Goal: Task Accomplishment & Management: Complete application form

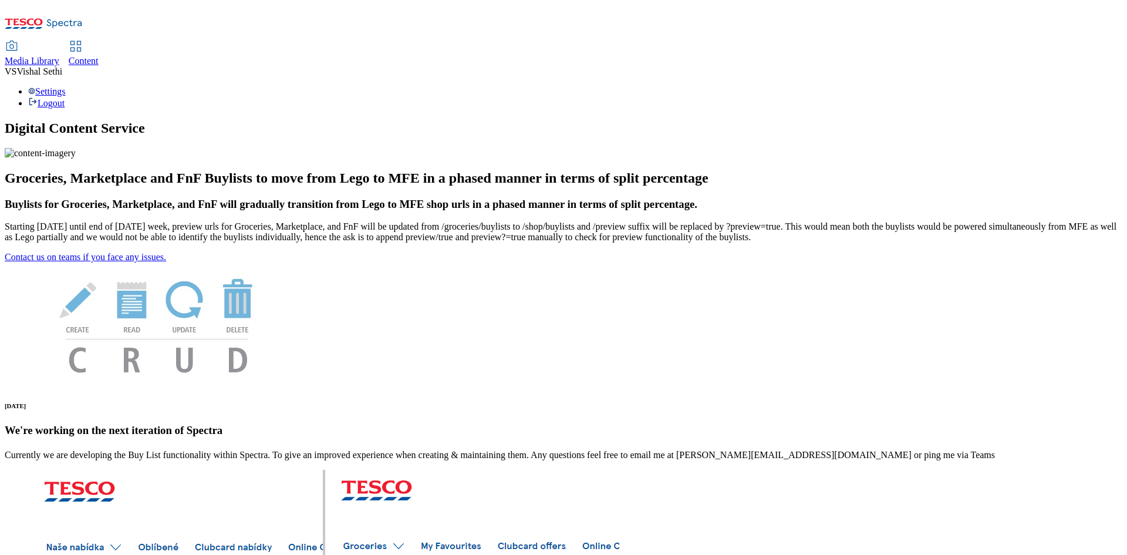
click at [99, 56] on span "Content" at bounding box center [84, 61] width 30 height 10
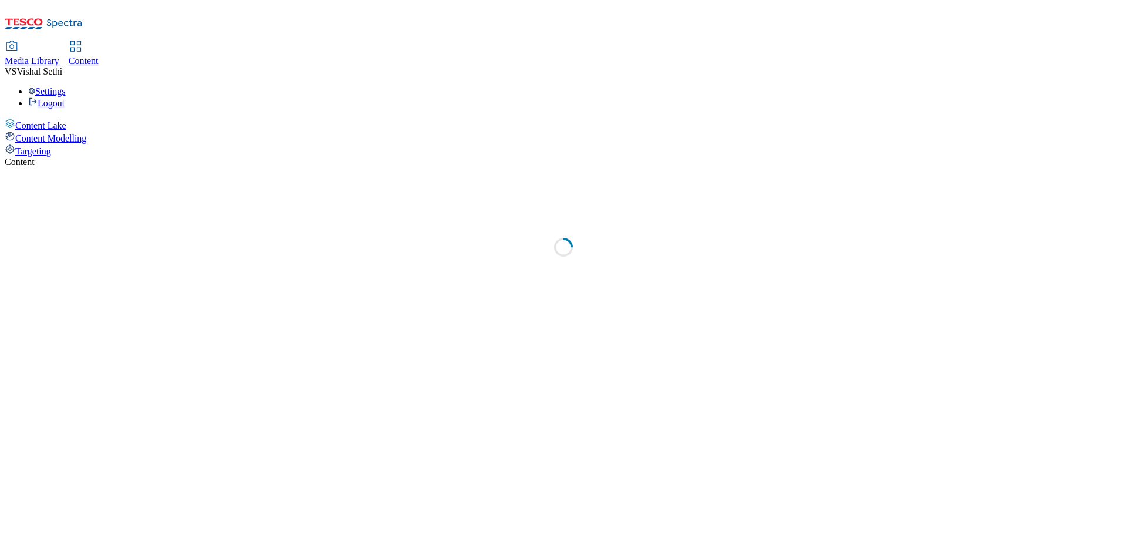
select select "ghs-[GEOGRAPHIC_DATA]"
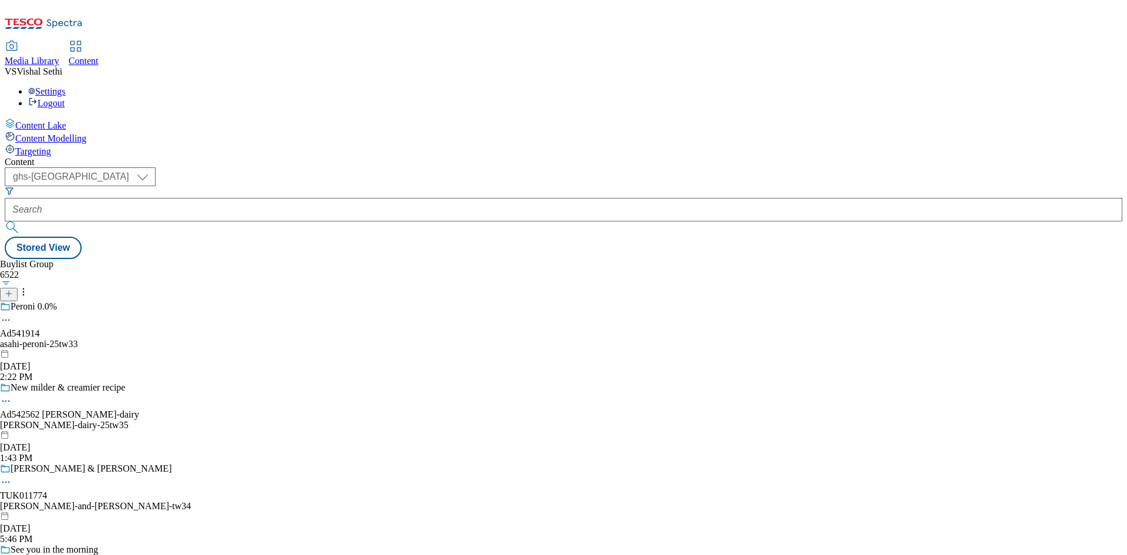
click at [13, 289] on icon at bounding box center [9, 293] width 8 height 8
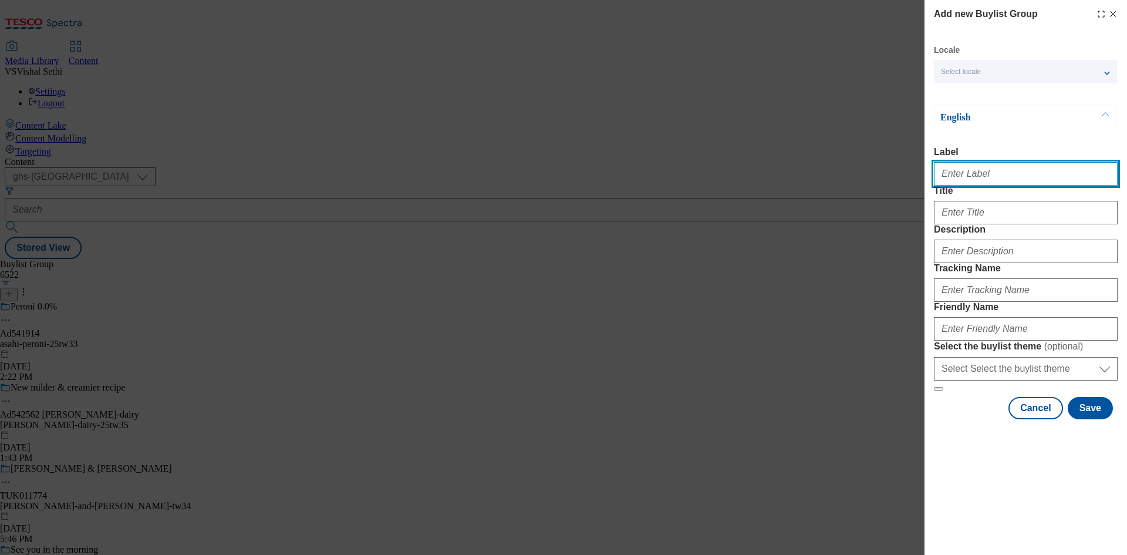
click at [1014, 184] on input "Label" at bounding box center [1026, 173] width 184 height 23
paste input "542496"
type input "Ad542496"
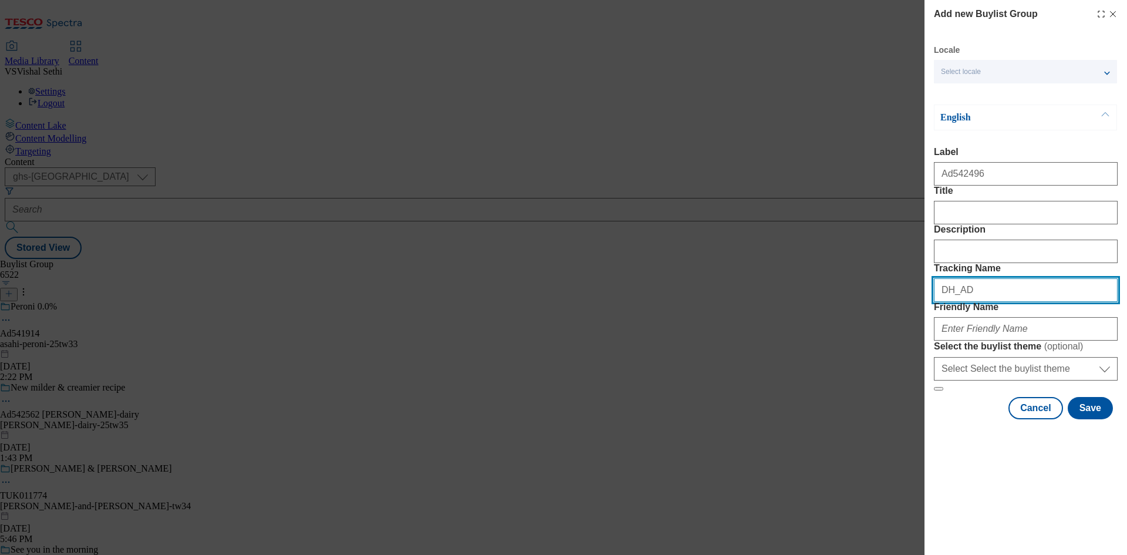
paste input "542496"
type input "DH_AD542496"
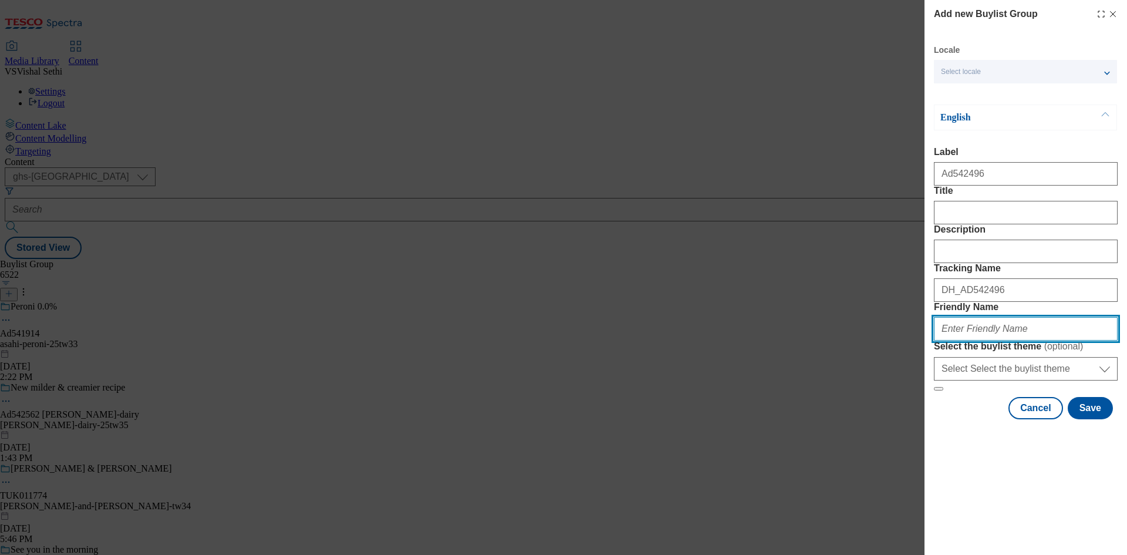
paste input "pernod-[PERSON_NAME]-coast-25tw36"
type input "pernod-[PERSON_NAME]-coast-25tw36"
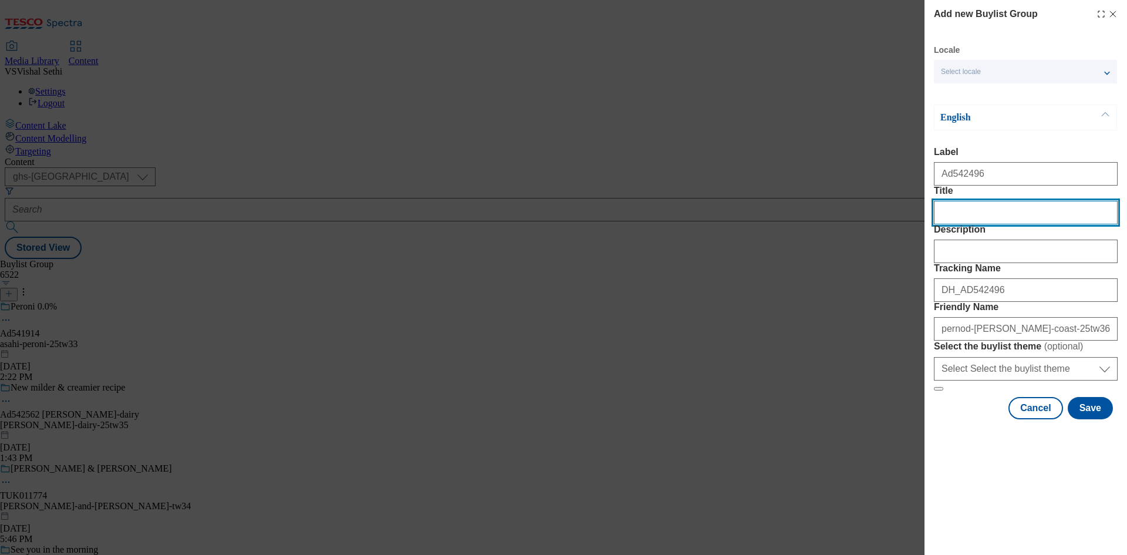
click at [984, 224] on input "Title" at bounding box center [1026, 212] width 184 height 23
paste input "Best enjoyed in the sparkle of good company"
type input "Best enjoyed in the sparkle of good company"
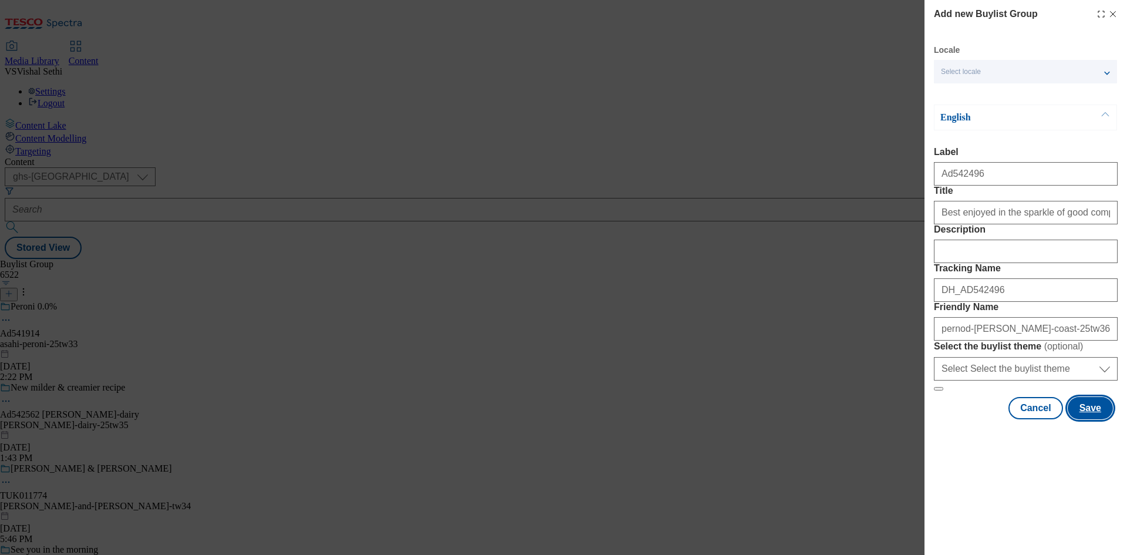
click at [1103, 419] on button "Save" at bounding box center [1090, 408] width 45 height 22
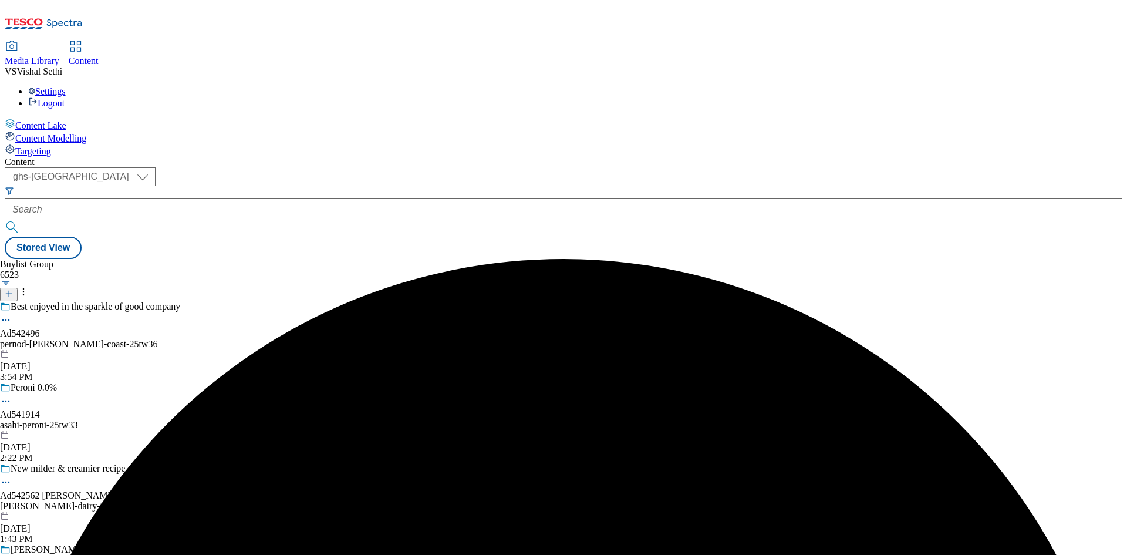
click at [206, 339] on div "pernod-[PERSON_NAME]-coast-25tw36" at bounding box center [103, 344] width 206 height 11
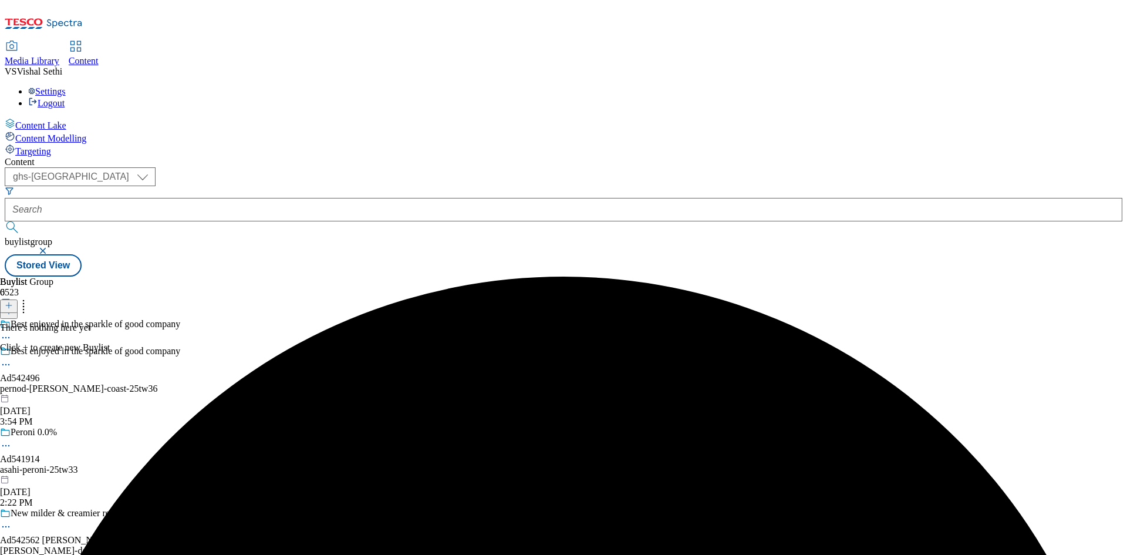
click at [13, 301] on icon at bounding box center [9, 305] width 8 height 8
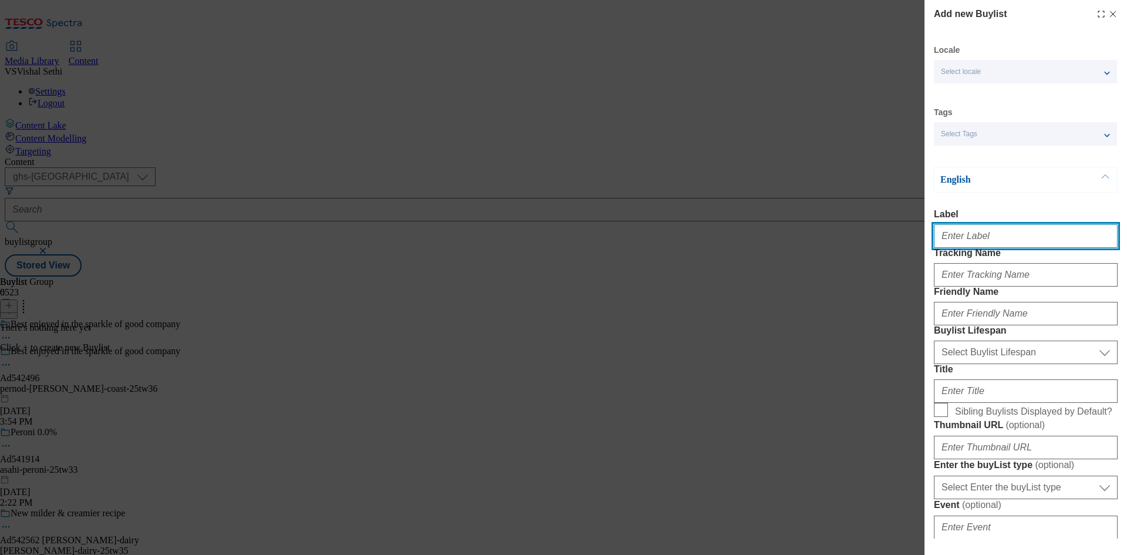
click at [1006, 238] on input "Label" at bounding box center [1026, 235] width 184 height 23
paste input "542496"
type input "AD542496"
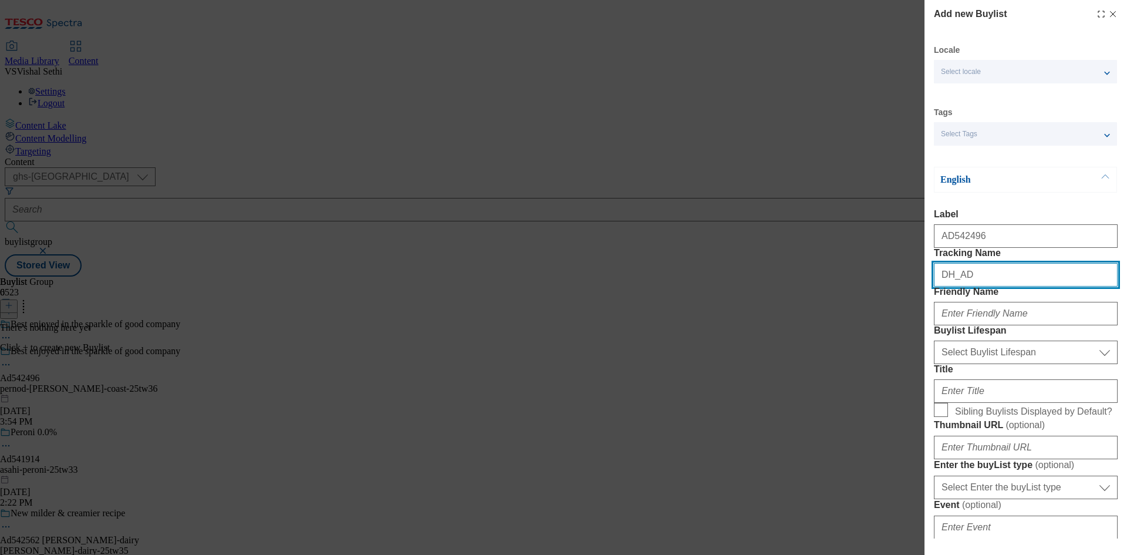
paste input "542496"
type input "DH_AD542496"
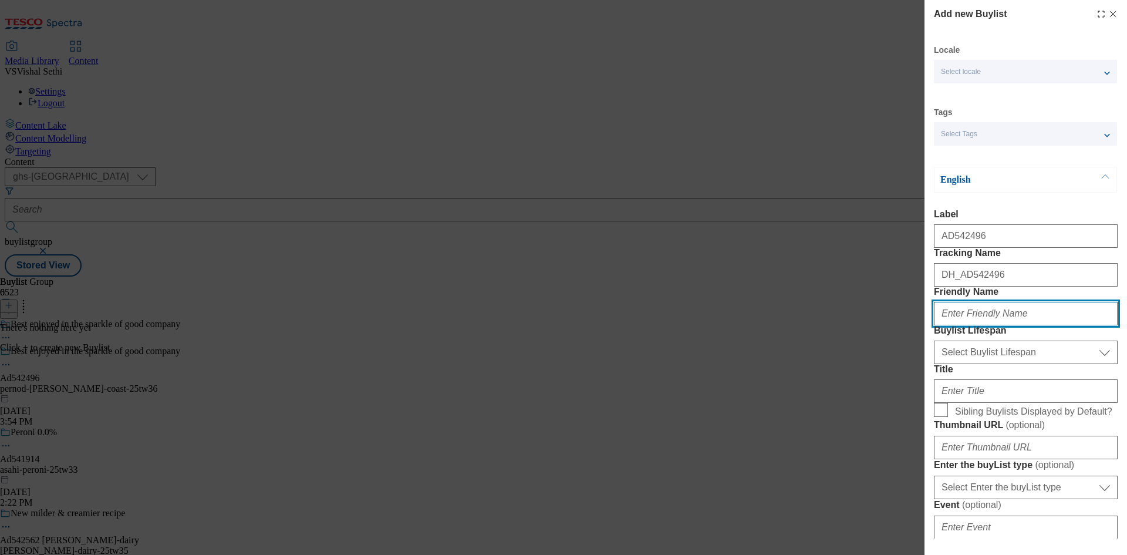
click at [1080, 325] on input "Friendly Name" at bounding box center [1026, 313] width 184 height 23
paste input "pernod-ricard"
type input "pernod-ricard"
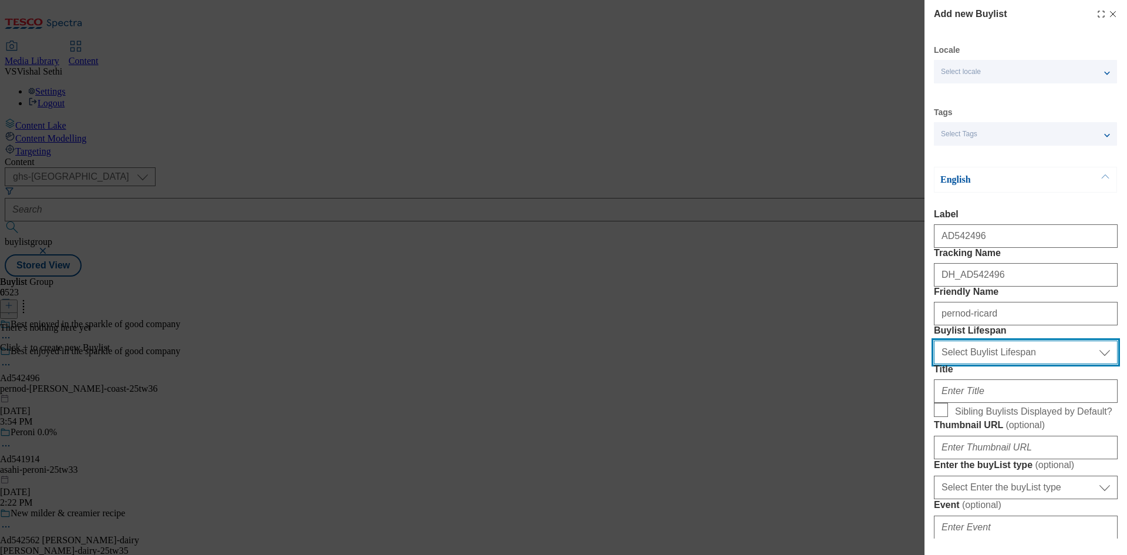
click at [1020, 364] on select "Select Buylist Lifespan evergreen seasonal tactical" at bounding box center [1026, 351] width 184 height 23
select select "tactical"
click at [934, 364] on select "Select Buylist Lifespan evergreen seasonal tactical" at bounding box center [1026, 351] width 184 height 23
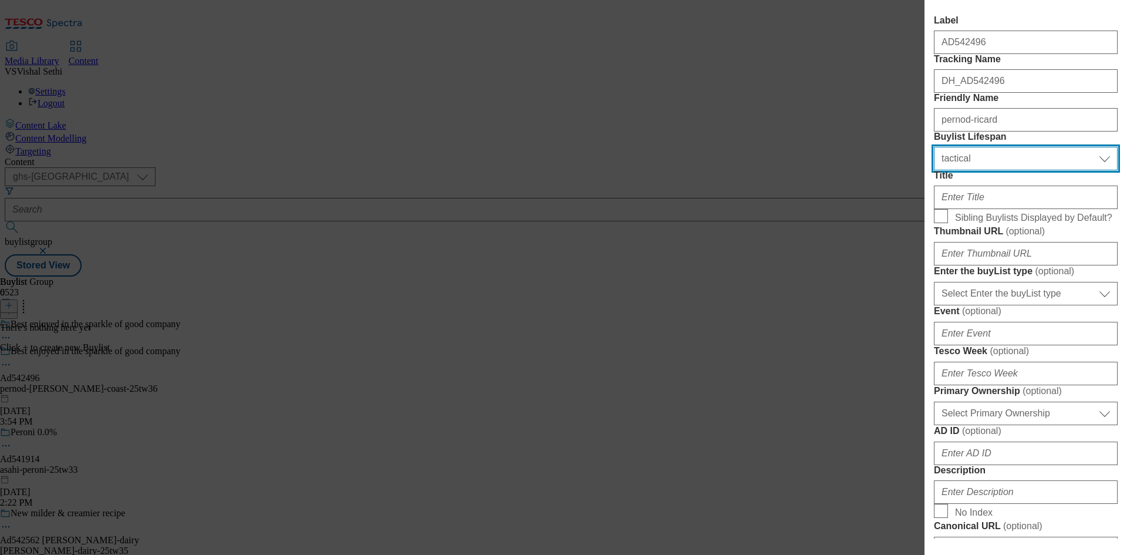
scroll to position [235, 0]
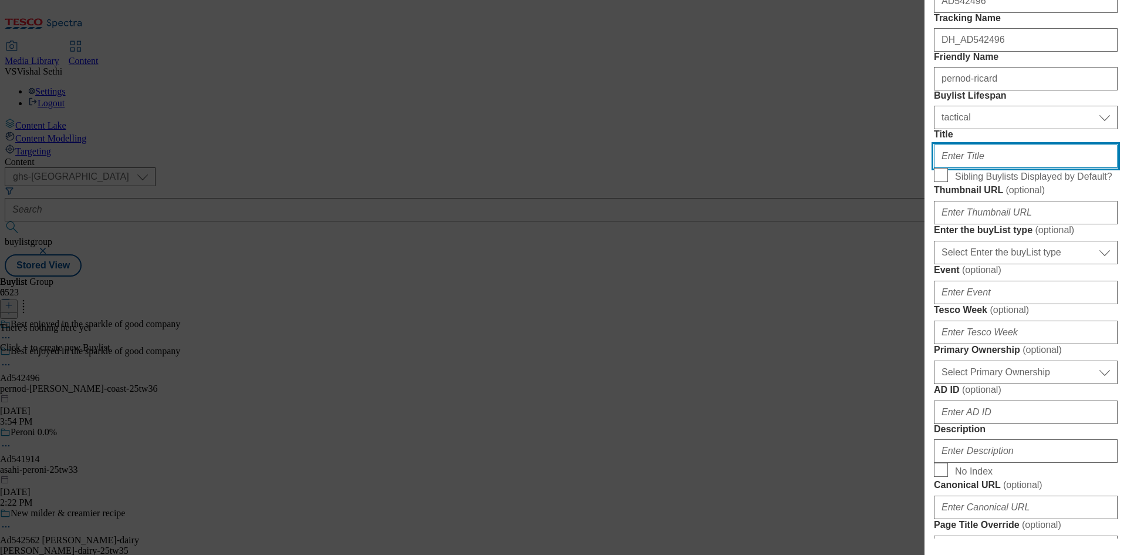
click at [988, 168] on input "Title" at bounding box center [1026, 155] width 184 height 23
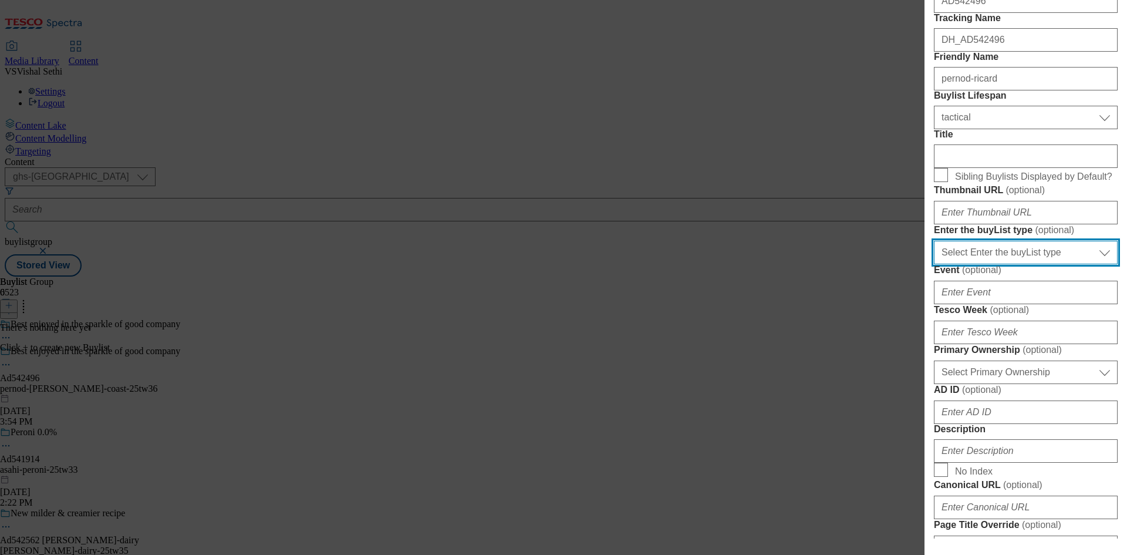
click at [1022, 264] on select "Select Enter the buyList type event supplier funded long term >4 weeks supplier…" at bounding box center [1026, 252] width 184 height 23
select select "supplier funded short term 1-3 weeks"
click at [934, 264] on select "Select Enter the buyList type event supplier funded long term >4 weeks supplier…" at bounding box center [1026, 252] width 184 height 23
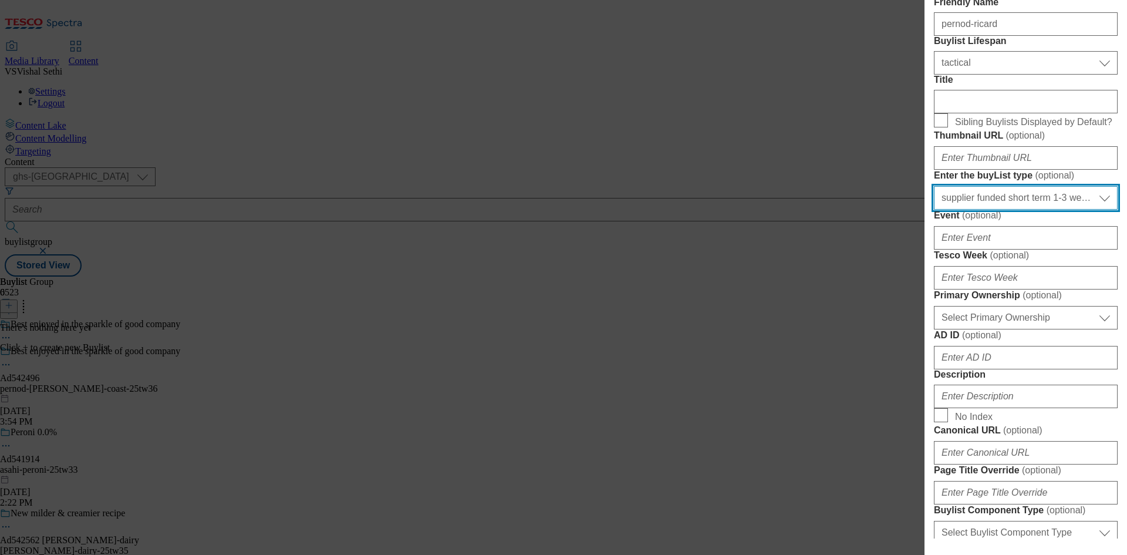
scroll to position [352, 0]
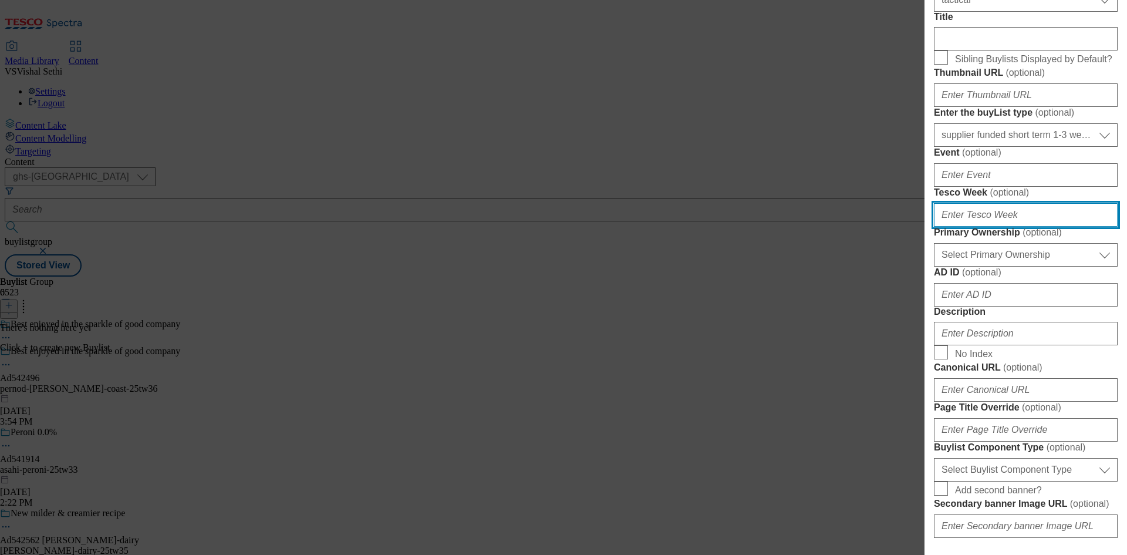
click at [1017, 227] on input "Tesco Week ( optional )" at bounding box center [1026, 214] width 184 height 23
type input "36"
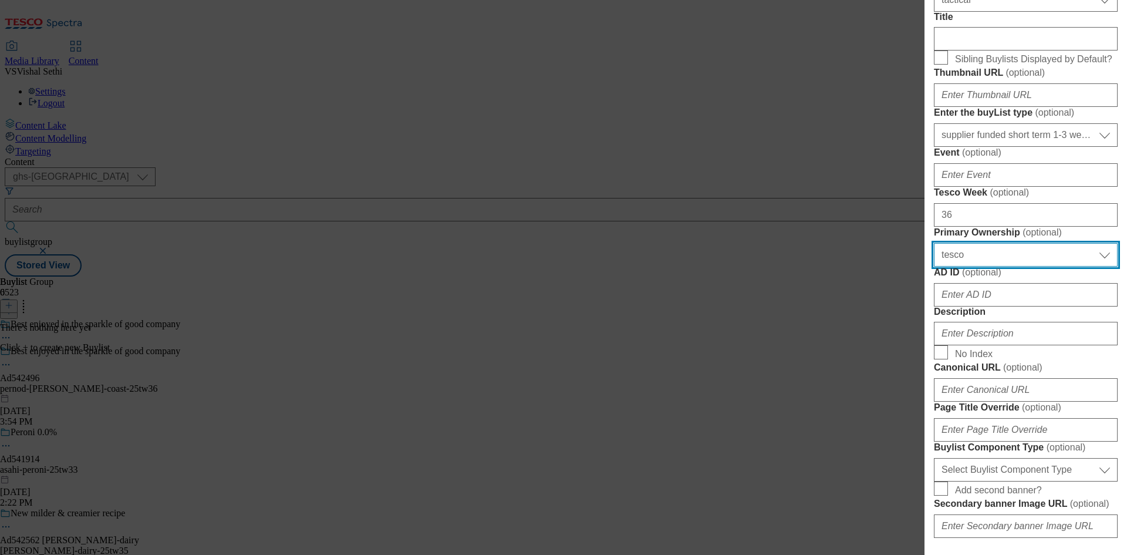
select select "dunnhumby"
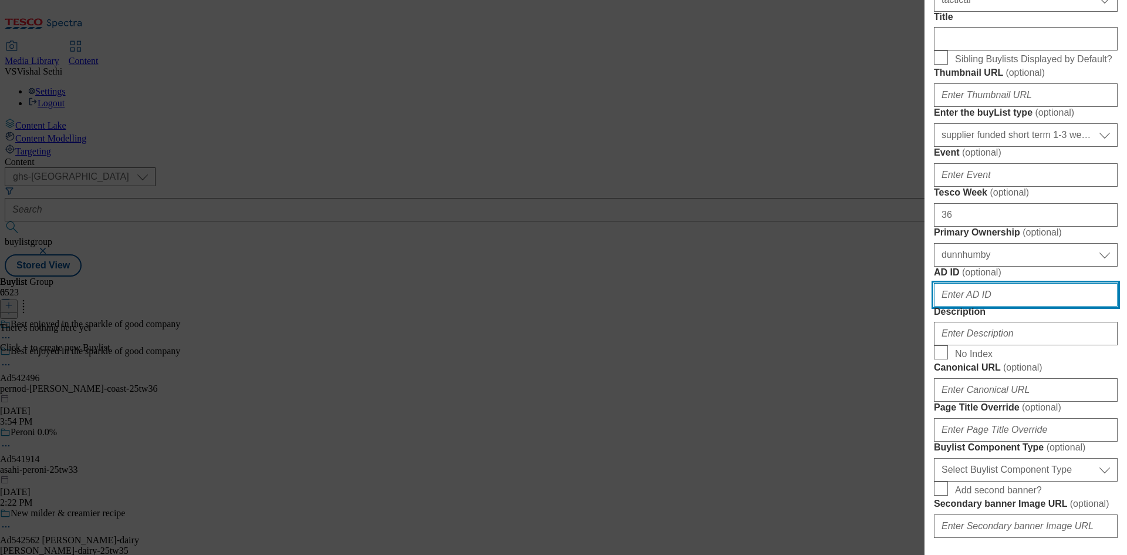
paste input "542496"
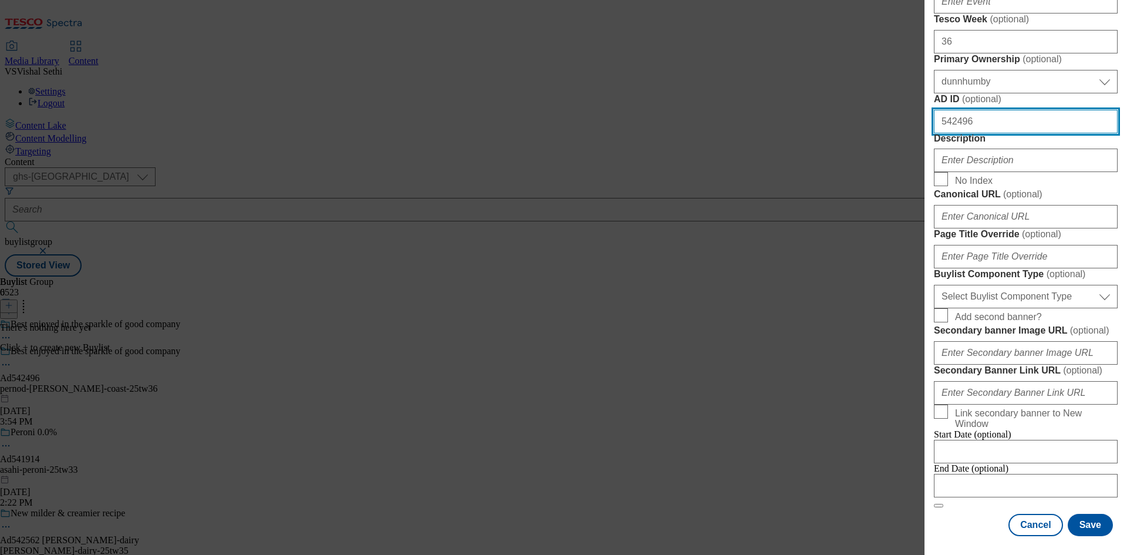
scroll to position [704, 0]
type input "542496"
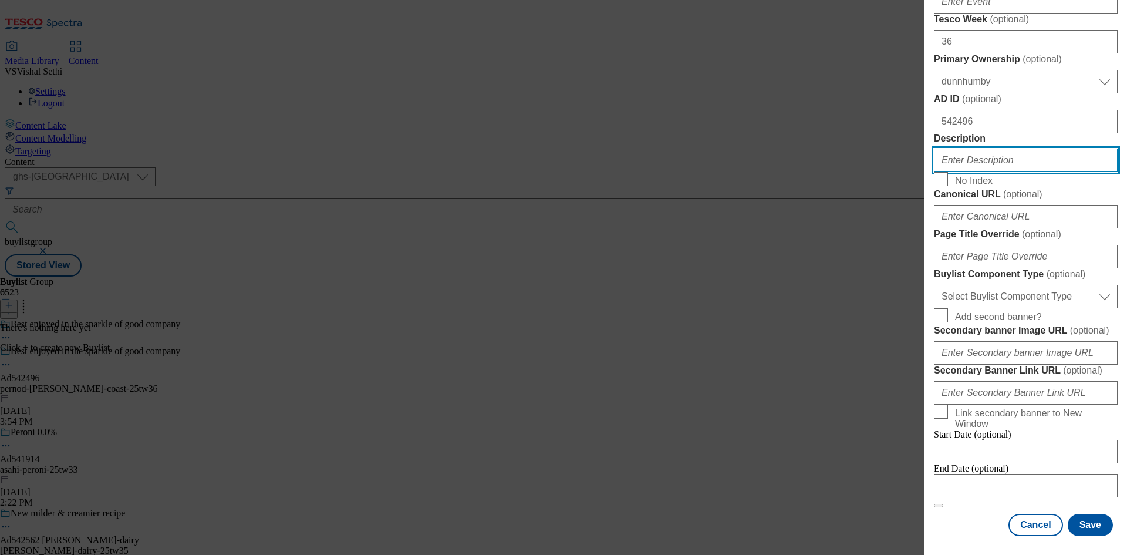
click at [992, 172] on input "Description" at bounding box center [1026, 159] width 184 height 23
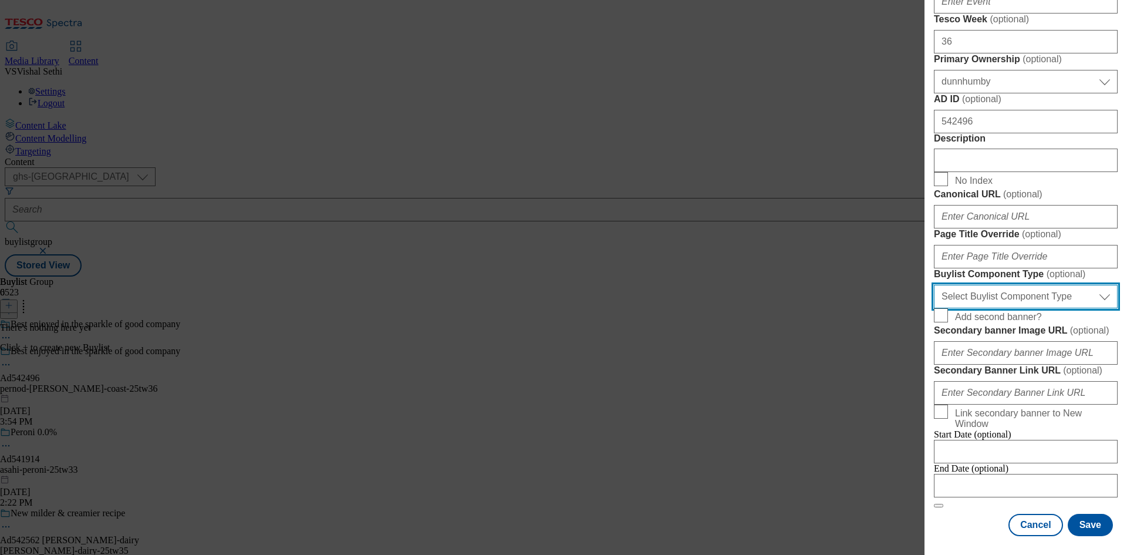
click at [1039, 285] on select "Select Buylist Component Type Banner Competition Header Meal" at bounding box center [1026, 296] width 184 height 23
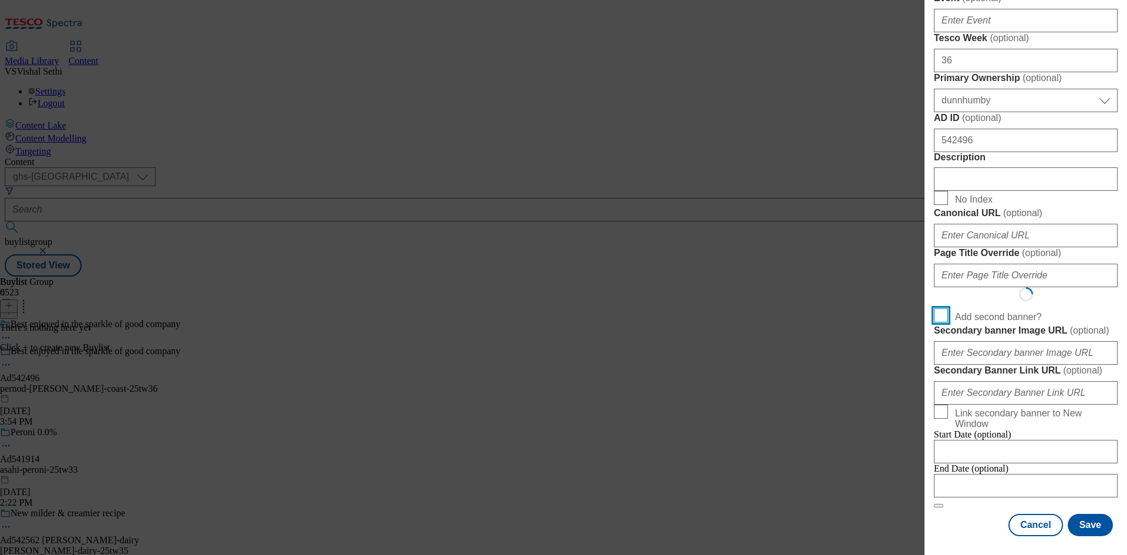
scroll to position [916, 0]
select select "Banner"
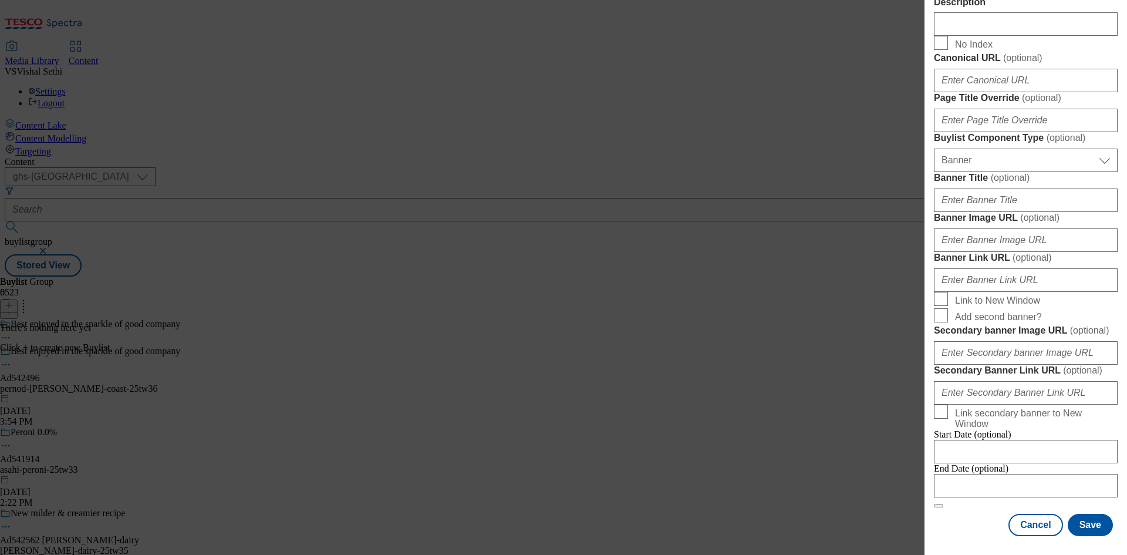
scroll to position [1163, 0]
click at [957, 519] on div "Cancel Save" at bounding box center [1026, 525] width 184 height 22
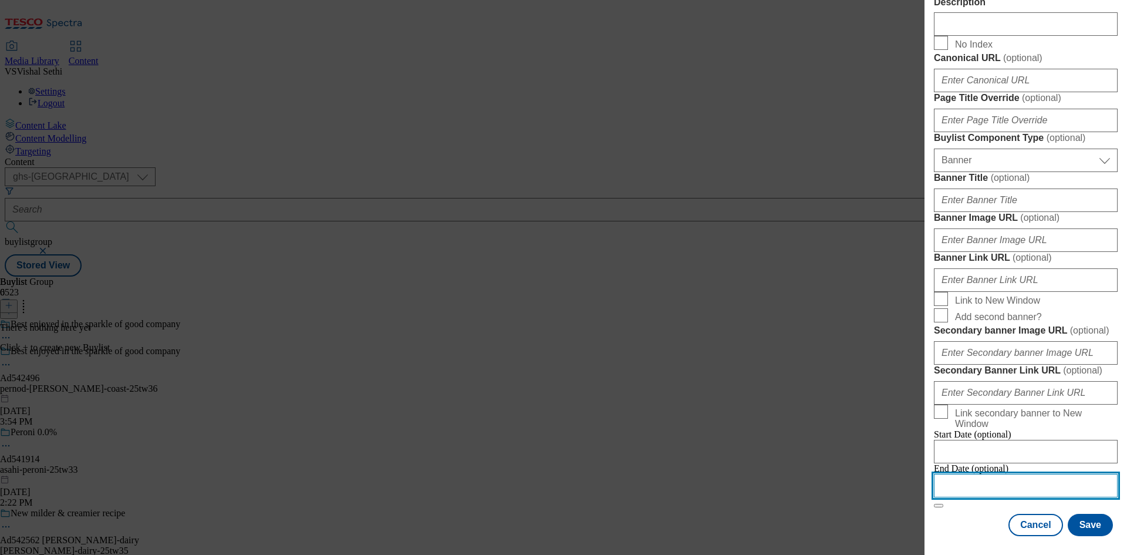
click at [1034, 474] on input "Modal" at bounding box center [1026, 485] width 184 height 23
select select "2025"
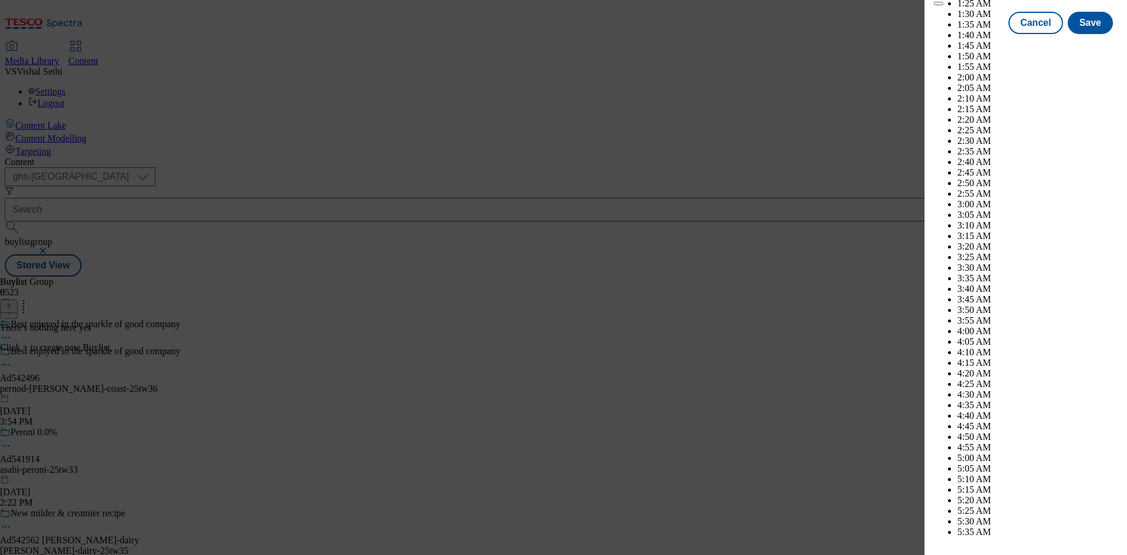
scroll to position [4118, 0]
select select "December"
drag, startPoint x: 1082, startPoint y: 151, endPoint x: 1088, endPoint y: 155, distance: 6.3
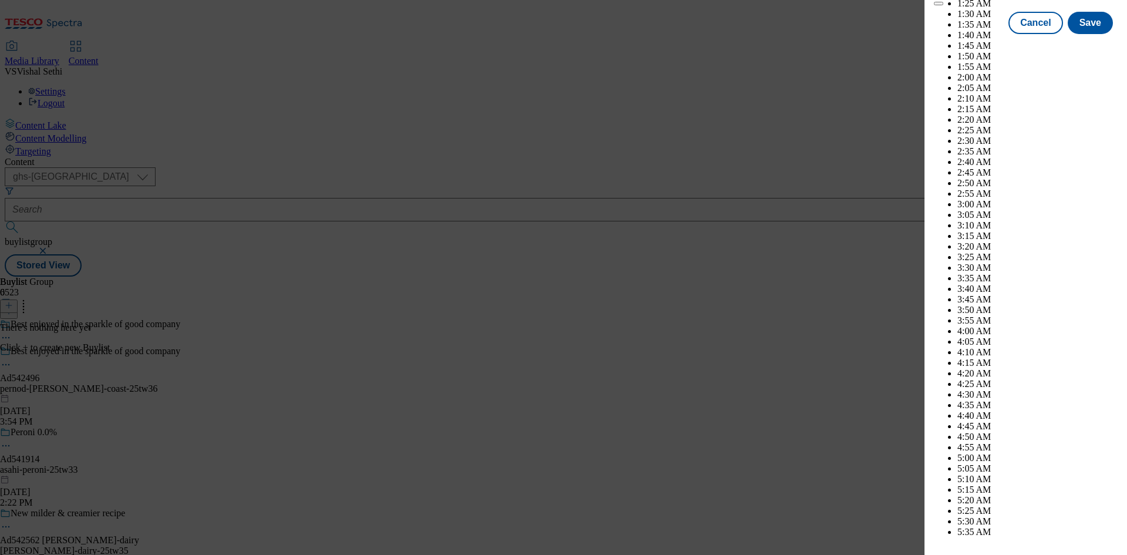
select select "2026"
select select "March"
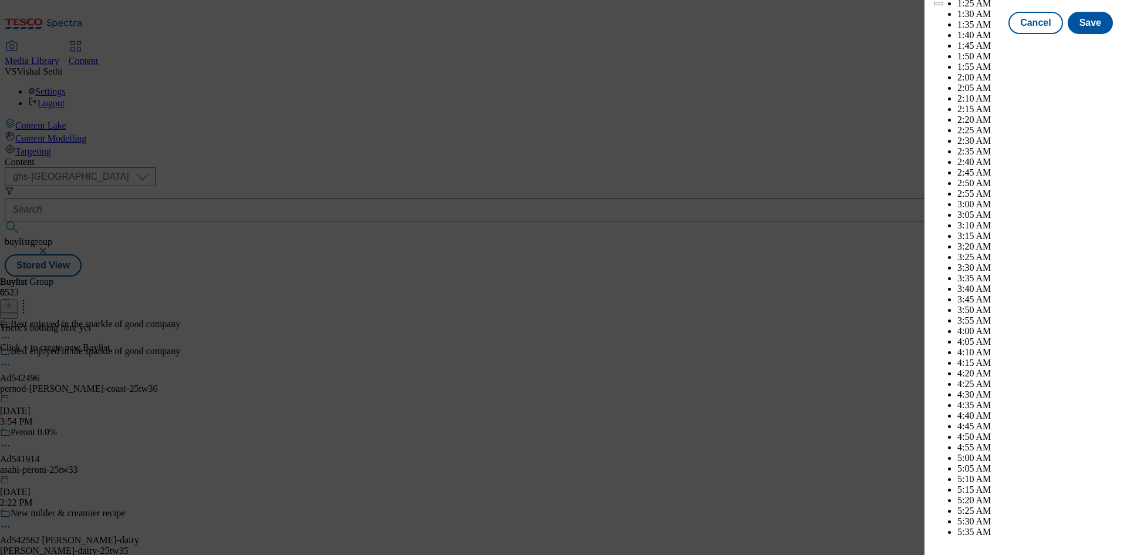
drag, startPoint x: 973, startPoint y: 193, endPoint x: 981, endPoint y: 212, distance: 21.6
click at [1092, 45] on button "Save" at bounding box center [1090, 33] width 45 height 22
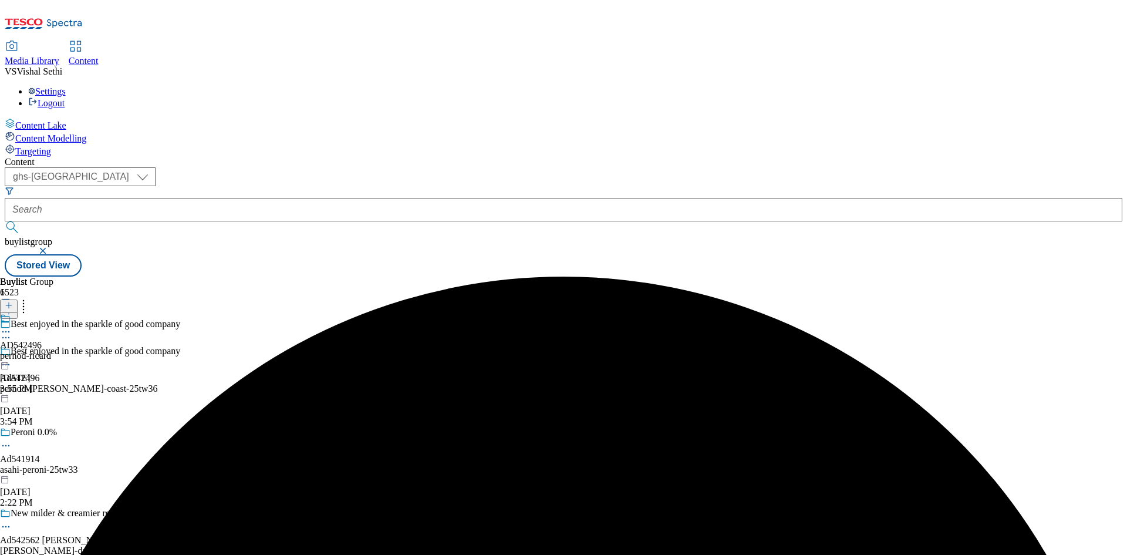
click at [51, 350] on div "pernod-ricard" at bounding box center [25, 355] width 51 height 11
click at [18, 299] on button at bounding box center [9, 305] width 18 height 13
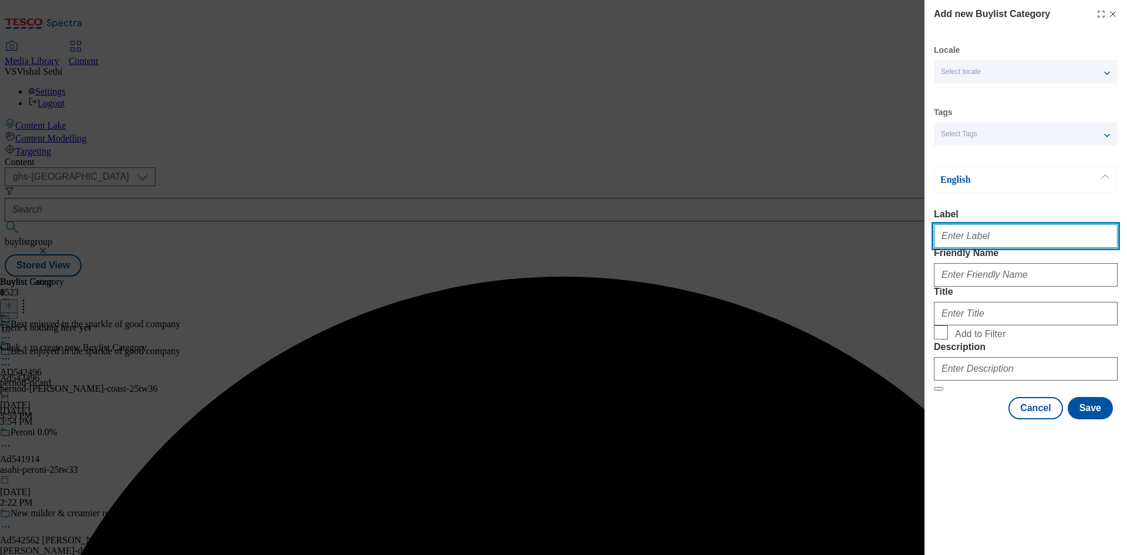
click at [994, 241] on input "Label" at bounding box center [1026, 235] width 184 height 23
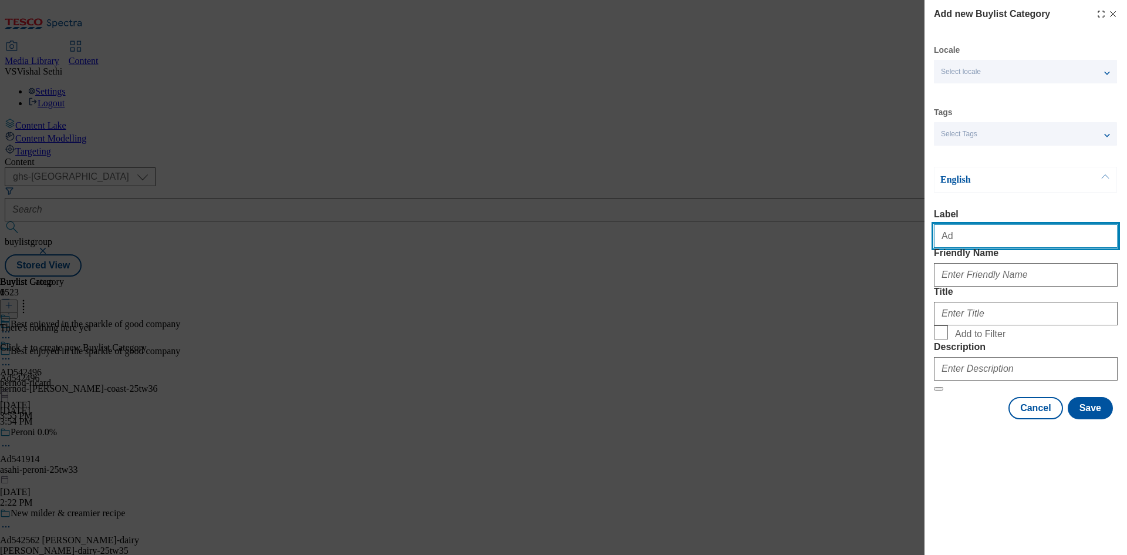
paste input "542496"
type input "Ad542496"
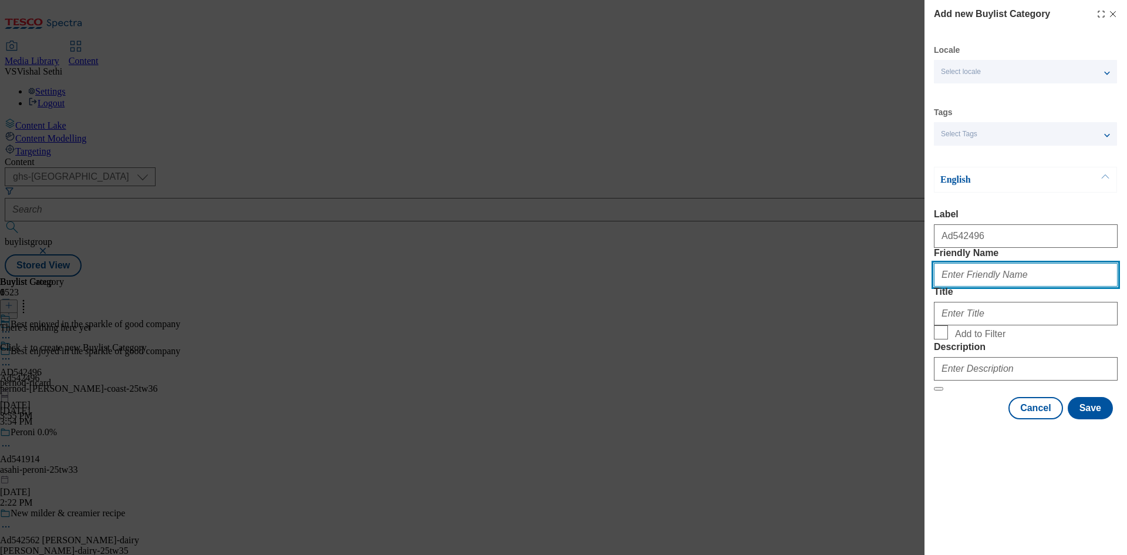
click at [1071, 286] on input "Friendly Name" at bounding box center [1026, 274] width 184 height 23
paste input "pernod-[PERSON_NAME]-coast"
type input "pernod-[PERSON_NAME]-coast"
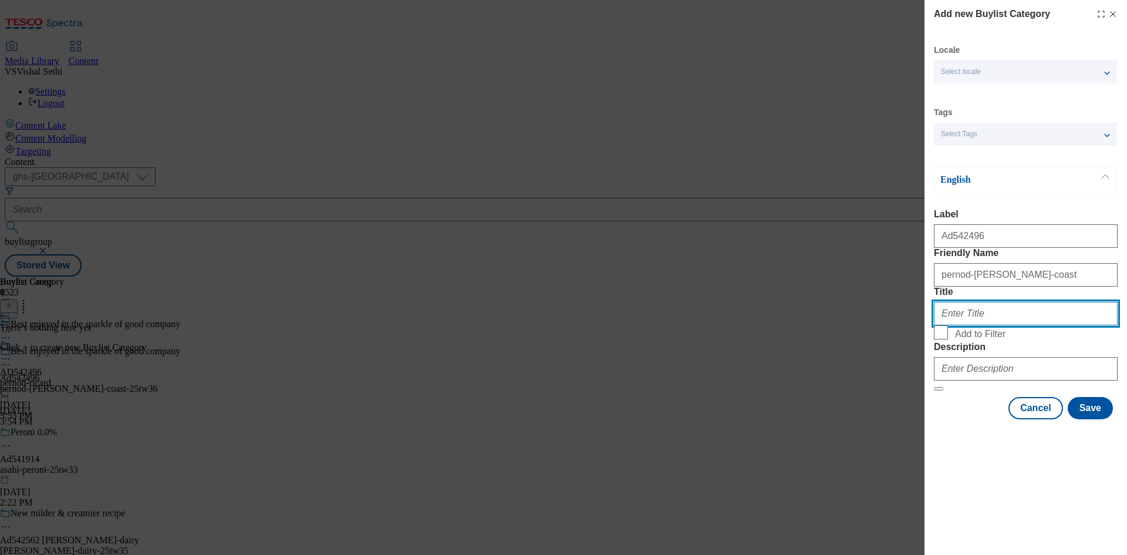
paste input "Pernod [PERSON_NAME]"
type input "Pernod [PERSON_NAME]"
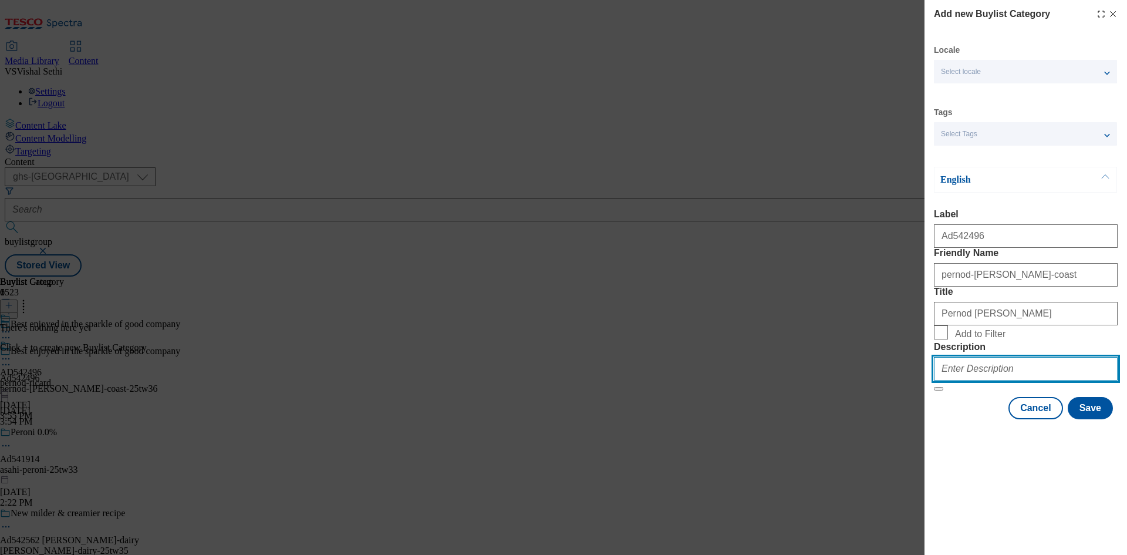
click at [1019, 380] on input "Description" at bounding box center [1026, 368] width 184 height 23
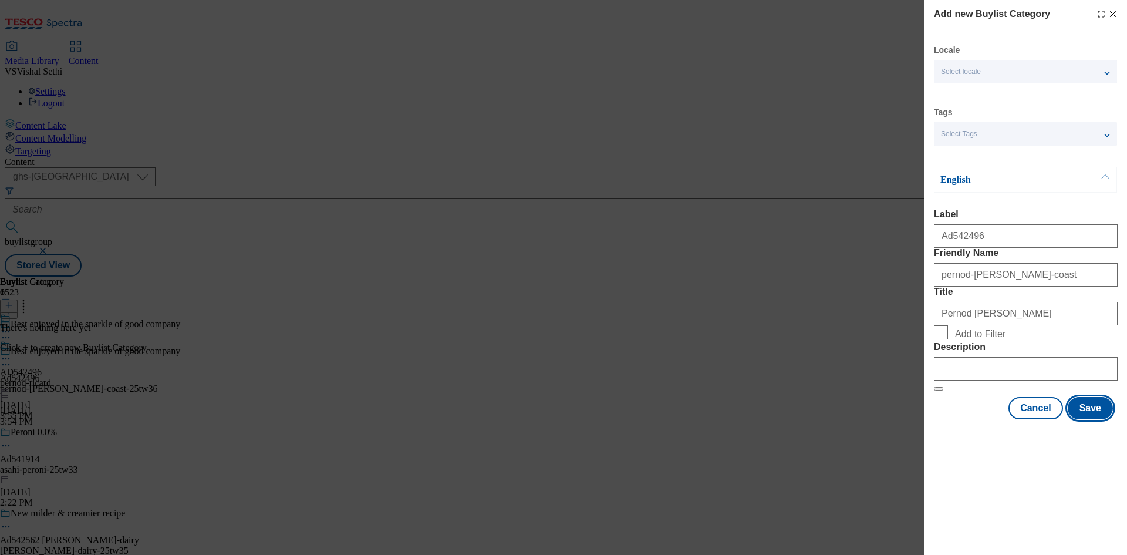
click at [1095, 419] on button "Save" at bounding box center [1090, 408] width 45 height 22
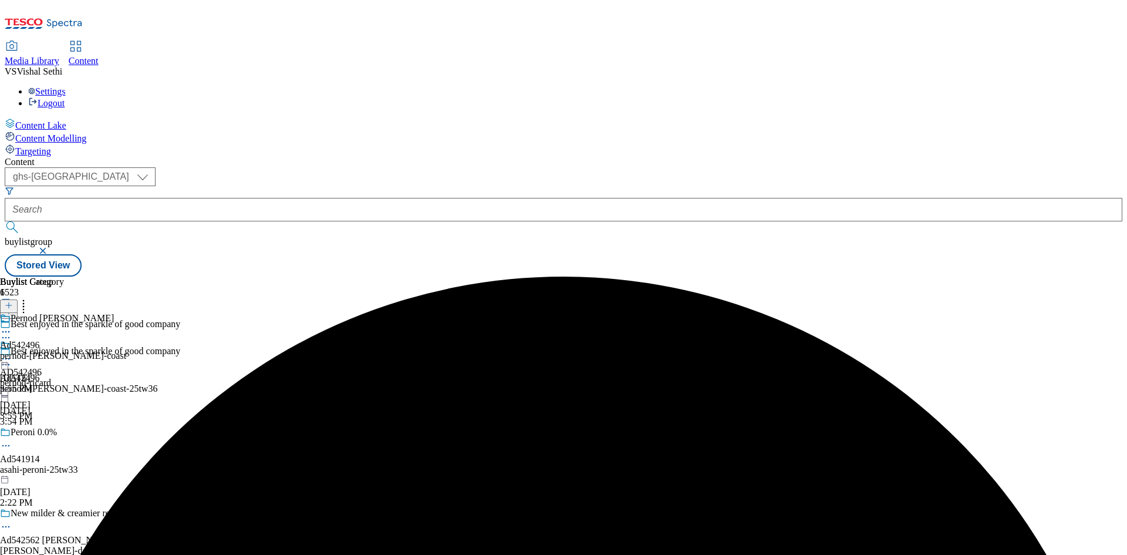
click at [126, 350] on div "pernod-[PERSON_NAME]-coast" at bounding box center [63, 355] width 126 height 11
click at [13, 301] on icon at bounding box center [9, 305] width 8 height 8
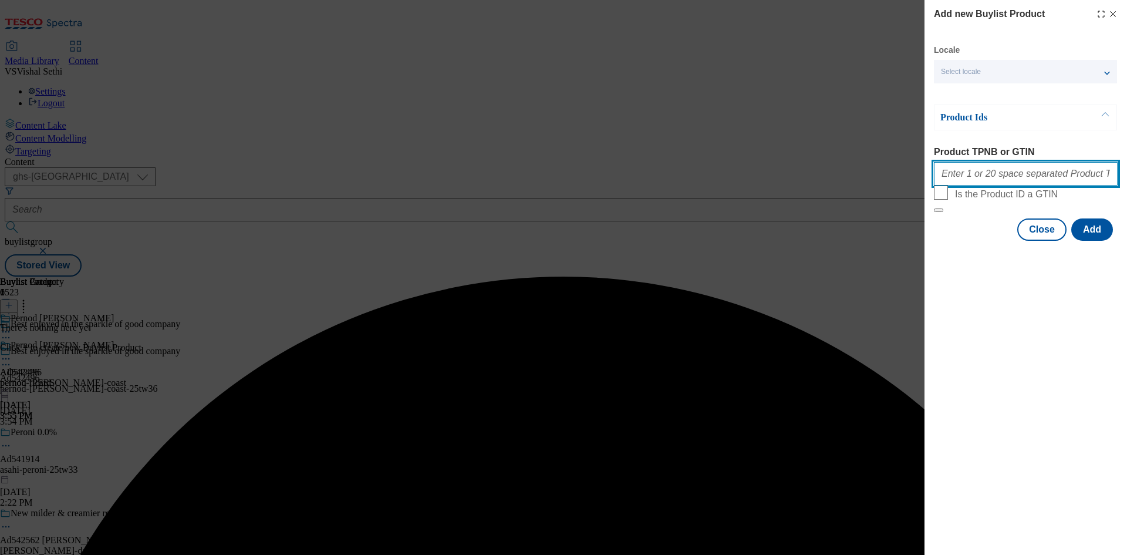
click at [1024, 175] on input "Product TPNB or GTIN" at bounding box center [1026, 173] width 184 height 23
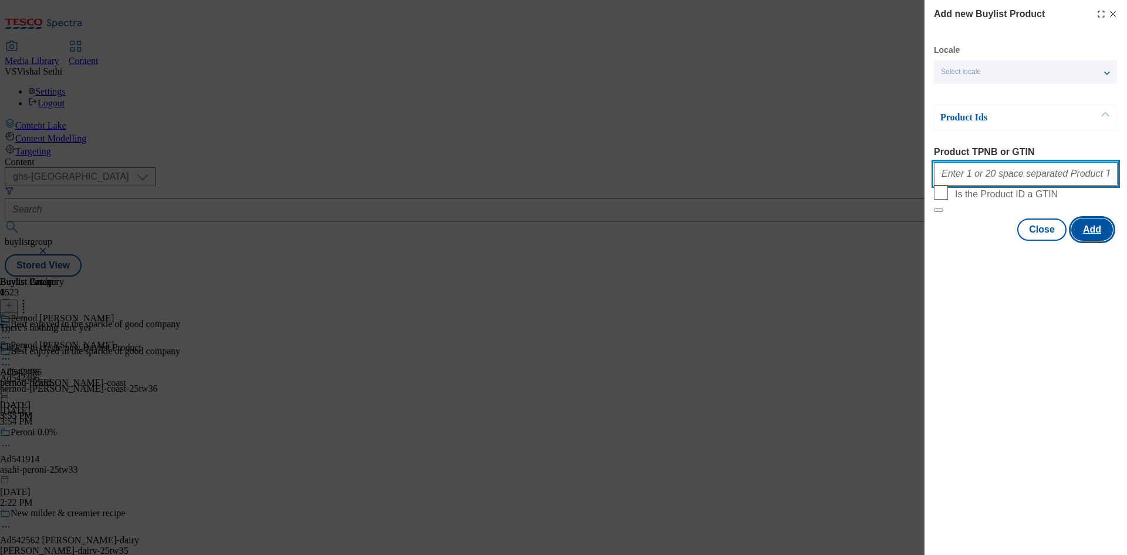
paste input "96538865 93609602 93611443 96310898 54175355 64157726 92858430 93045630 90510671"
type input "96538865 93609602 93611443 96310898 54175355 64157726 92858430 93045630 90510671"
click at [1098, 241] on button "Add" at bounding box center [1092, 229] width 42 height 22
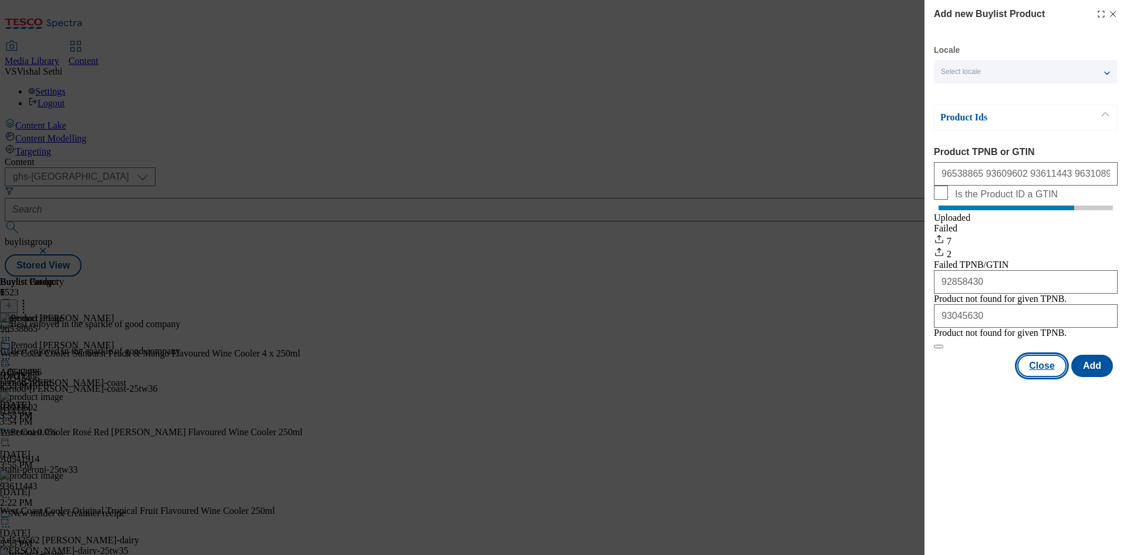
click at [1047, 377] on button "Close" at bounding box center [1041, 366] width 49 height 22
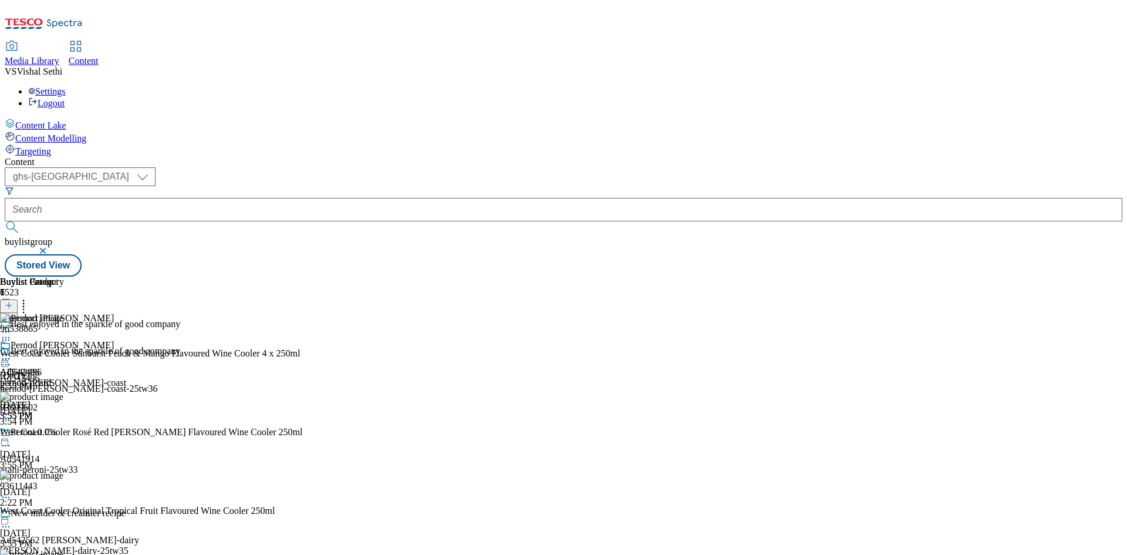
click at [7, 364] on circle at bounding box center [6, 365] width 2 height 2
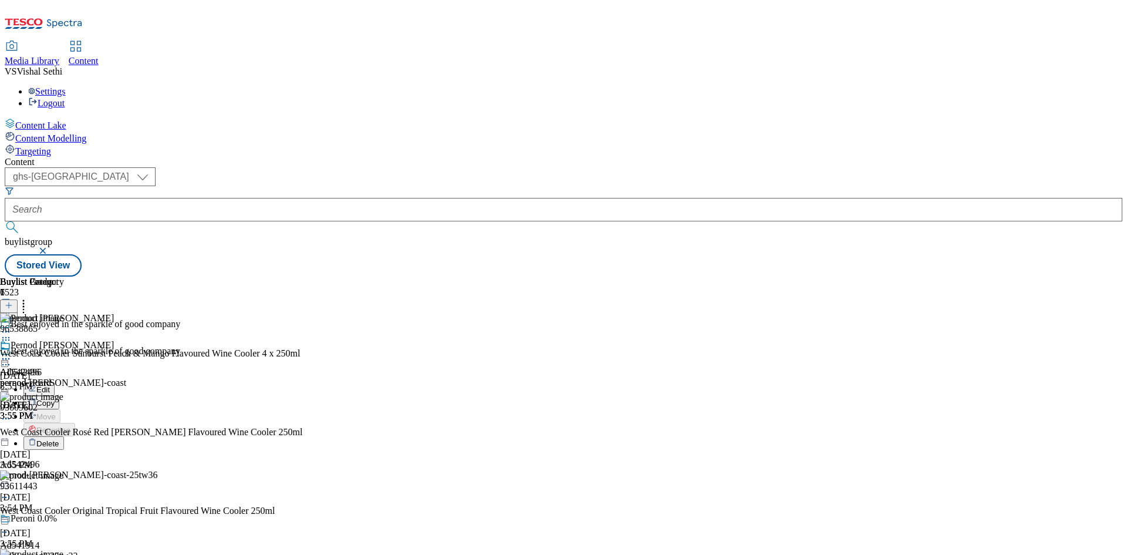
click at [50, 385] on span "Edit" at bounding box center [42, 389] width 13 height 9
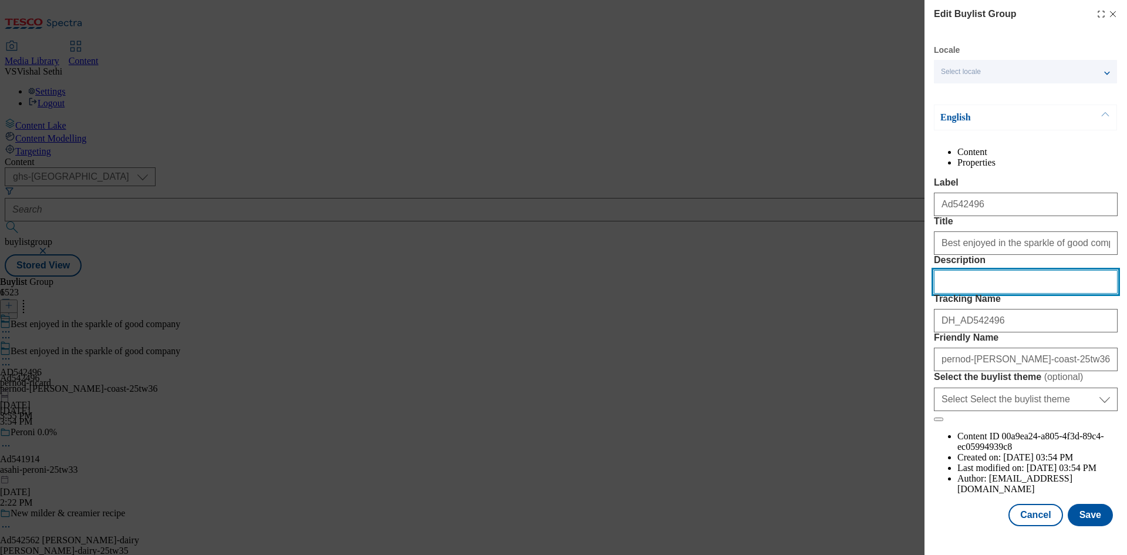
click at [1019, 293] on input "Description" at bounding box center [1026, 281] width 184 height 23
paste input "West Coast Cooler Sunburst Peach & Mango Flavoured Wine Cooler 4 x 250ml"
type input "West Coast Cooler Sunburst Peach & Mango Flavoured Wine Cooler 4 x 250ml"
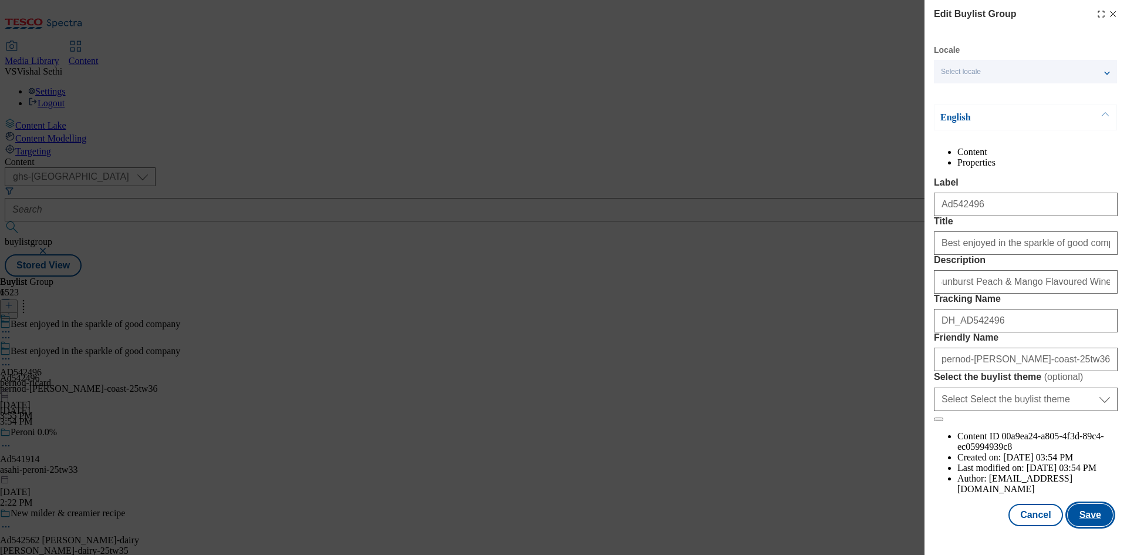
click at [1081, 525] on button "Save" at bounding box center [1090, 515] width 45 height 22
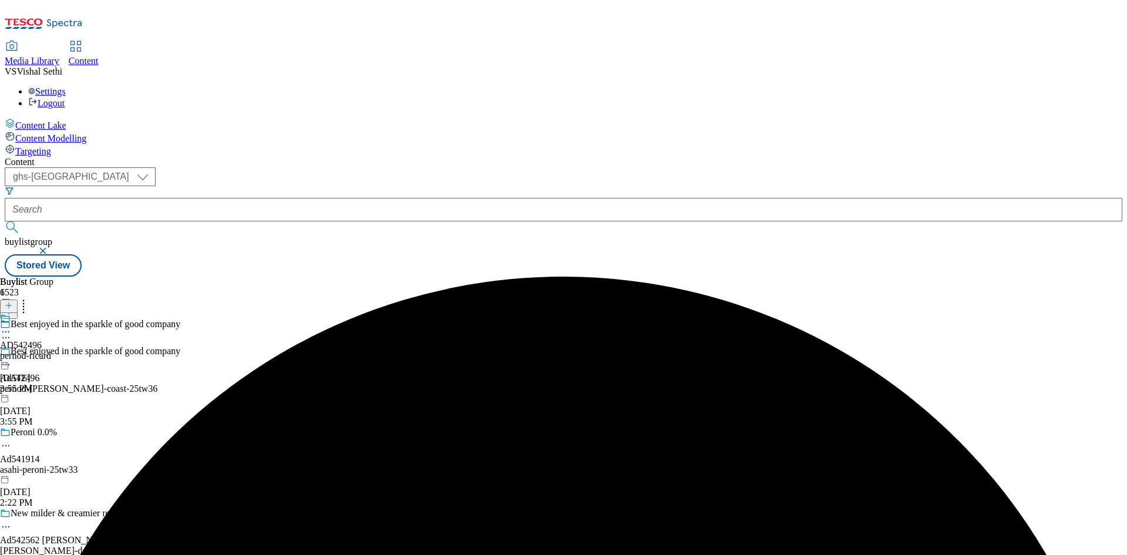
click at [12, 326] on icon at bounding box center [6, 332] width 12 height 12
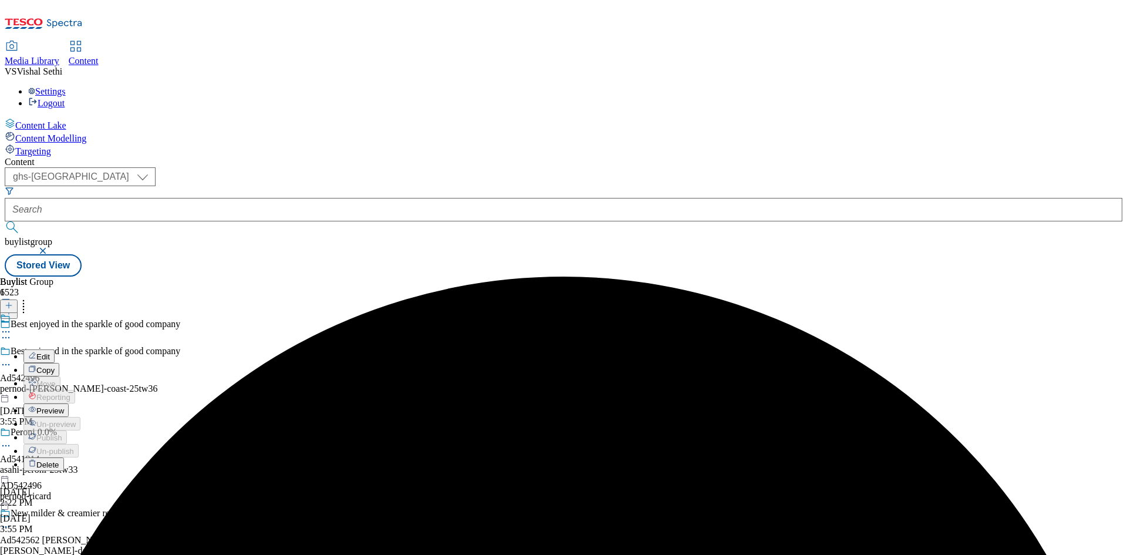
click at [50, 352] on span "Edit" at bounding box center [42, 356] width 13 height 9
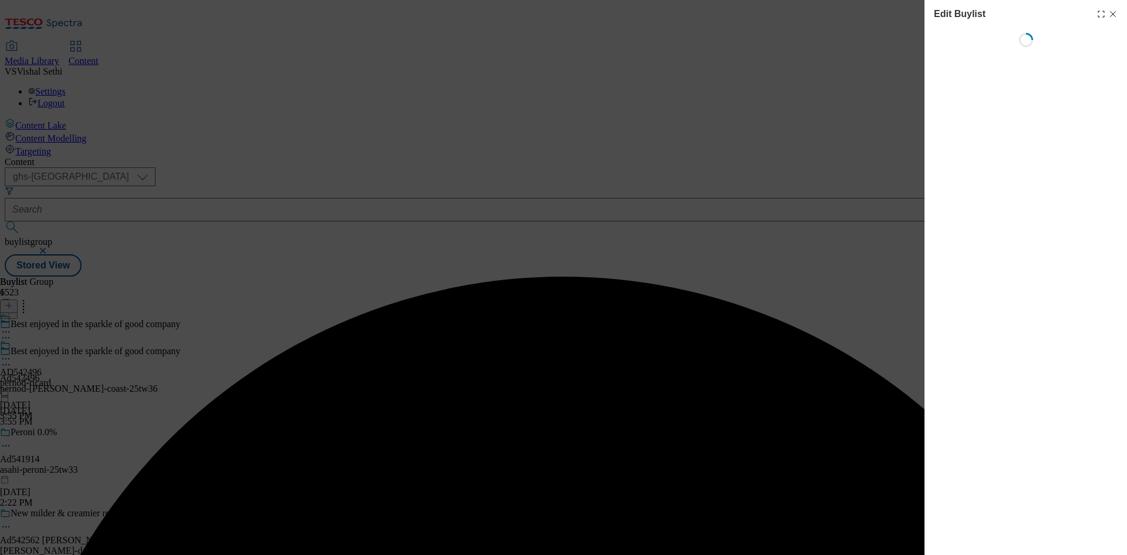
select select "tactical"
select select "supplier funded short term 1-3 weeks"
select select "dunnhumby"
select select "Banner"
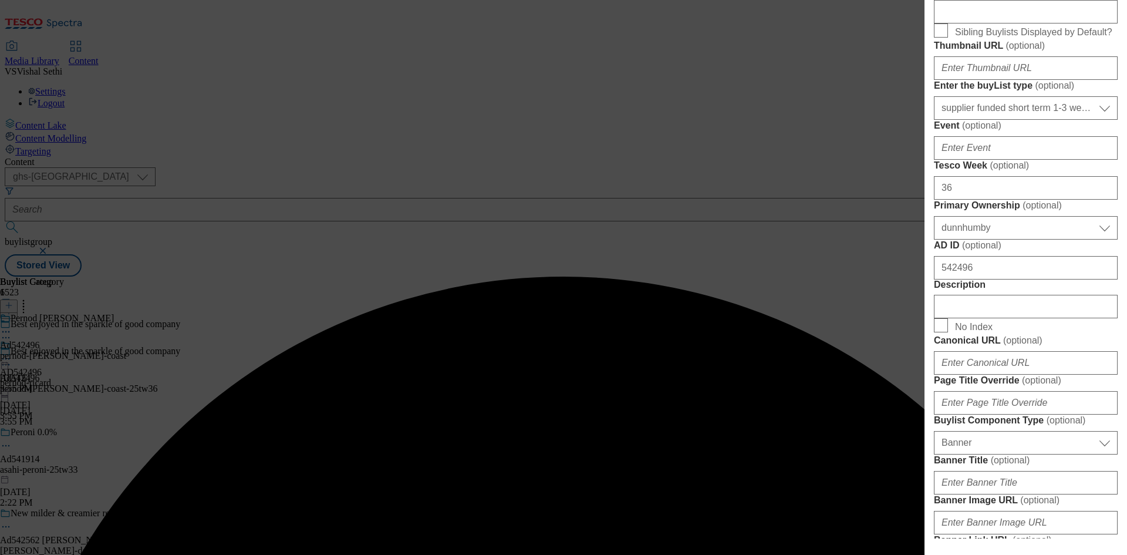
scroll to position [587, 0]
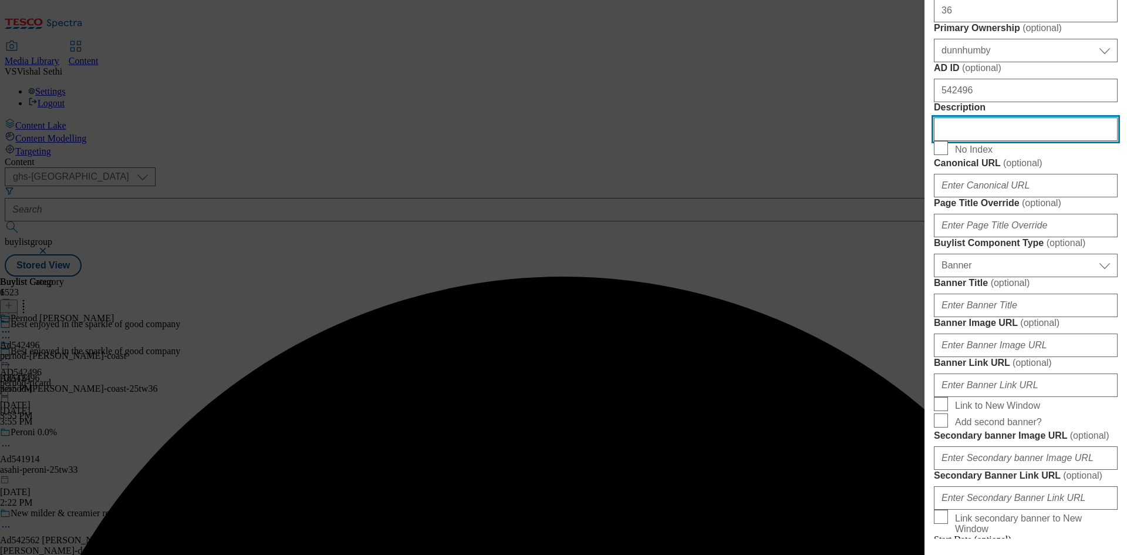
click at [1020, 141] on input "Description" at bounding box center [1026, 128] width 184 height 23
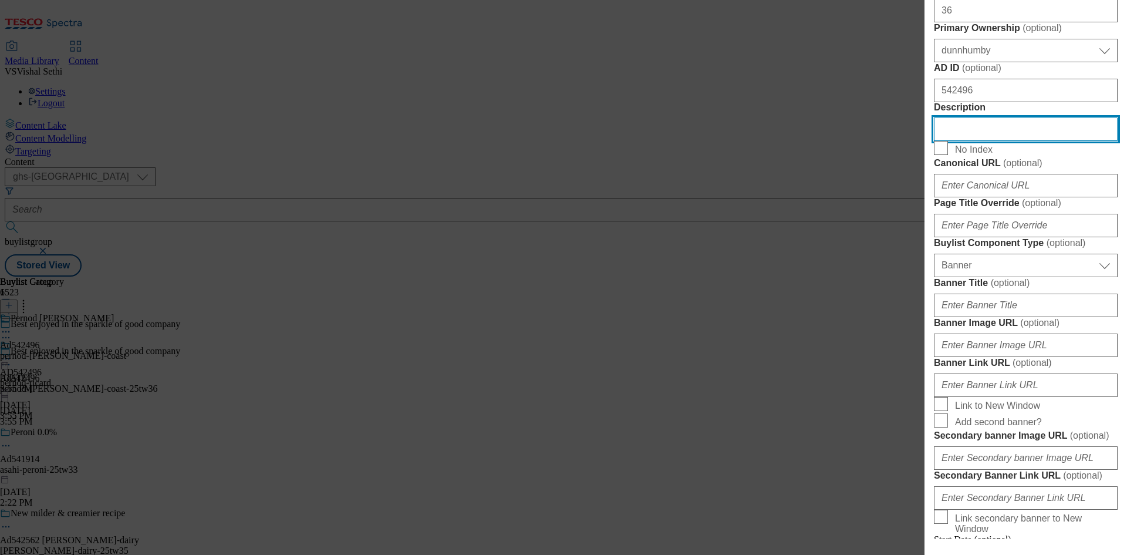
paste input "West Coast Cooler Sunburst Peach & Mango Flavoured Wine Cooler 4 x 250ml"
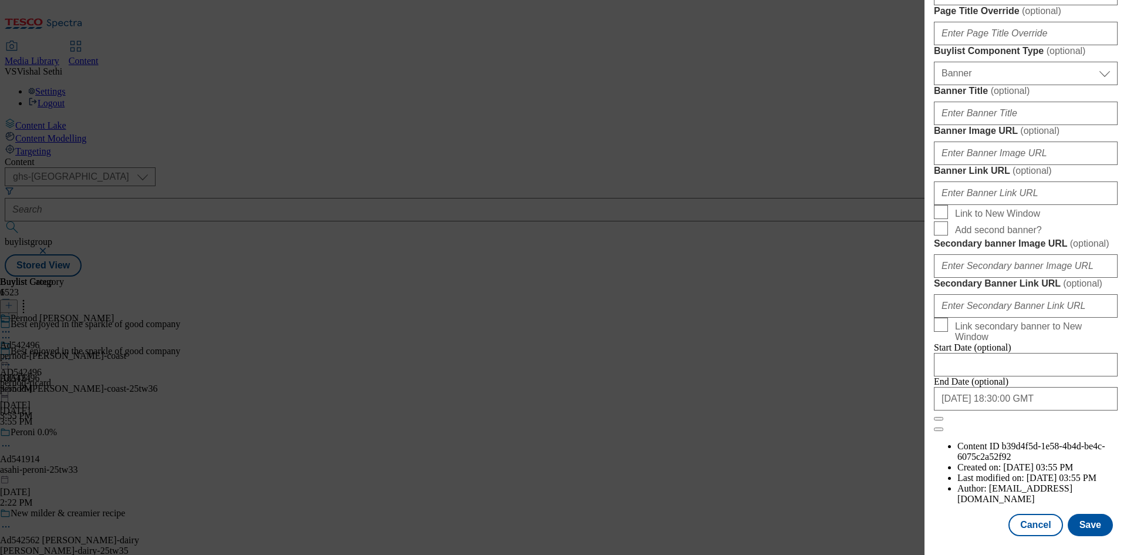
scroll to position [1215, 0]
type input "West Coast Cooler Sunburst Peach & Mango Flavoured Wine Cooler 4 x 250ml"
click at [1083, 518] on button "Save" at bounding box center [1090, 525] width 45 height 22
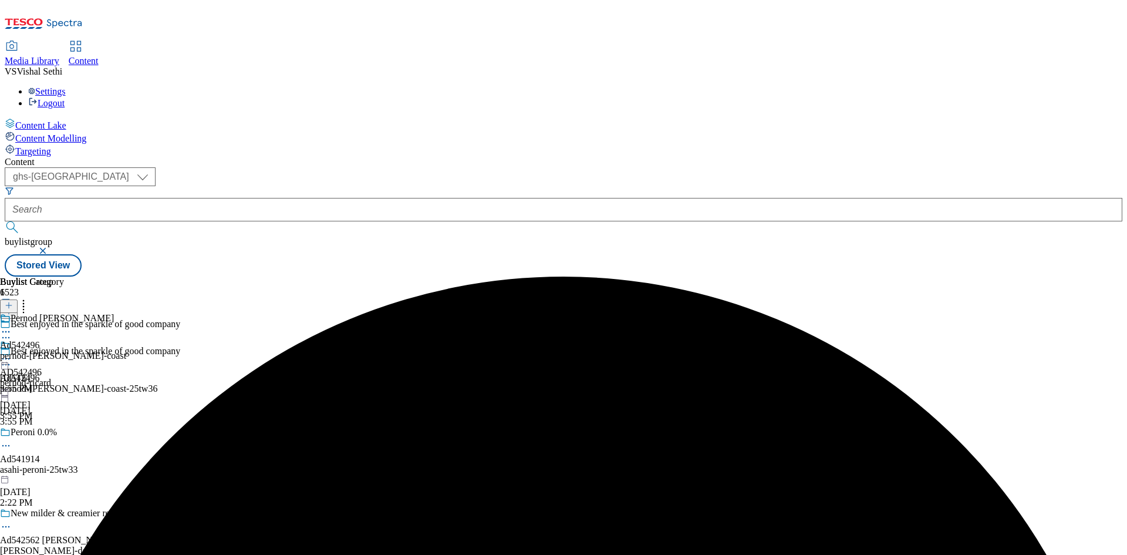
click at [12, 326] on icon at bounding box center [6, 332] width 12 height 12
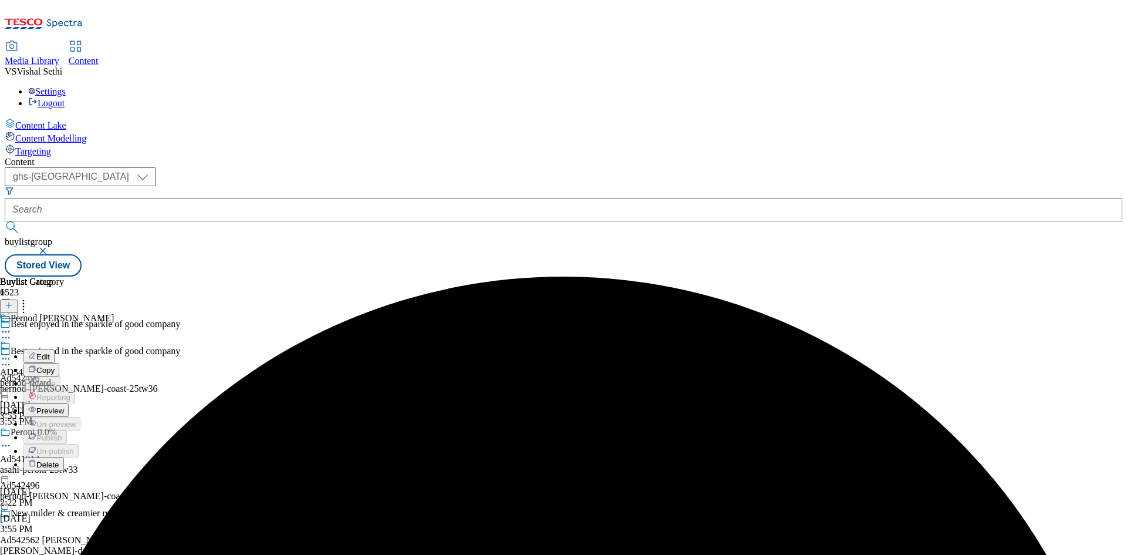
click at [50, 352] on span "Edit" at bounding box center [42, 356] width 13 height 9
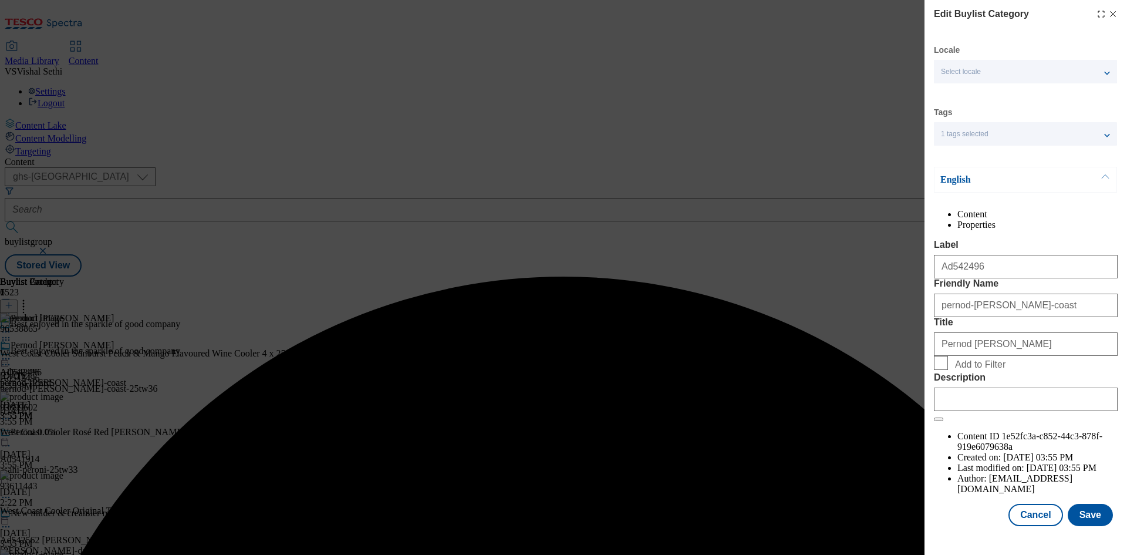
scroll to position [23, 0]
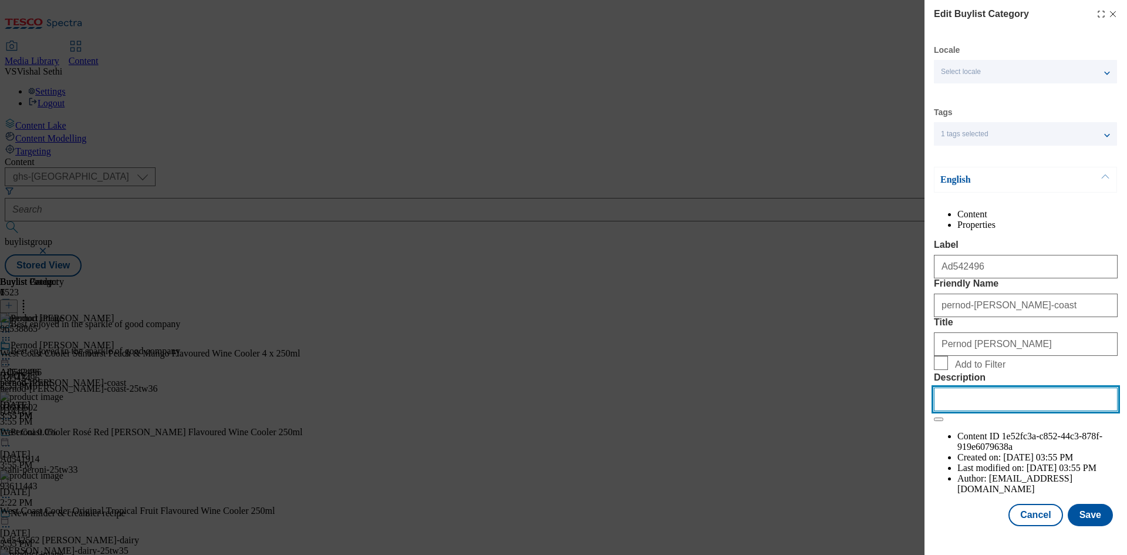
click at [1042, 411] on input "Description" at bounding box center [1026, 398] width 184 height 23
paste input "West Coast Cooler Sunburst Peach & Mango Flavoured Wine Cooler 4 x 250ml"
type input "West Coast Cooler Sunburst Peach & Mango Flavoured Wine Cooler 4 x 250ml"
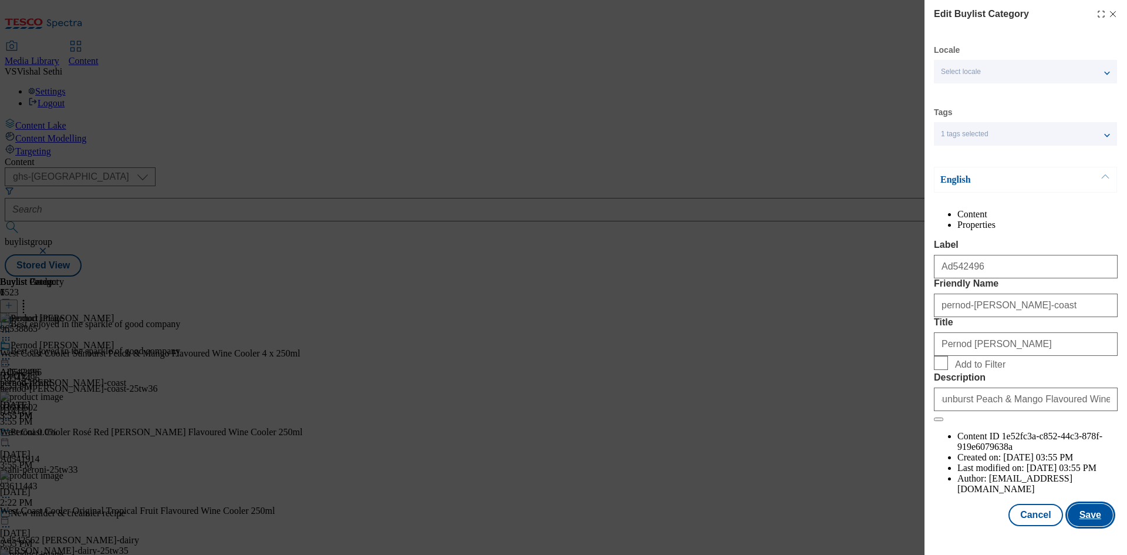
click at [1092, 526] on button "Save" at bounding box center [1090, 515] width 45 height 22
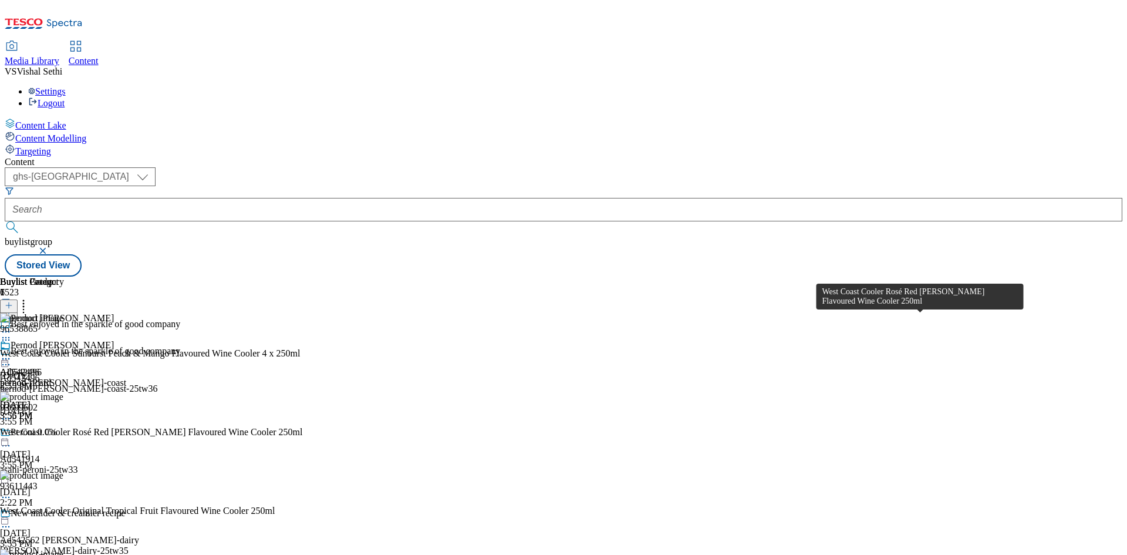
drag, startPoint x: 927, startPoint y: 318, endPoint x: 1027, endPoint y: 345, distance: 103.4
click at [1049, 276] on div "Buylist Group 6523 Best enjoyed in the sparkle of good company Best enjoyed in …" at bounding box center [564, 276] width 1118 height 0
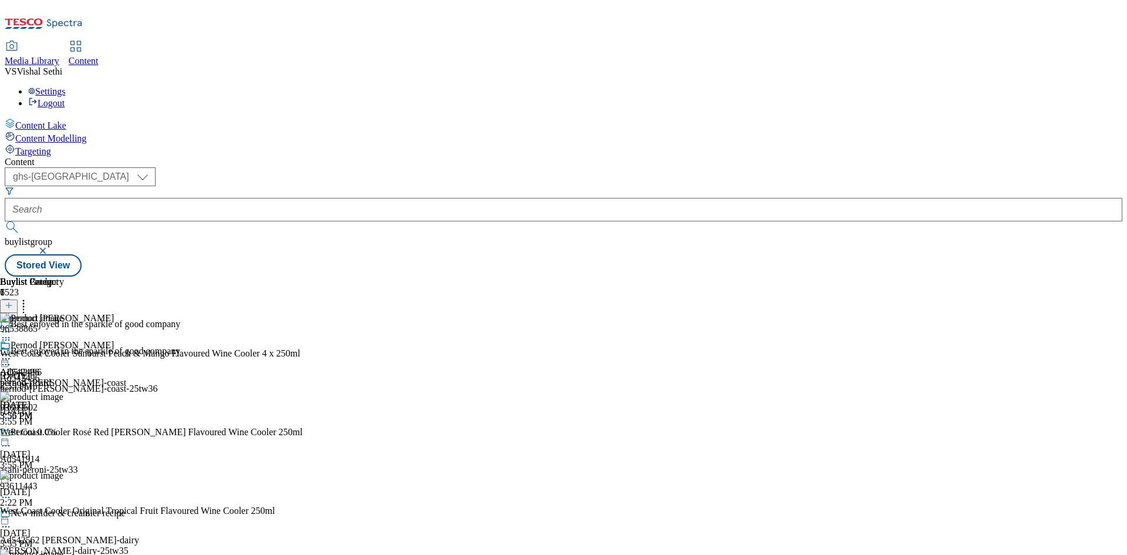
click at [12, 353] on icon at bounding box center [6, 359] width 12 height 12
click at [64, 433] on span "Preview" at bounding box center [50, 437] width 28 height 9
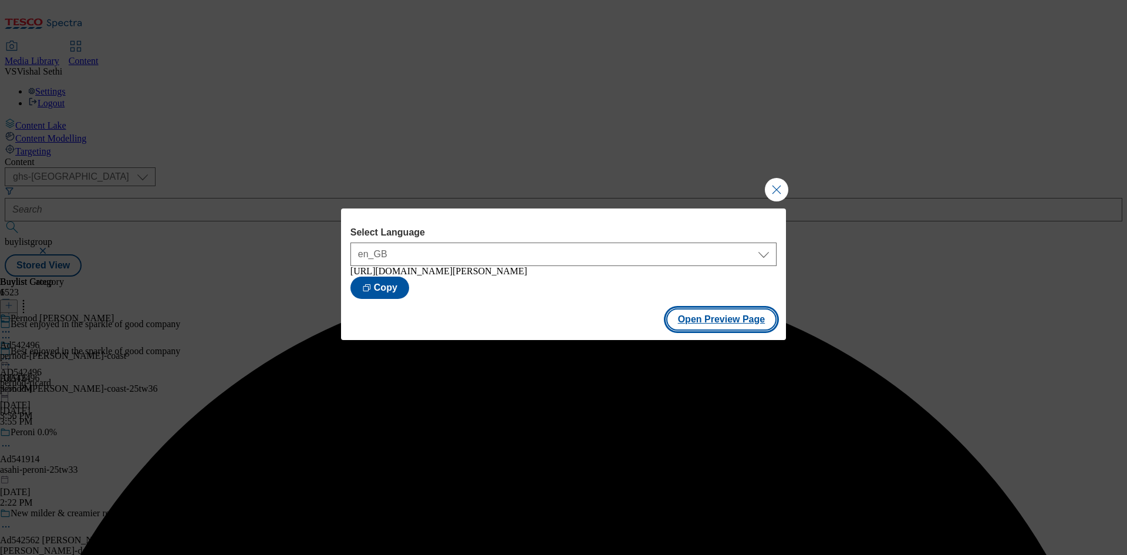
click at [736, 328] on button "Open Preview Page" at bounding box center [721, 319] width 111 height 22
click at [782, 178] on button "Close Modal" at bounding box center [776, 189] width 23 height 23
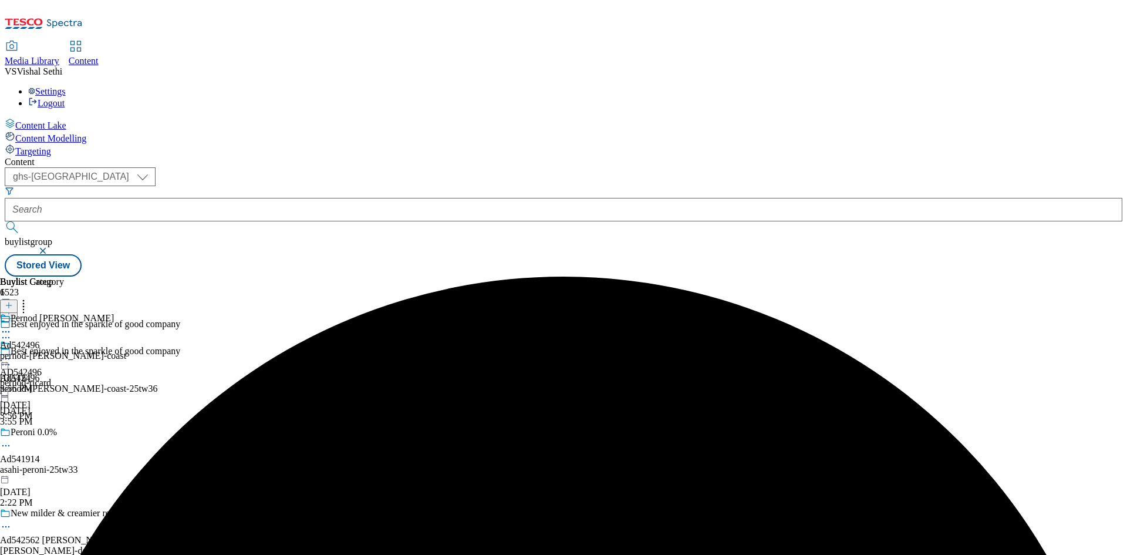
click at [12, 353] on icon at bounding box center [6, 359] width 12 height 12
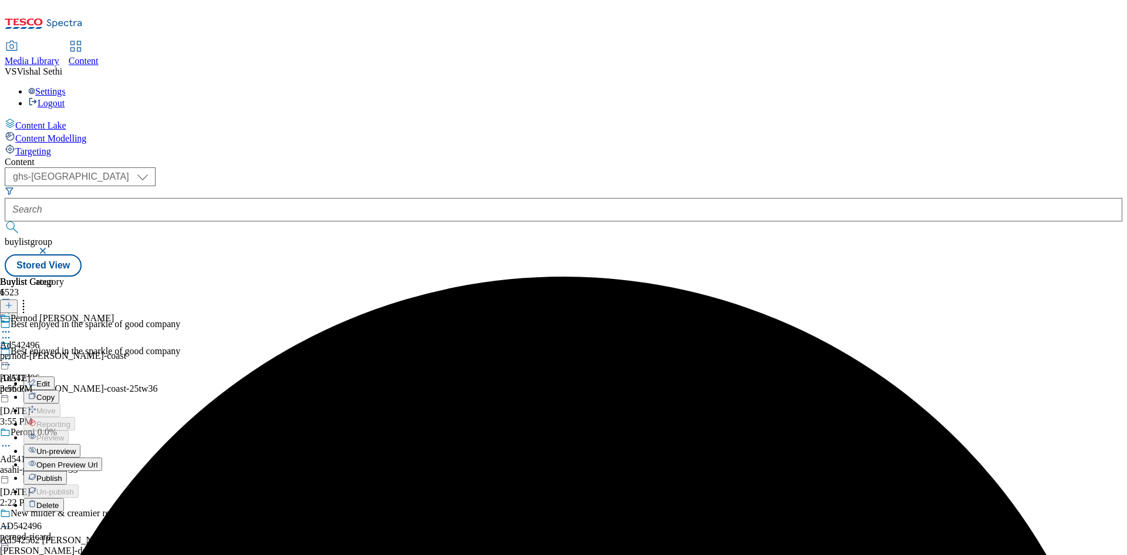
click at [62, 474] on span "Publish" at bounding box center [49, 478] width 26 height 9
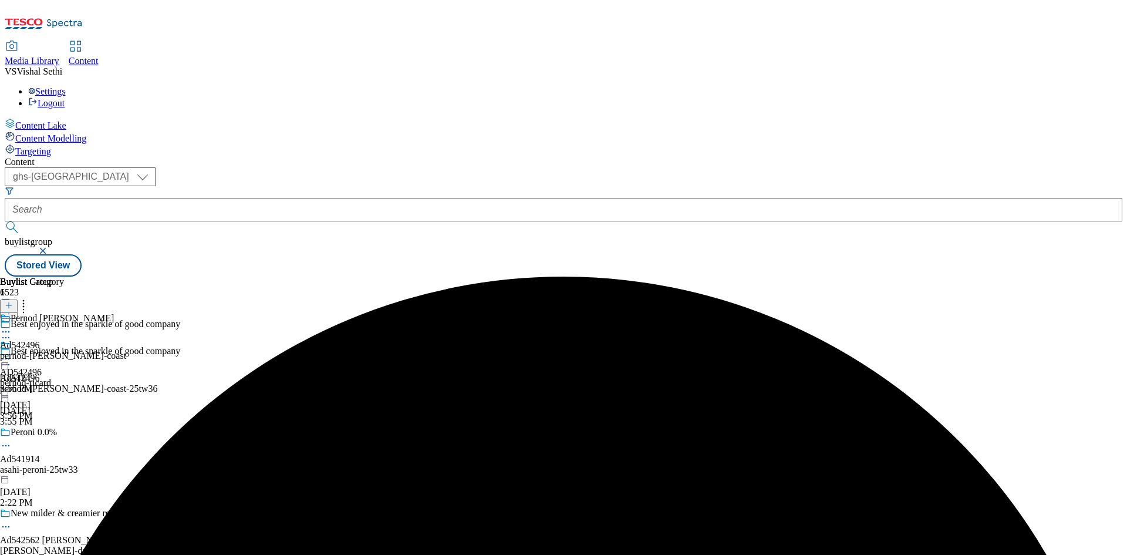
click at [126, 350] on div "pernod-[PERSON_NAME]-coast" at bounding box center [63, 355] width 126 height 11
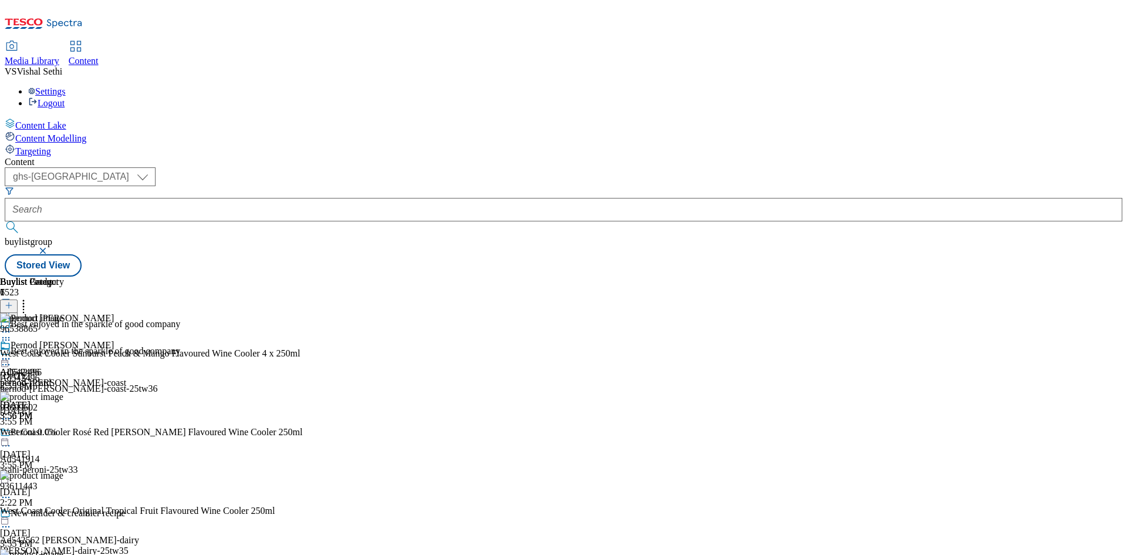
click at [12, 359] on icon at bounding box center [6, 365] width 12 height 12
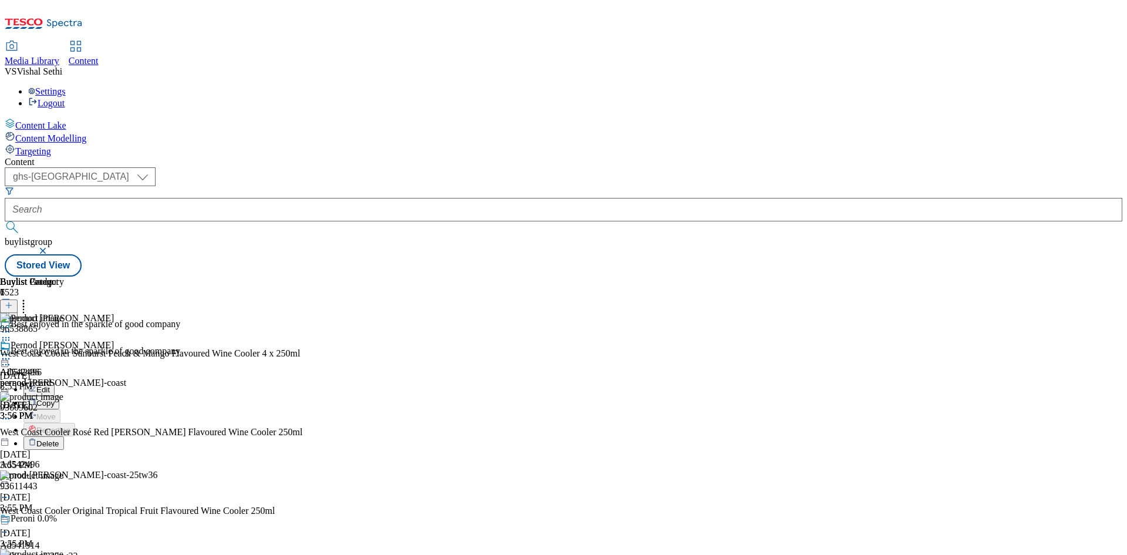
click at [50, 385] on span "Edit" at bounding box center [42, 389] width 13 height 9
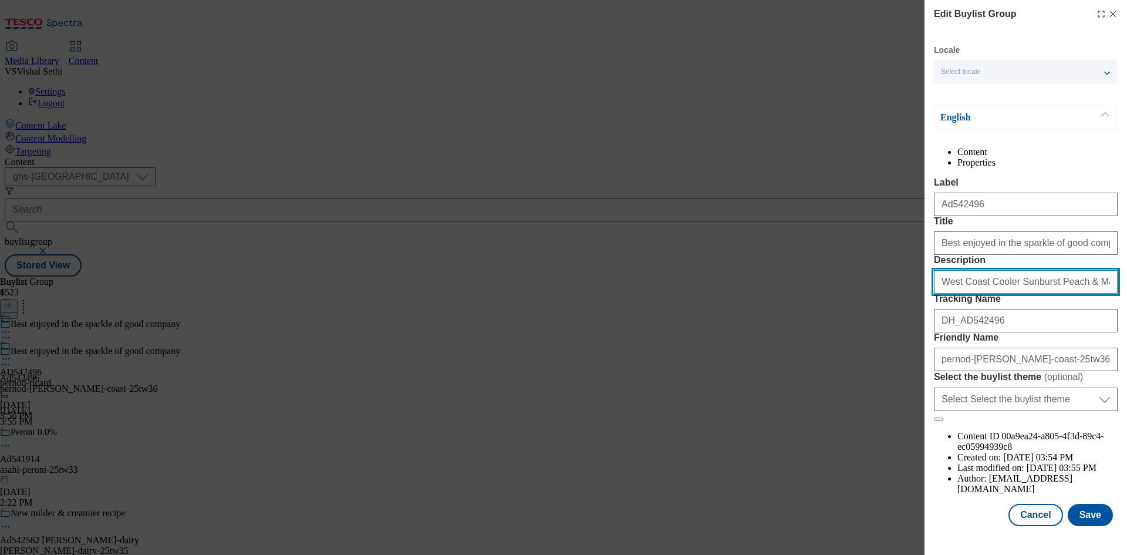
click at [1046, 293] on input "West Coast Cooler Sunburst Peach & Mango Flavoured Wine Cooler 4 x 250ml" at bounding box center [1026, 281] width 184 height 23
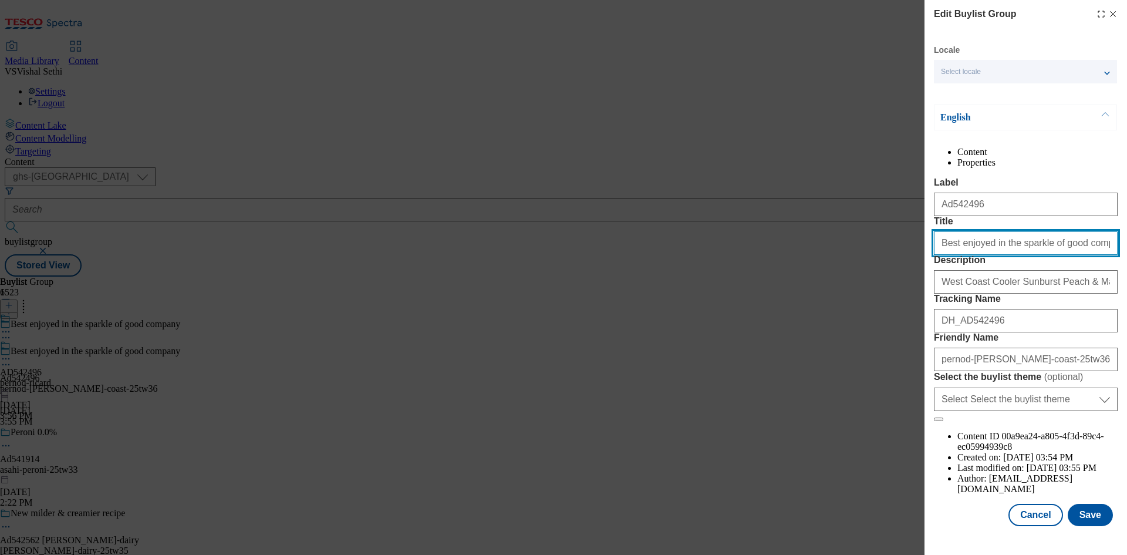
click at [1055, 255] on input "Best enjoyed in the sparkle of good company" at bounding box center [1026, 242] width 184 height 23
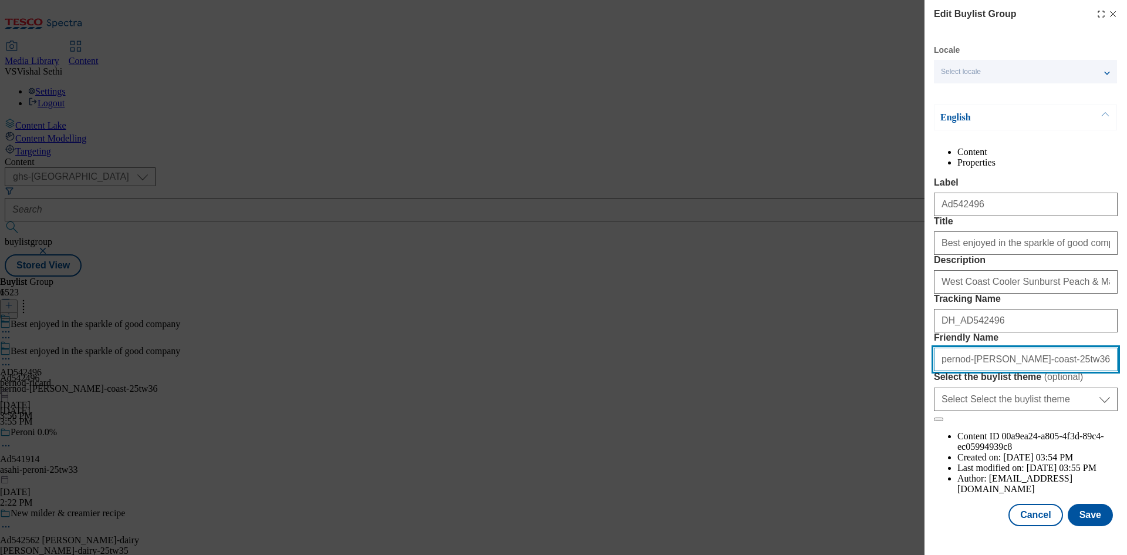
click at [1062, 371] on input "pernod-[PERSON_NAME]-coast-25tw36" at bounding box center [1026, 358] width 184 height 23
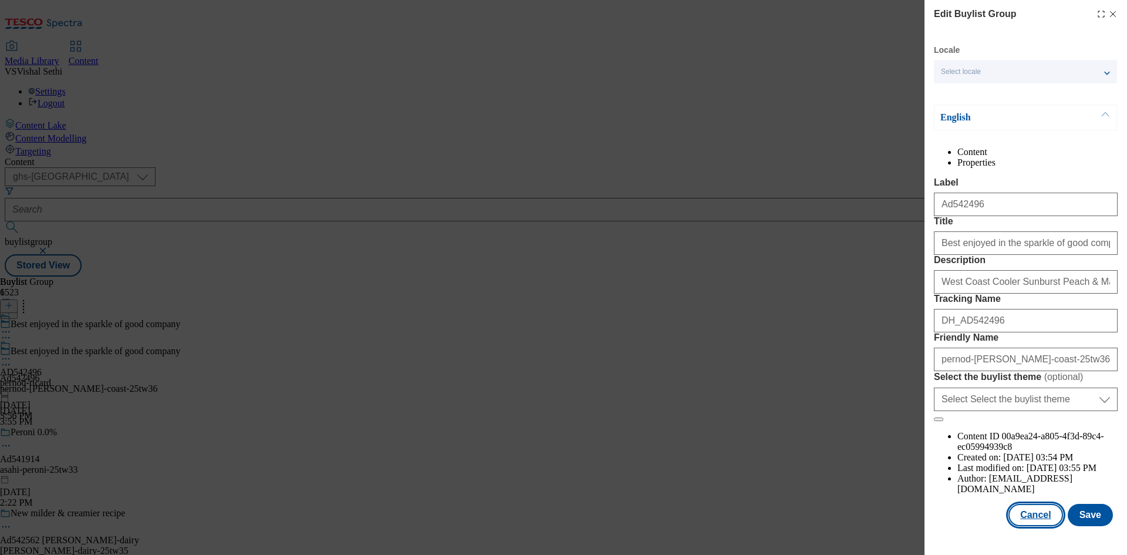
click at [1046, 521] on button "Cancel" at bounding box center [1035, 515] width 54 height 22
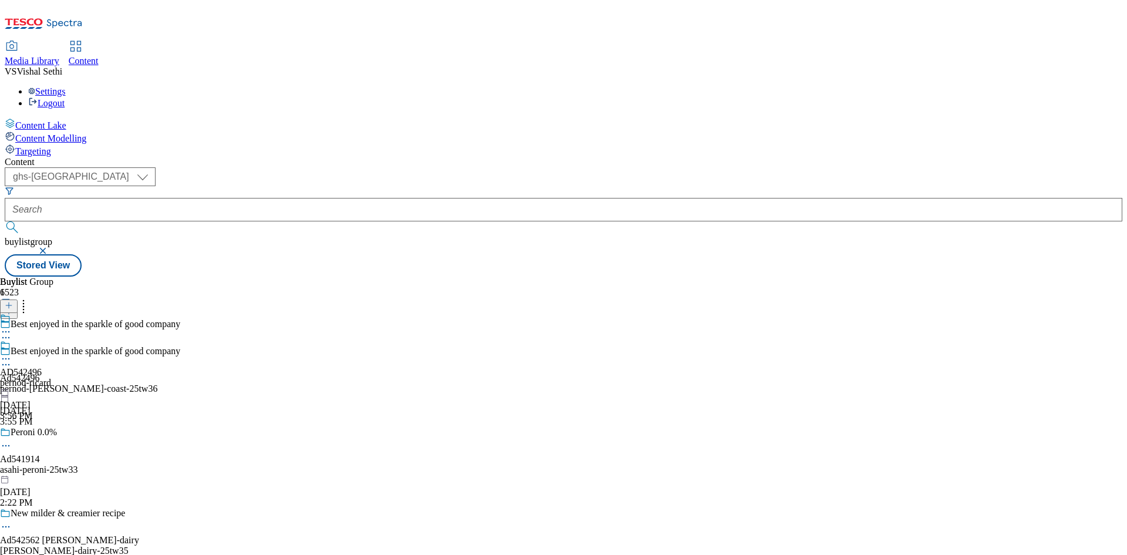
scroll to position [0, 0]
click at [12, 353] on icon at bounding box center [6, 359] width 12 height 12
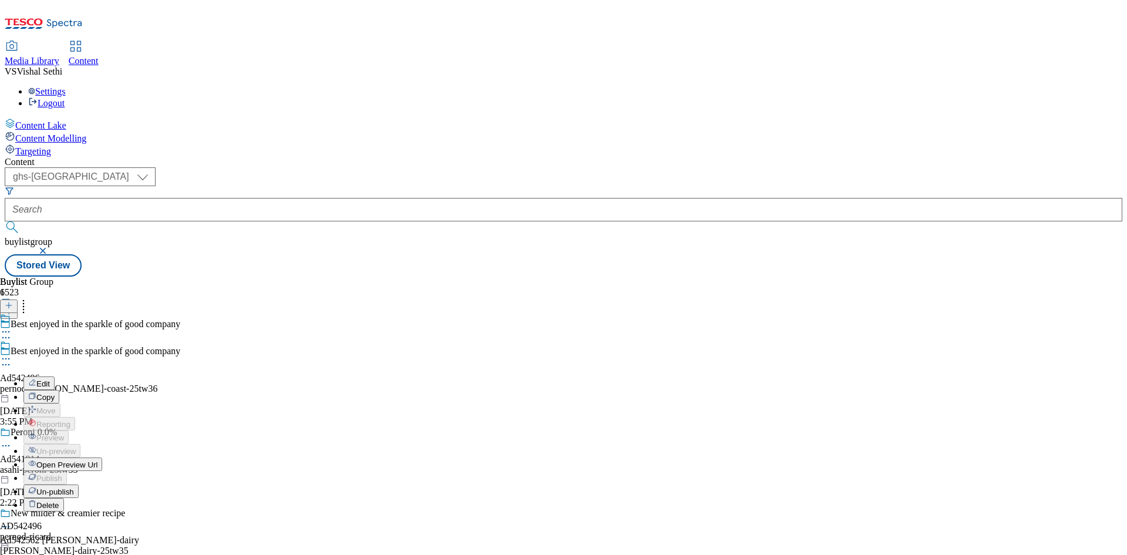
click at [74, 487] on span "Un-publish" at bounding box center [55, 491] width 38 height 9
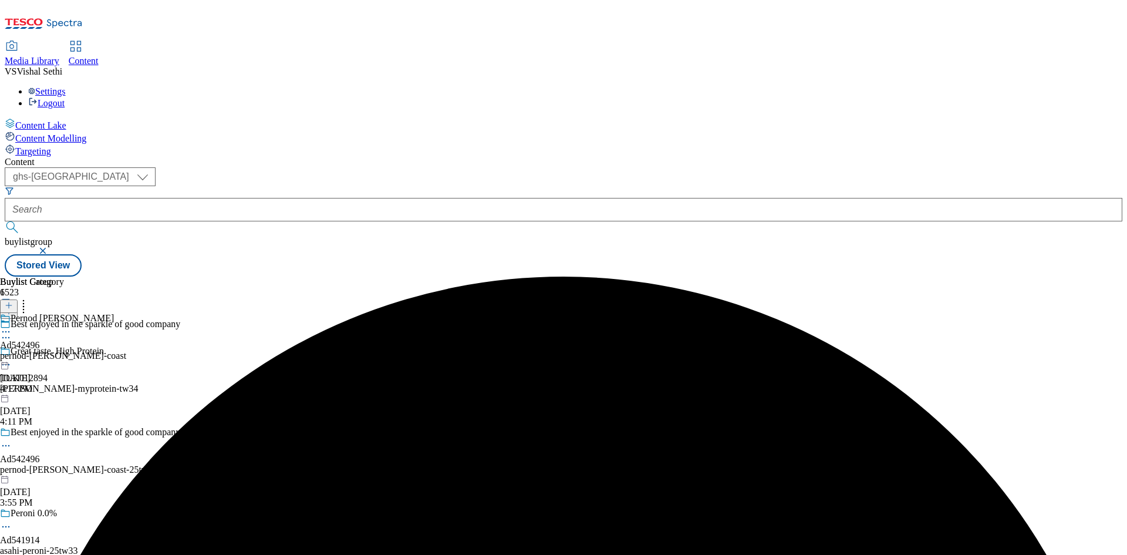
click at [546, 276] on div "Buylist 1 AD542496 pernod-ricard Oct 15, 2025 4:17 PM" at bounding box center [564, 276] width 1118 height 0
click at [12, 353] on icon at bounding box center [6, 359] width 12 height 12
click at [76, 447] on span "Un-preview" at bounding box center [55, 451] width 39 height 9
click at [25, 303] on circle at bounding box center [24, 304] width 2 height 2
drag, startPoint x: 490, startPoint y: 353, endPoint x: 527, endPoint y: 241, distance: 118.2
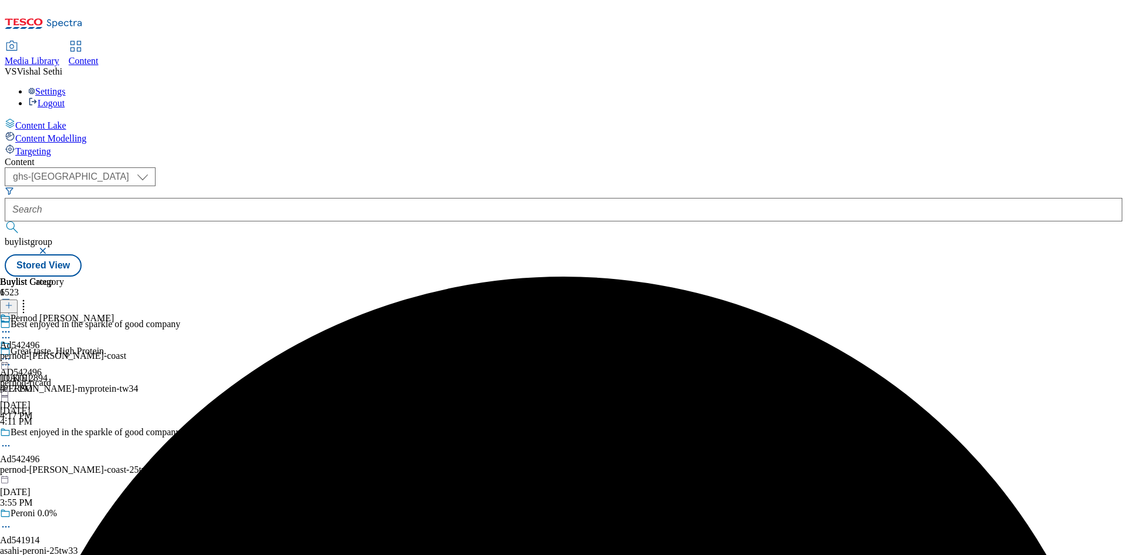
click at [51, 353] on div "AD542496 pernod-ricard Oct 15, 2025 4:17 PM" at bounding box center [25, 380] width 51 height 81
click at [7, 358] on circle at bounding box center [6, 359] width 2 height 2
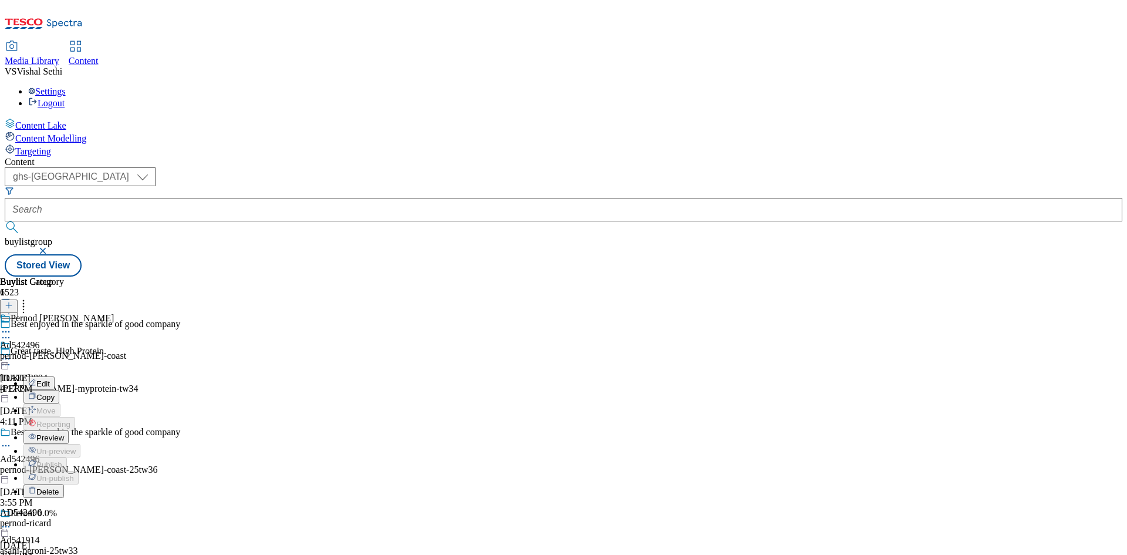
click at [59, 487] on span "Delete" at bounding box center [47, 491] width 23 height 9
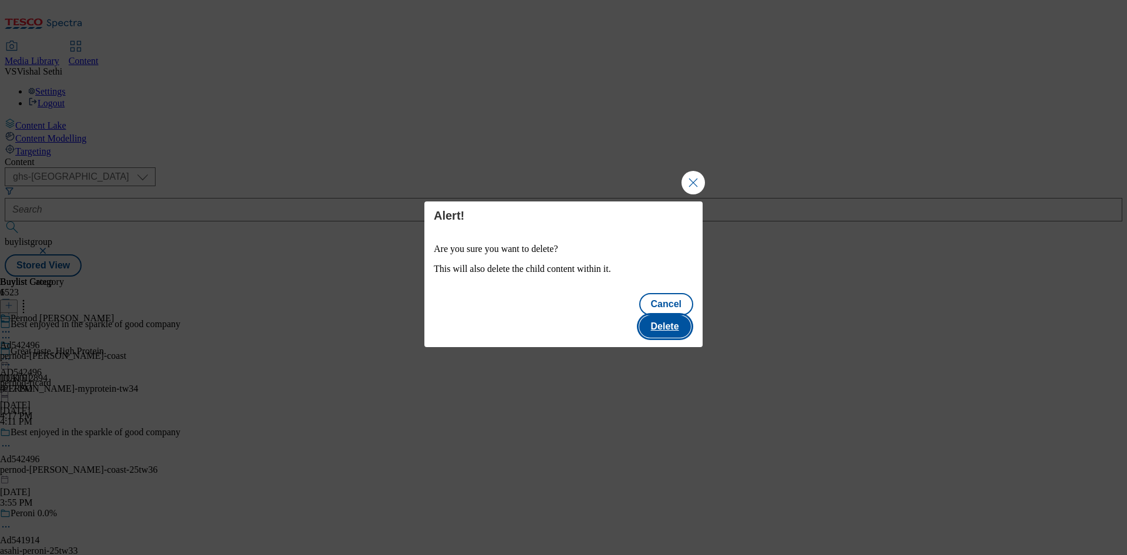
click at [675, 315] on button "Delete" at bounding box center [665, 326] width 52 height 22
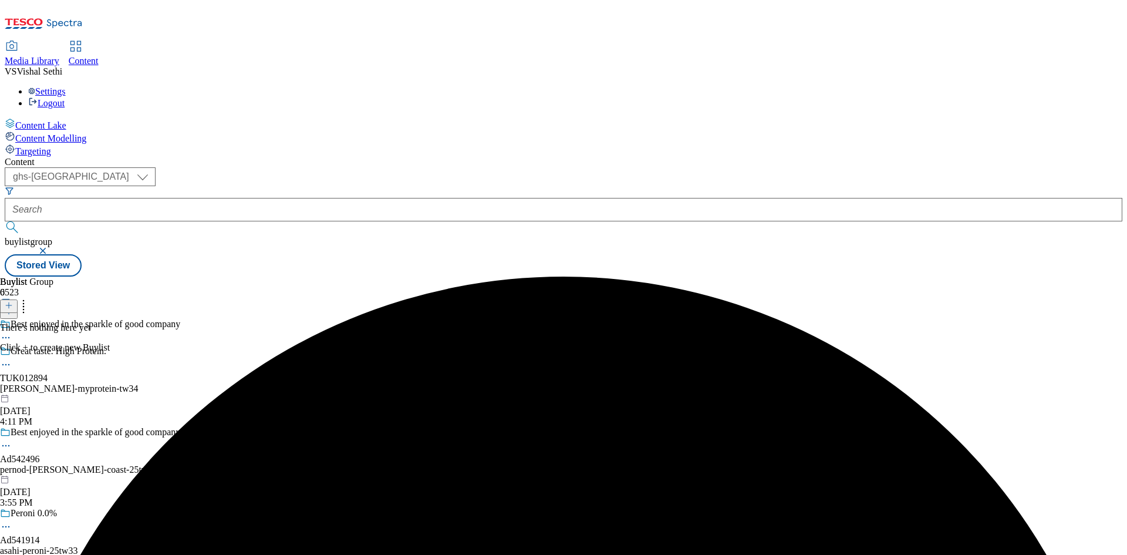
click at [12, 440] on icon at bounding box center [6, 446] width 12 height 12
click at [59, 520] on span "Delete" at bounding box center [47, 524] width 23 height 9
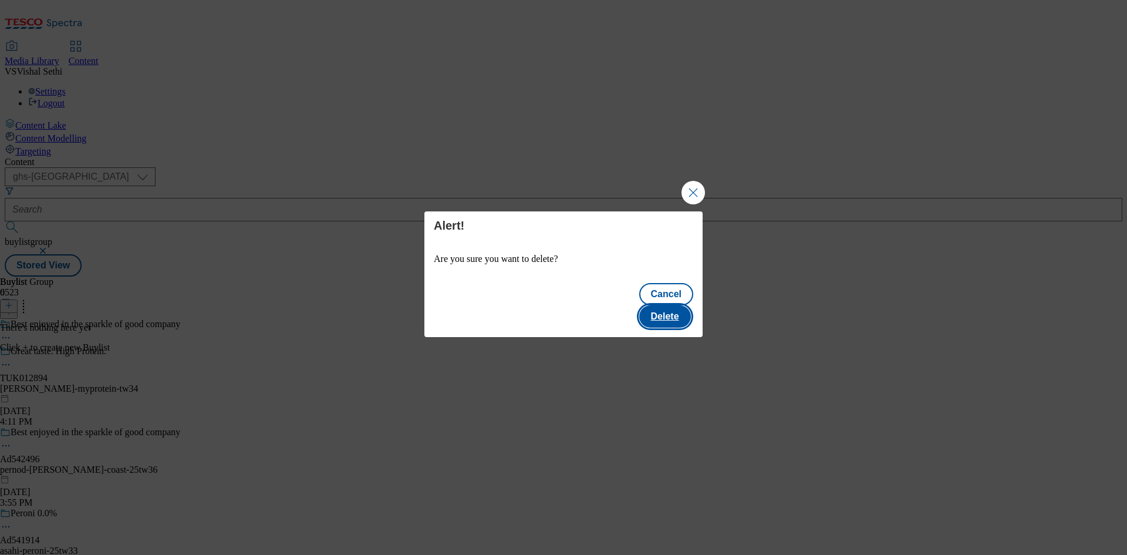
click at [674, 305] on button "Delete" at bounding box center [665, 316] width 52 height 22
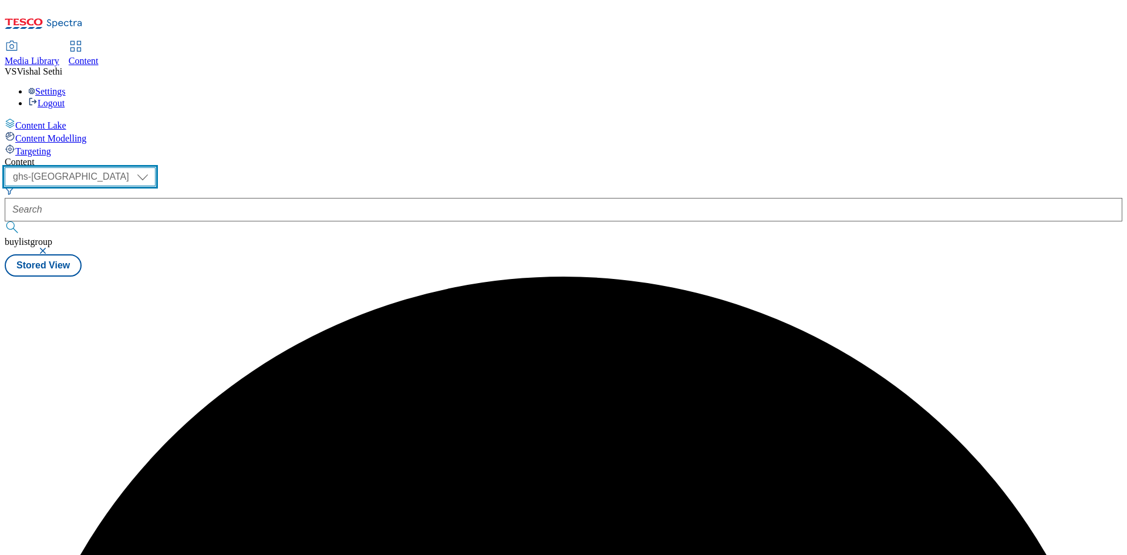
click at [156, 167] on select "ghs-roi ghs-uk" at bounding box center [80, 176] width 151 height 19
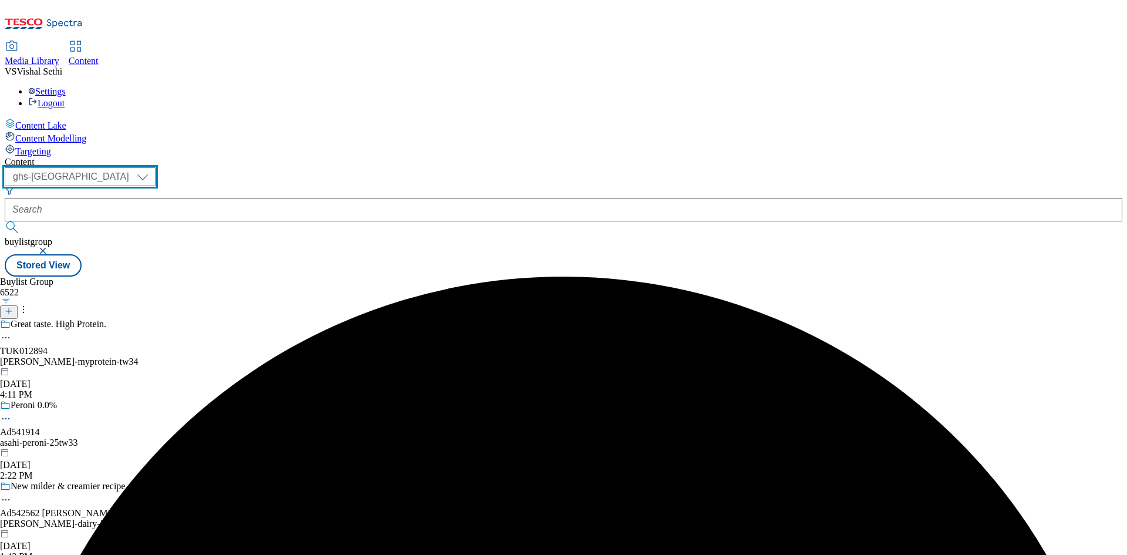
select select "ghs-roi"
click at [153, 167] on select "ghs-roi ghs-uk" at bounding box center [80, 176] width 151 height 19
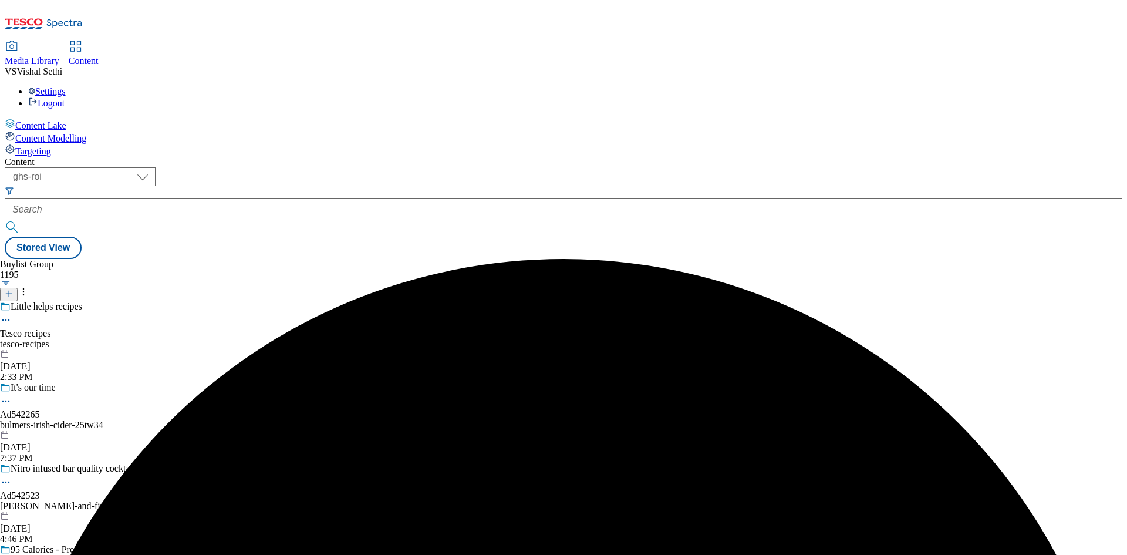
click at [13, 289] on icon at bounding box center [9, 293] width 8 height 8
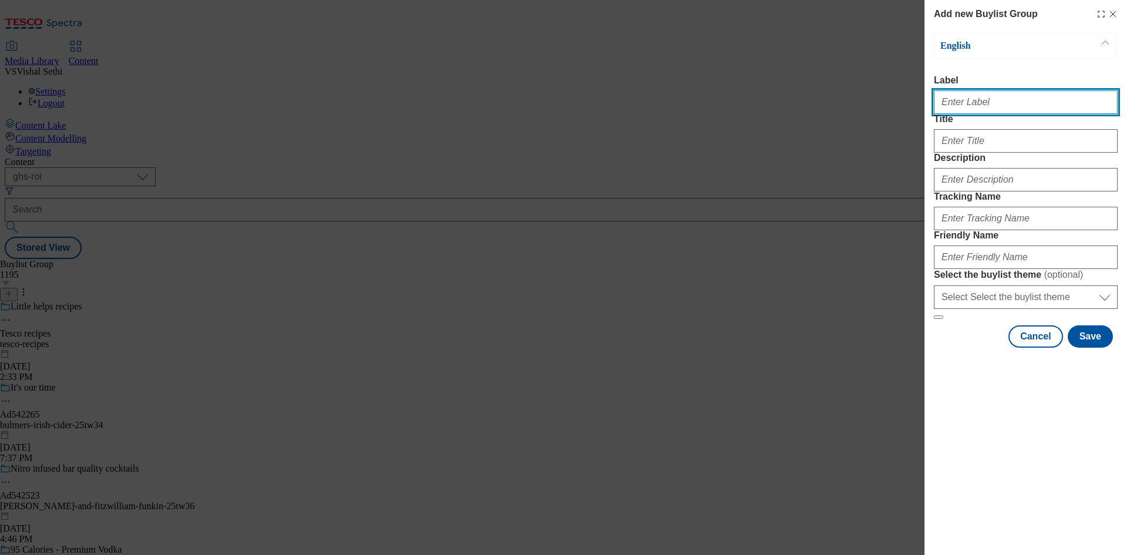
click at [997, 108] on input "Label" at bounding box center [1026, 101] width 184 height 23
paste input "542496"
type input "Ad542496"
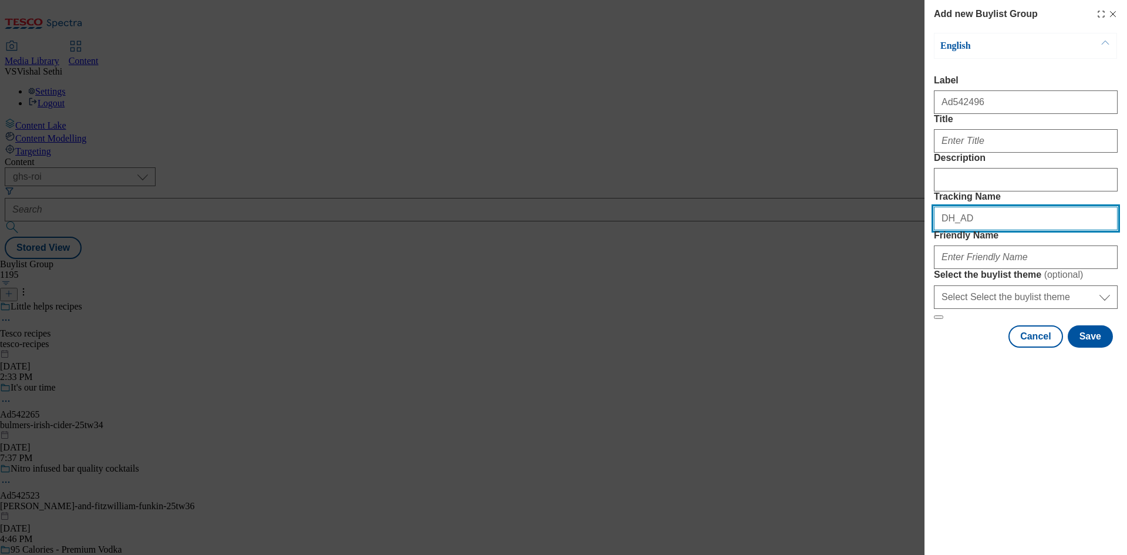
paste input "542496"
type input "DH_AD542496"
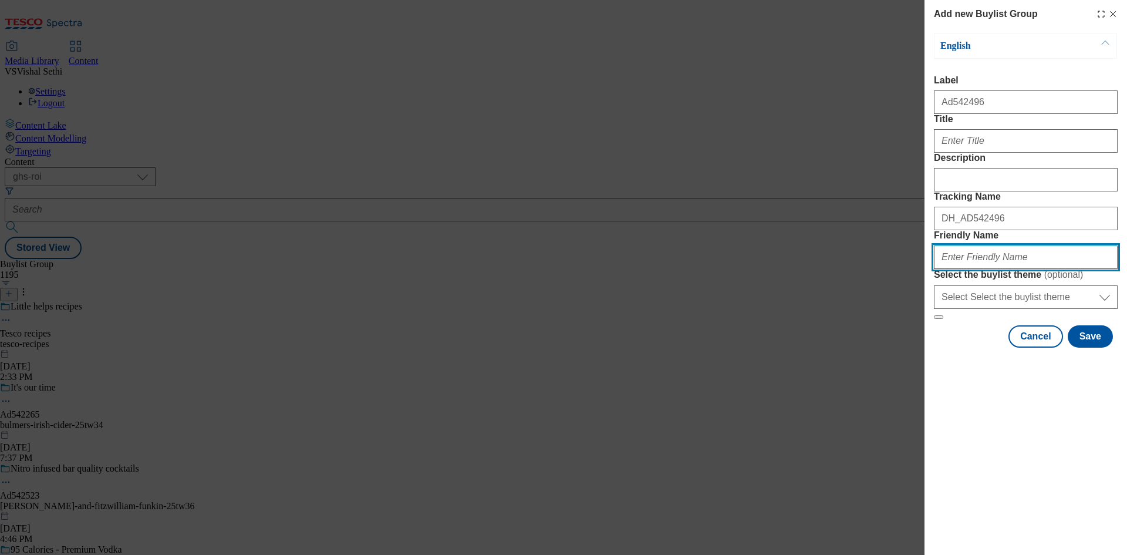
click at [1016, 269] on input "Friendly Name" at bounding box center [1026, 256] width 184 height 23
paste input "pernod-[PERSON_NAME]-coast-25tw36"
type input "pernod-[PERSON_NAME]-coast-25tw36"
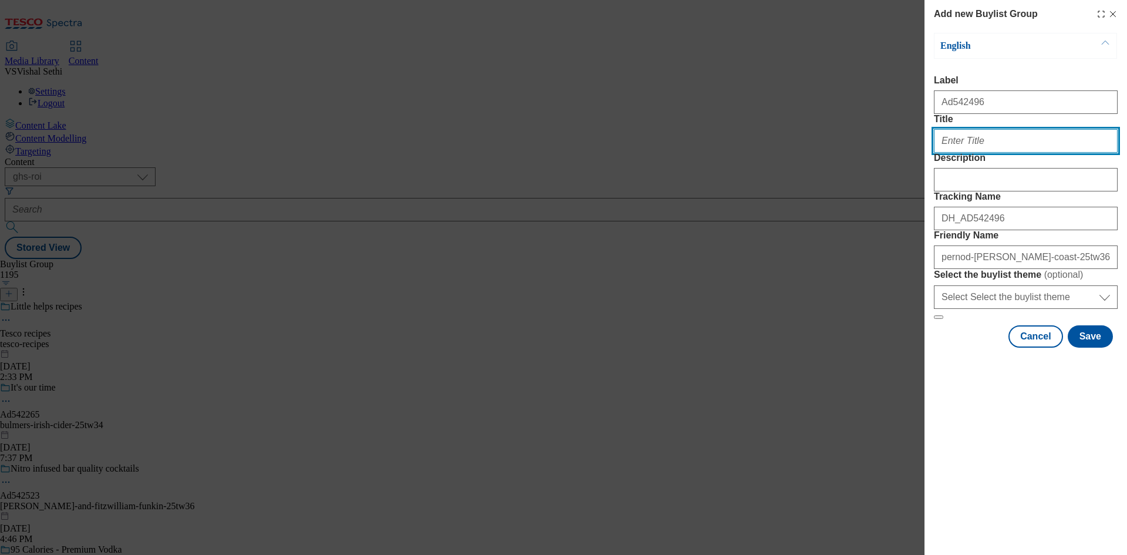
click at [1007, 153] on input "Title" at bounding box center [1026, 140] width 184 height 23
click at [1023, 153] on input "Title" at bounding box center [1026, 140] width 184 height 23
paste input "Best enjoyed in the sparkle of good company"
type input "Best enjoyed in the sparkle of good company"
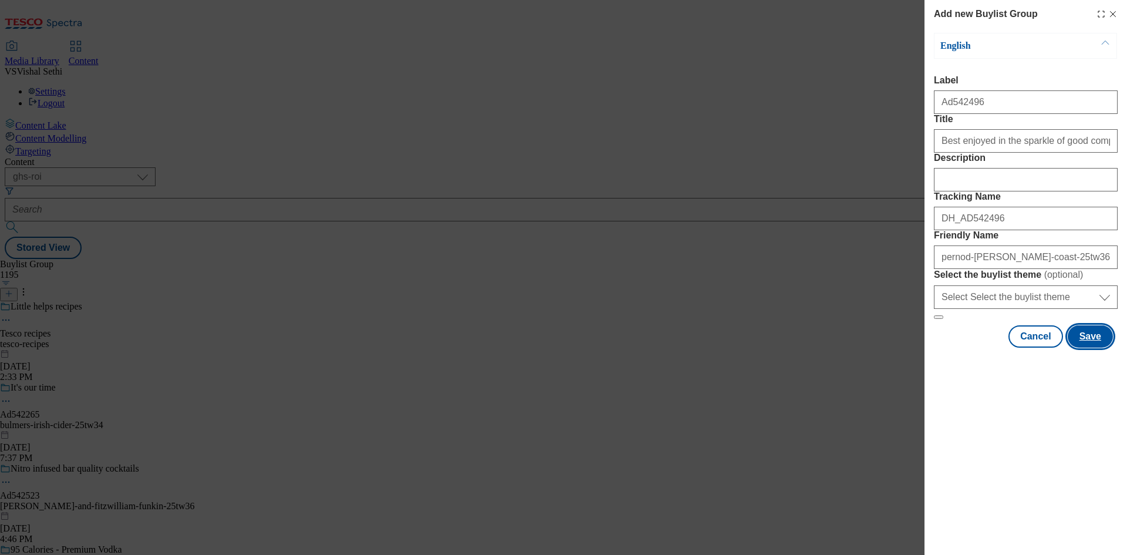
click at [1092, 347] on button "Save" at bounding box center [1090, 336] width 45 height 22
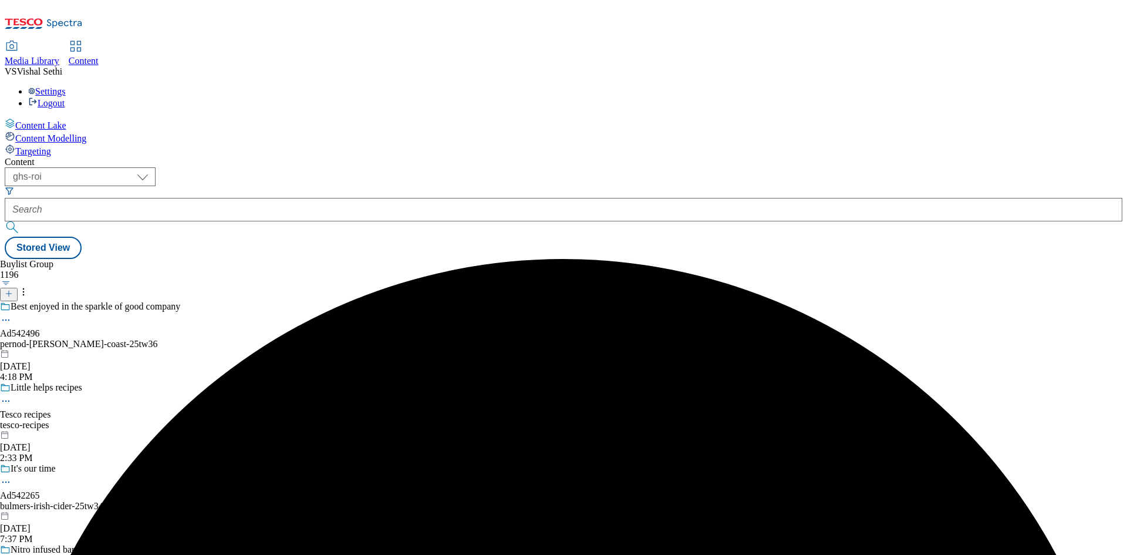
click at [195, 301] on div "Best enjoyed in the sparkle of good company Ad542496 pernod-ricard-west-coast-2…" at bounding box center [97, 341] width 195 height 81
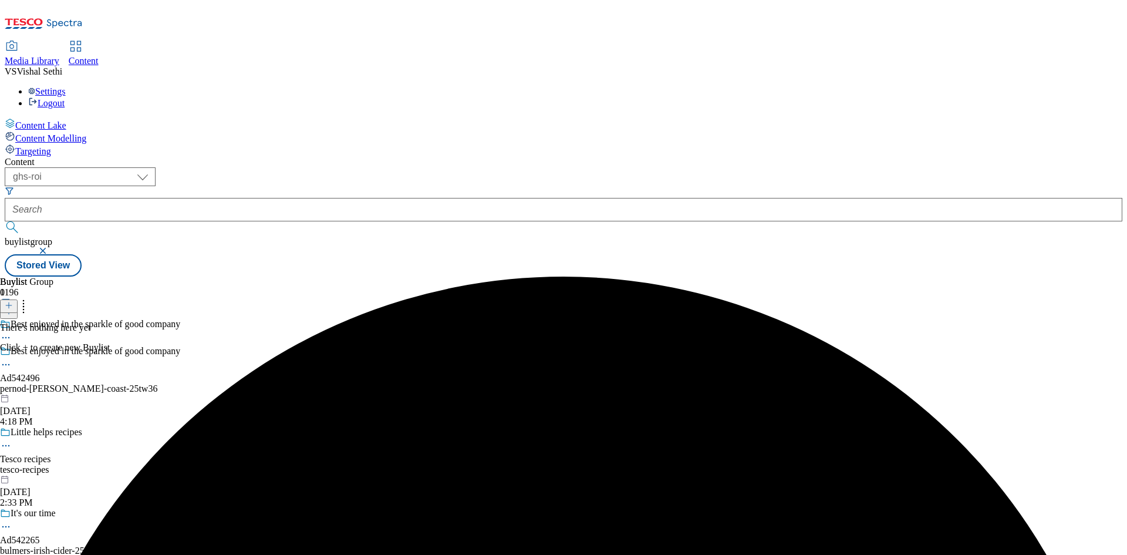
click at [13, 301] on icon at bounding box center [9, 305] width 8 height 8
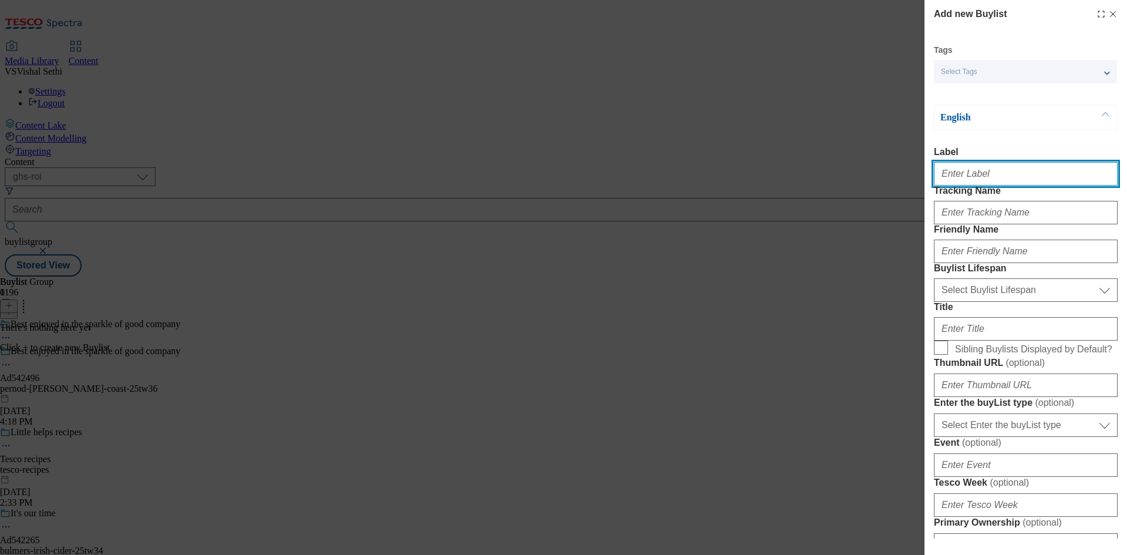
click at [1010, 184] on input "Label" at bounding box center [1026, 173] width 184 height 23
paste input "542496"
type input "Ad542496"
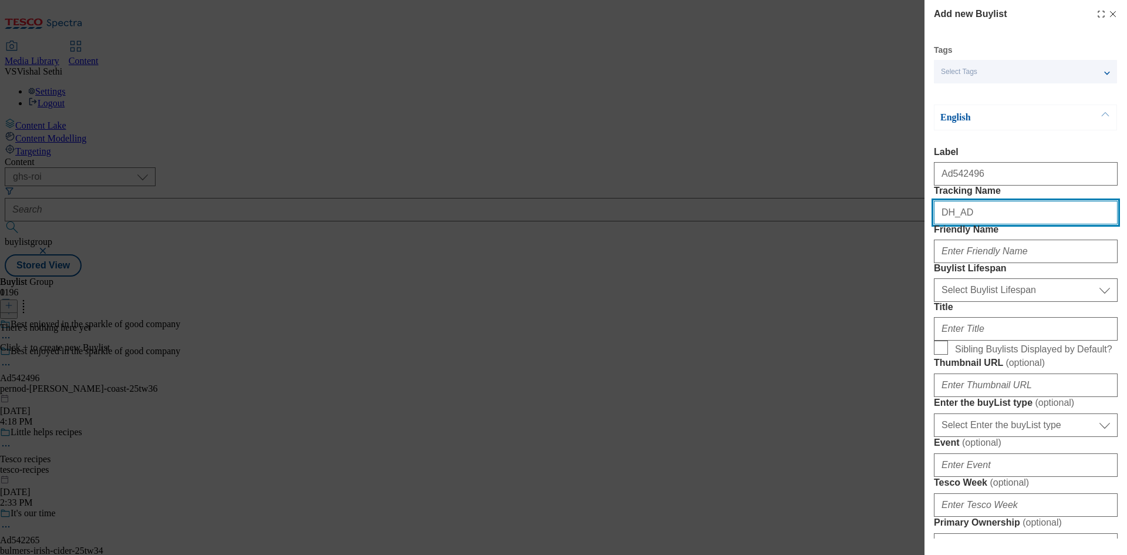
paste input "542496"
type input "DH_AD542496"
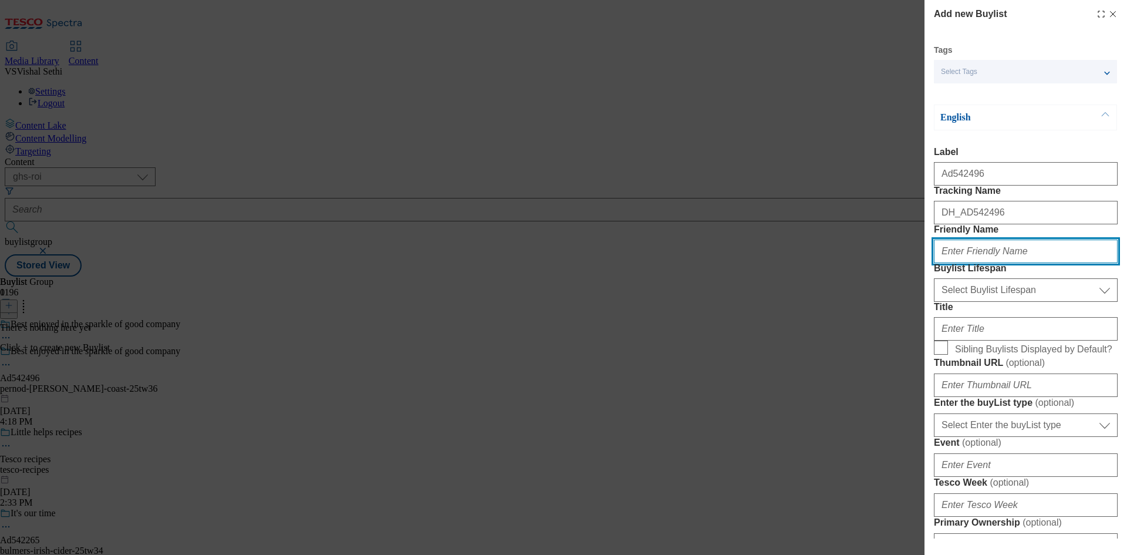
click at [1027, 263] on input "Friendly Name" at bounding box center [1026, 250] width 184 height 23
paste input "pernod-ricard"
type input "pernod-ricard"
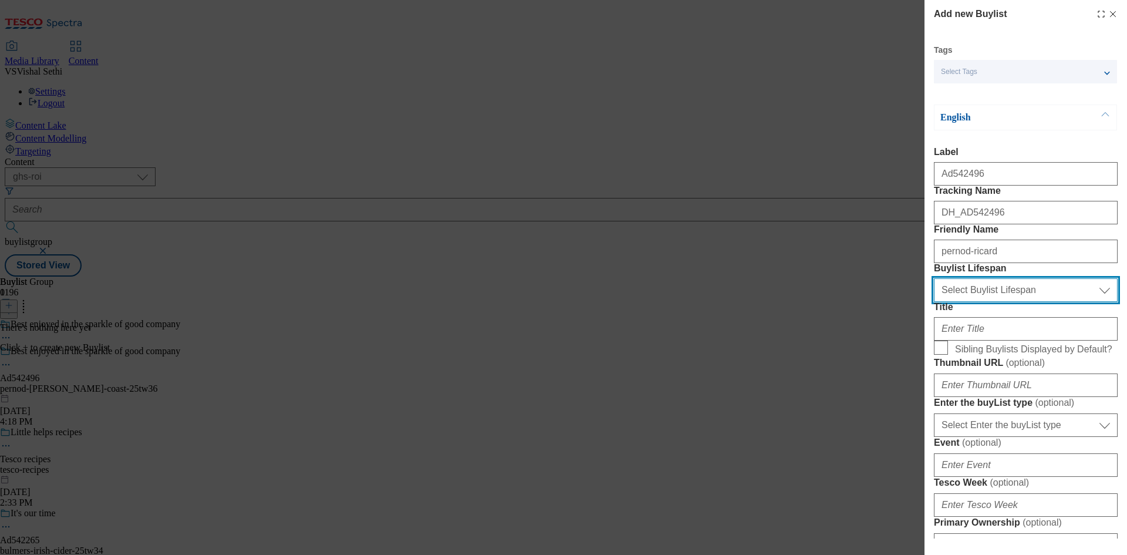
click at [1022, 302] on select "Select Buylist Lifespan evergreen seasonal tactical" at bounding box center [1026, 289] width 184 height 23
select select "tactical"
click at [934, 302] on select "Select Buylist Lifespan evergreen seasonal tactical" at bounding box center [1026, 289] width 184 height 23
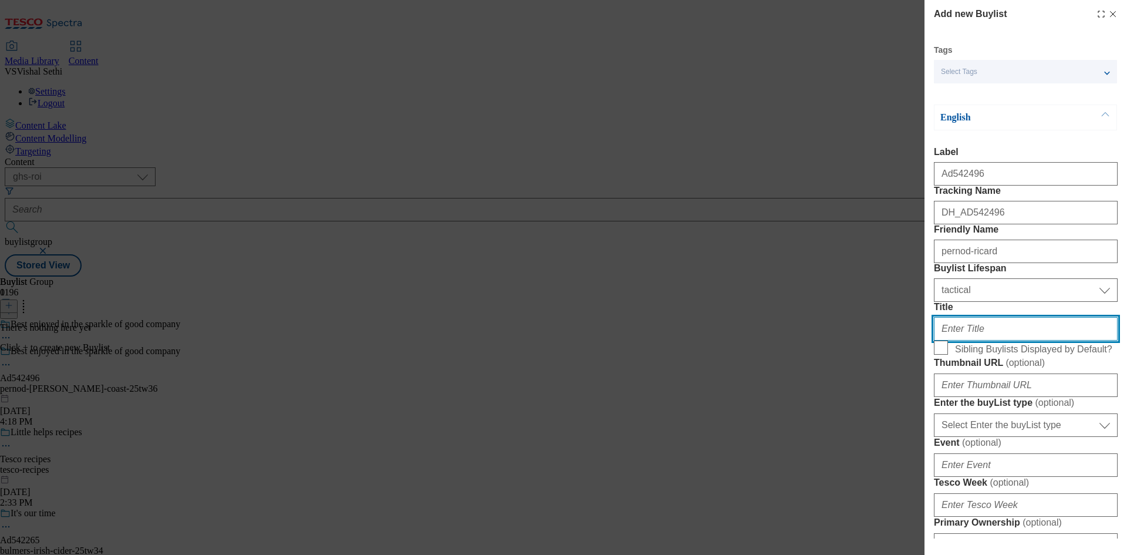
click at [1010, 340] on input "Title" at bounding box center [1026, 328] width 184 height 23
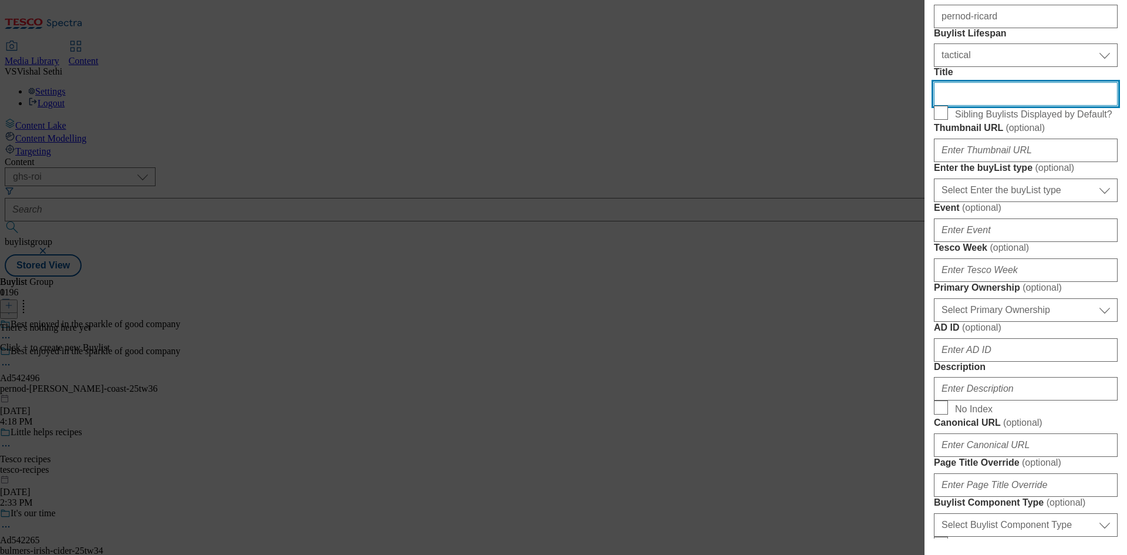
scroll to position [293, 0]
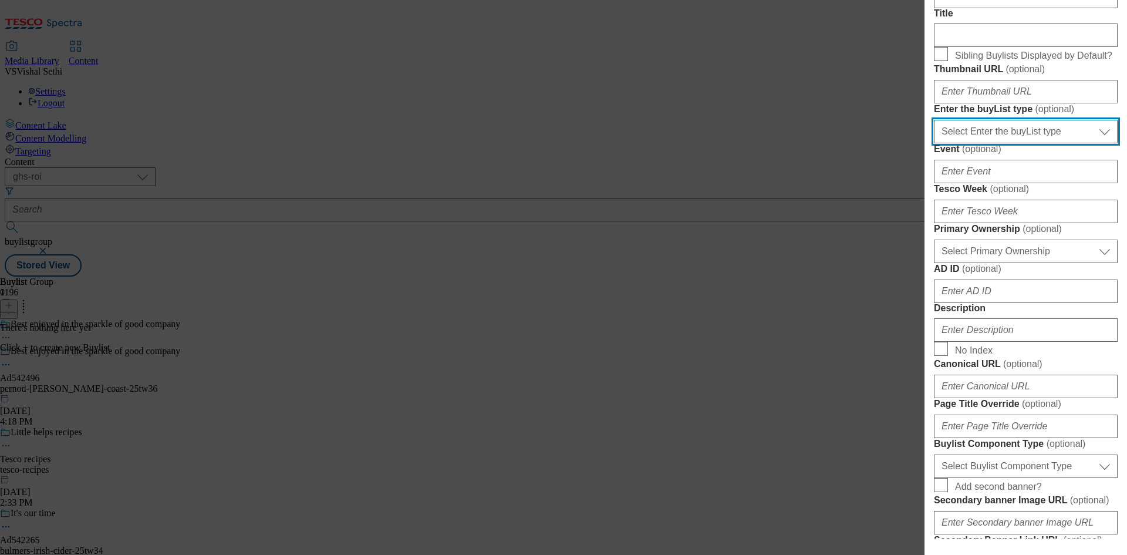
drag, startPoint x: 1044, startPoint y: 268, endPoint x: 1048, endPoint y: 279, distance: 11.7
click at [1044, 143] on select "Select Enter the buyList type event supplier funded long term >4 weeks supplier…" at bounding box center [1026, 131] width 184 height 23
select select "supplier funded short term 1-3 weeks"
click at [934, 143] on select "Select Enter the buyList type event supplier funded long term >4 weeks supplier…" at bounding box center [1026, 131] width 184 height 23
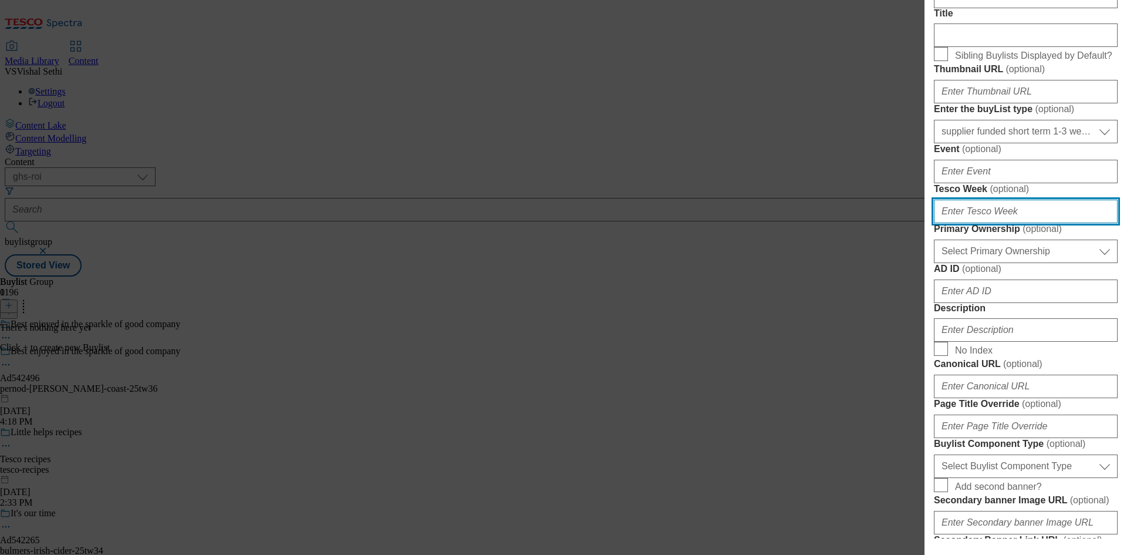
click at [998, 223] on input "Tesco Week ( optional )" at bounding box center [1026, 211] width 184 height 23
type input "36"
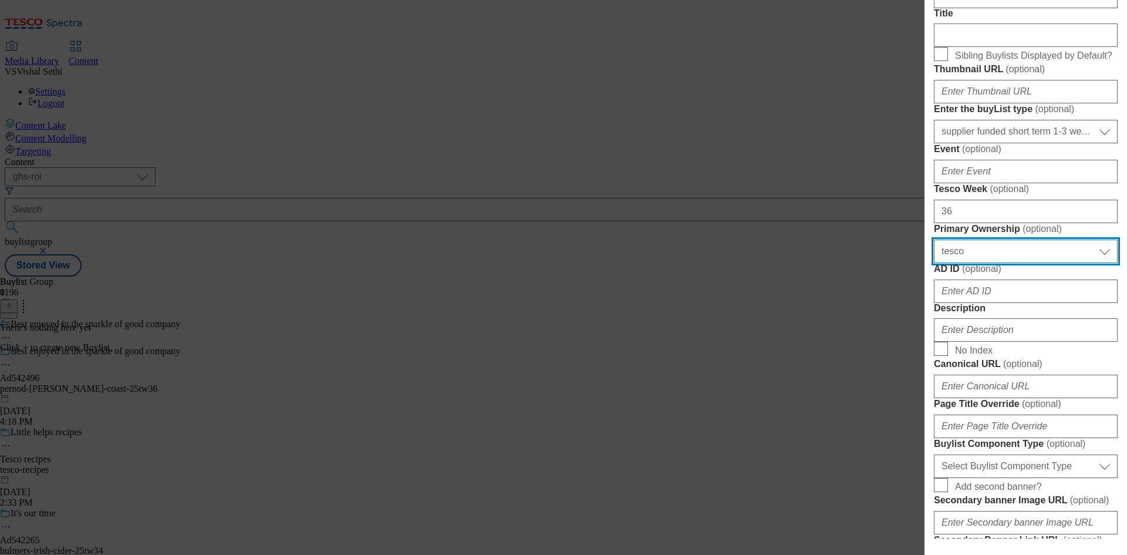
select select "dunnhumby"
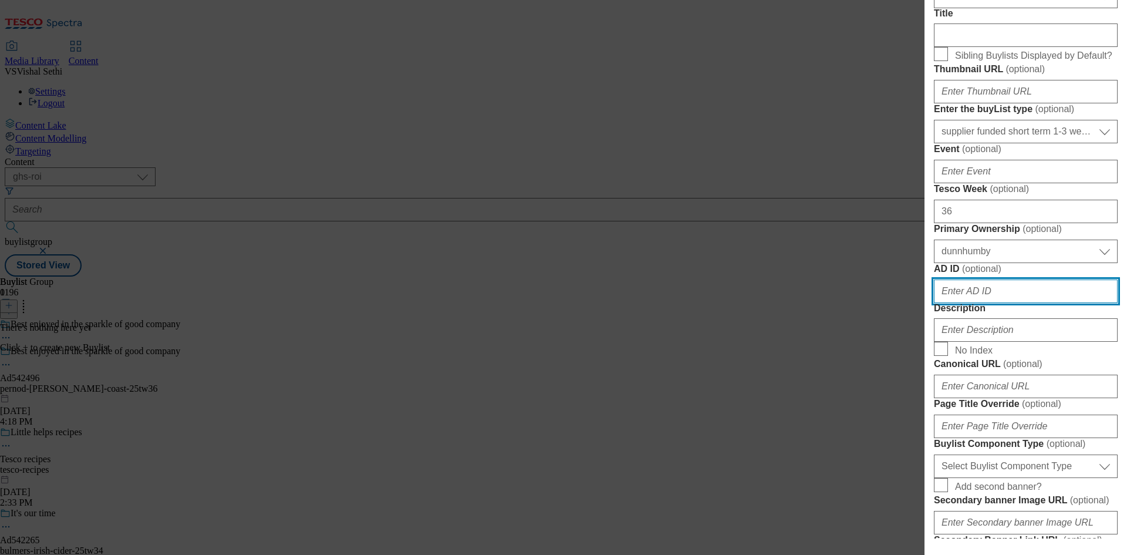
paste input "pernod-ricard"
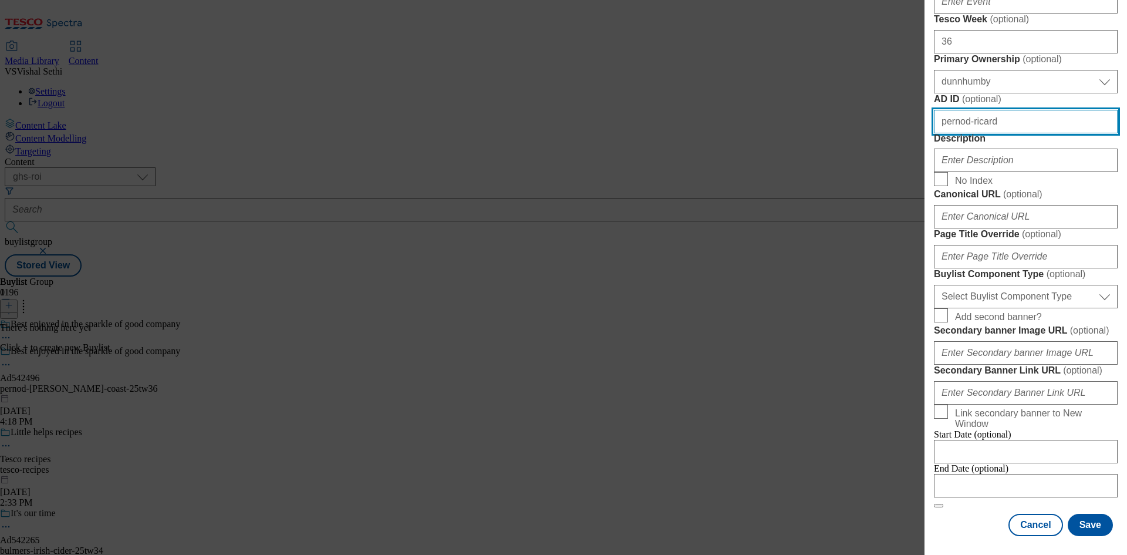
scroll to position [587, 0]
paste input "542496"
type input "542496"
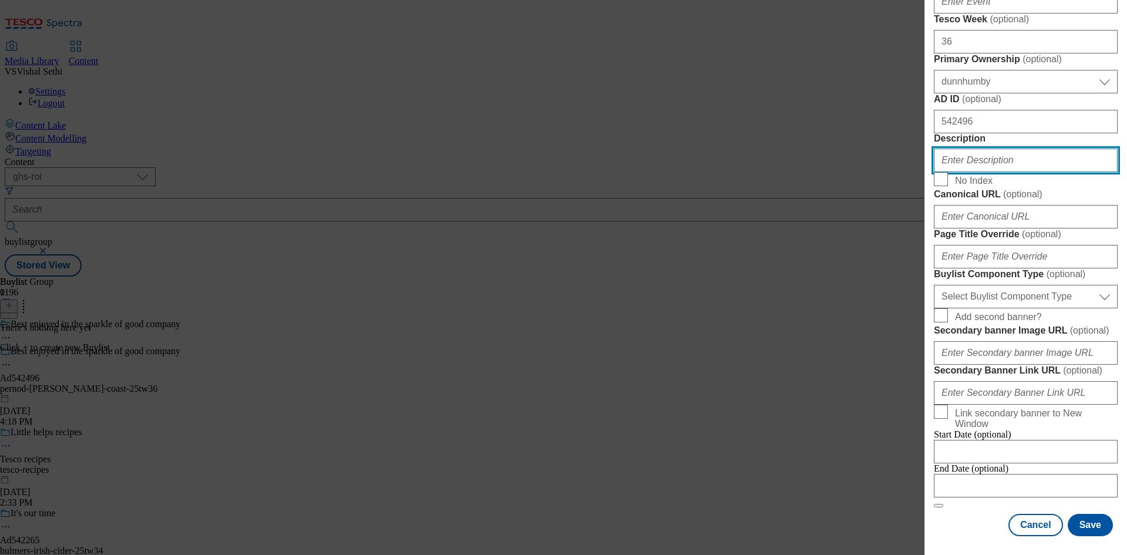
click at [1007, 172] on input "Description" at bounding box center [1026, 159] width 184 height 23
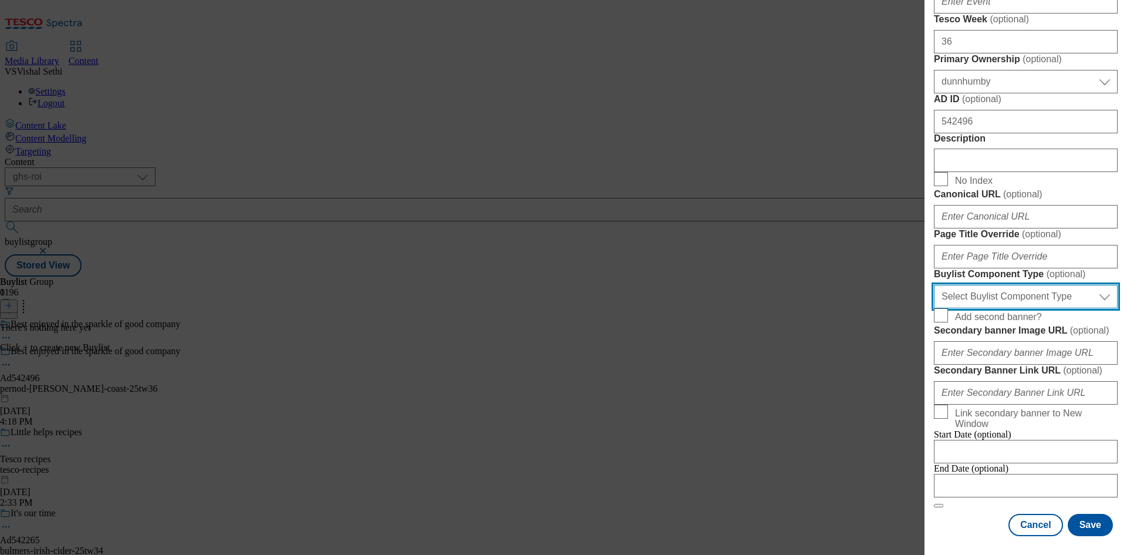
click at [1048, 308] on select "Select Buylist Component Type Banner Competition Header Meal" at bounding box center [1026, 296] width 184 height 23
select select "Banner"
click at [934, 292] on select "Select Buylist Component Type Banner Competition Header Meal" at bounding box center [1026, 296] width 184 height 23
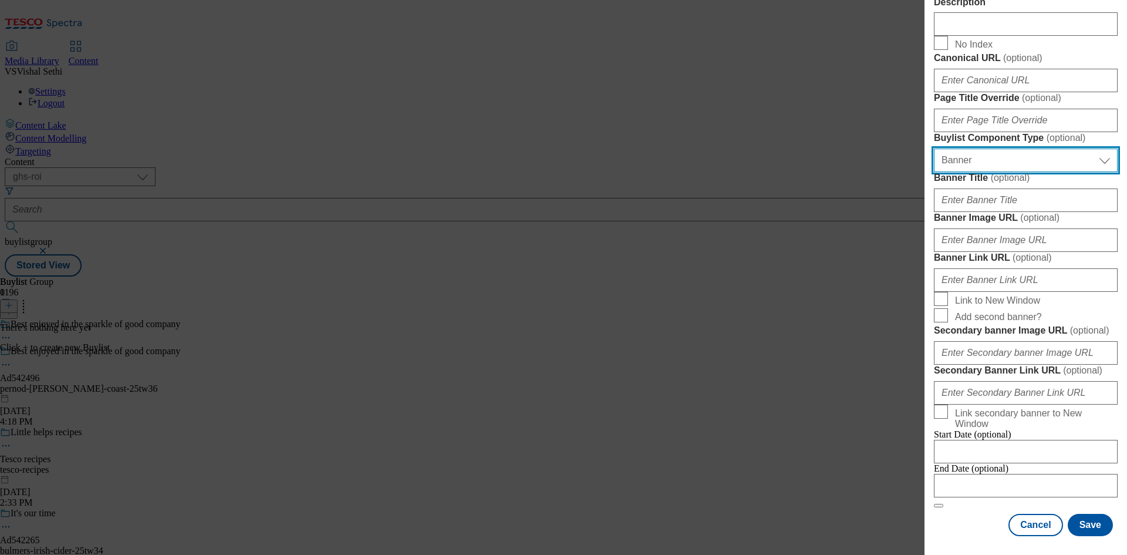
scroll to position [1101, 0]
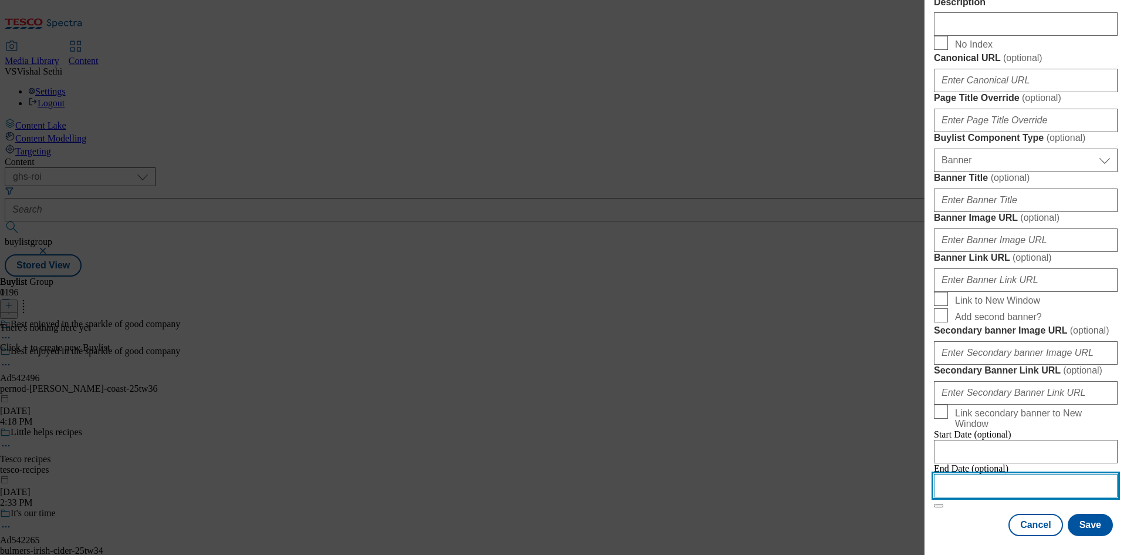
click at [1011, 481] on input "Modal" at bounding box center [1026, 485] width 184 height 23
select select "2025"
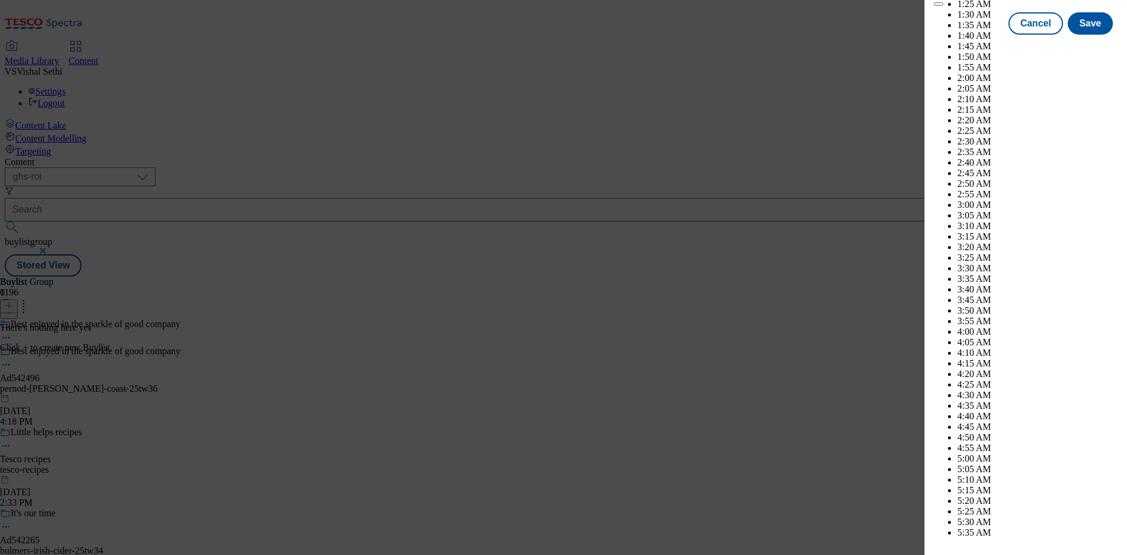
scroll to position [4227, 0]
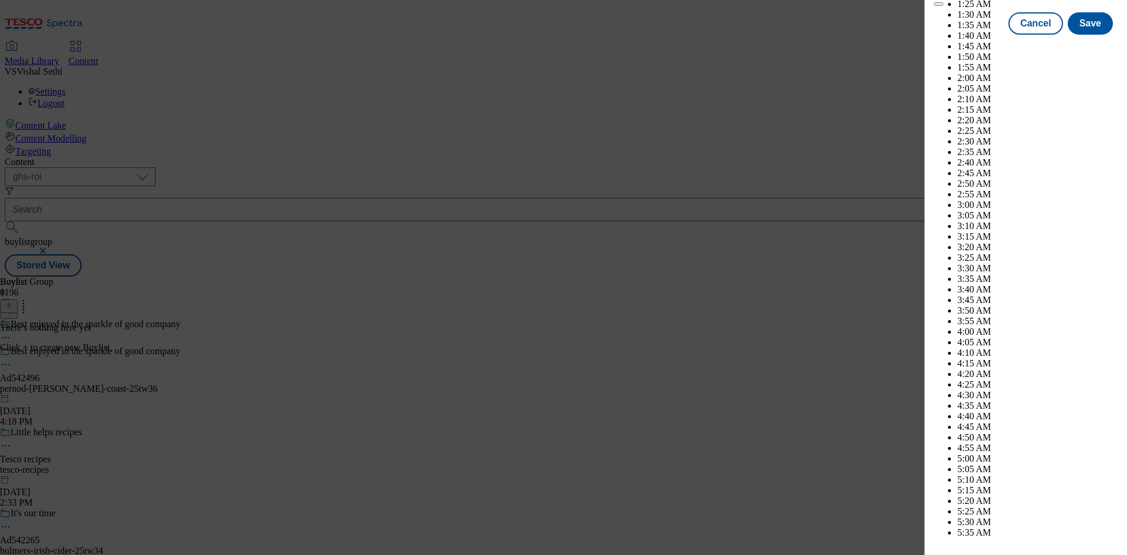
select select "December"
select select "2026"
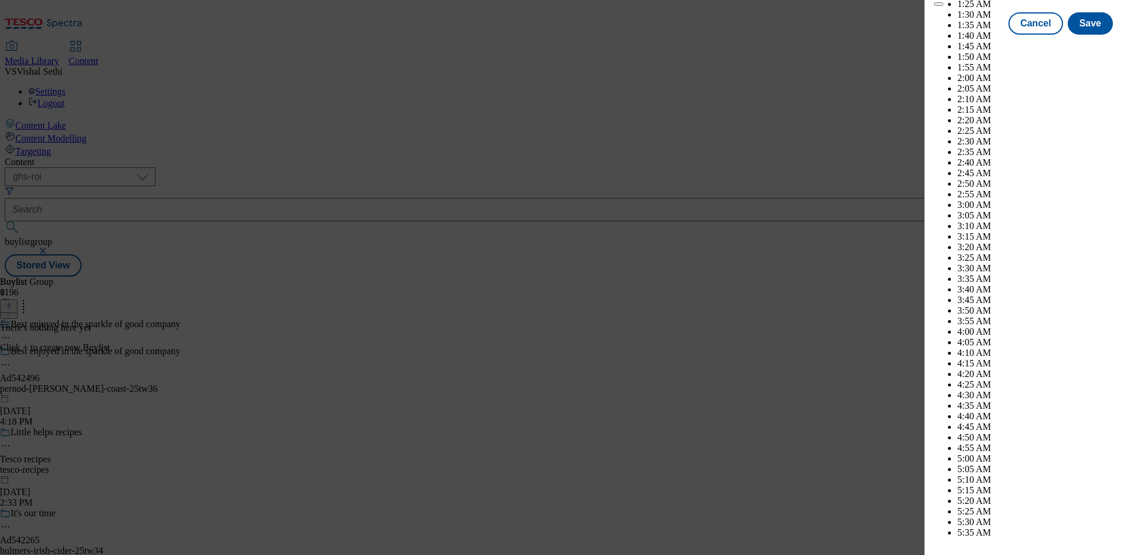
select select "March"
drag, startPoint x: 974, startPoint y: 192, endPoint x: 978, endPoint y: 204, distance: 13.0
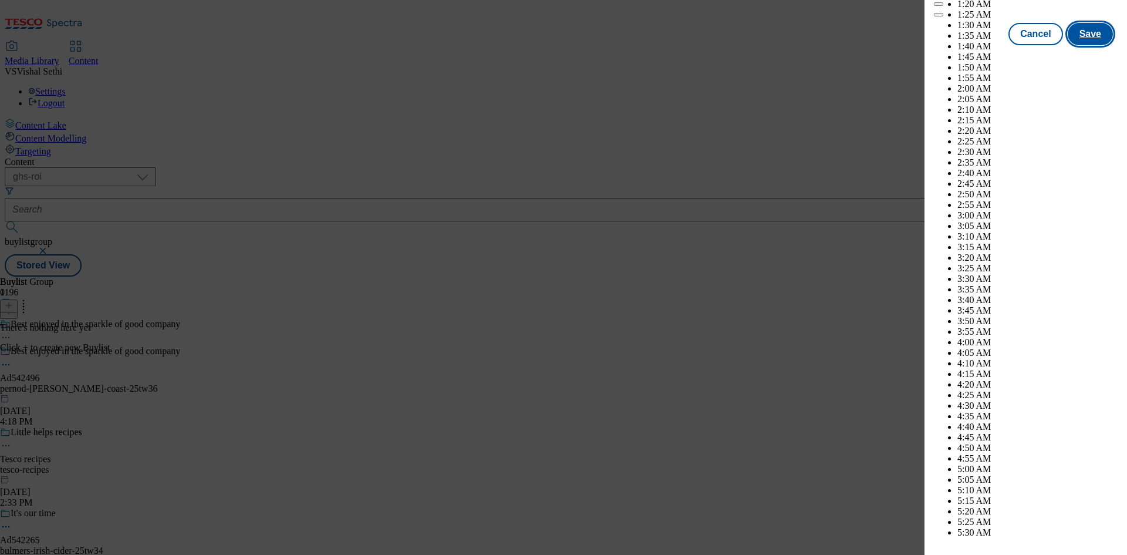
click at [1078, 45] on button "Save" at bounding box center [1090, 34] width 45 height 22
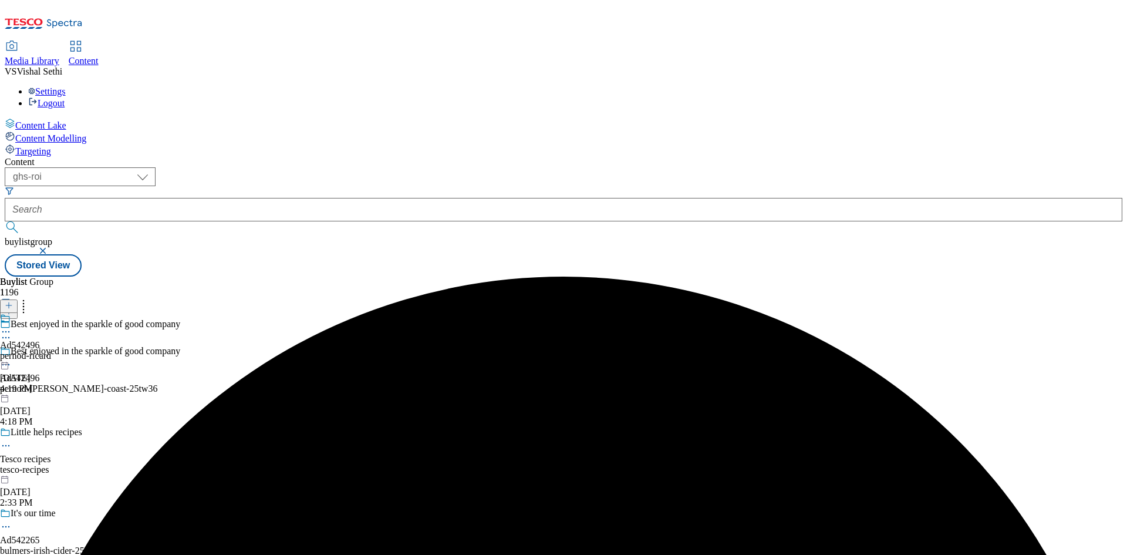
click at [51, 350] on div "pernod-ricard" at bounding box center [25, 355] width 51 height 11
click at [13, 301] on icon at bounding box center [9, 305] width 8 height 8
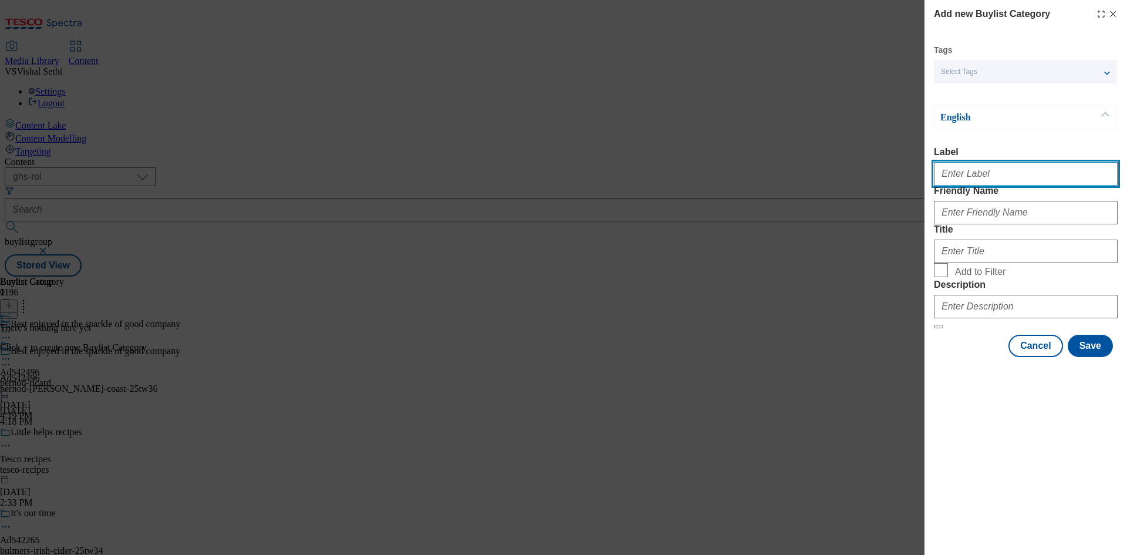
click at [991, 180] on input "Label" at bounding box center [1026, 173] width 184 height 23
paste input "542496"
type input "Ad542496"
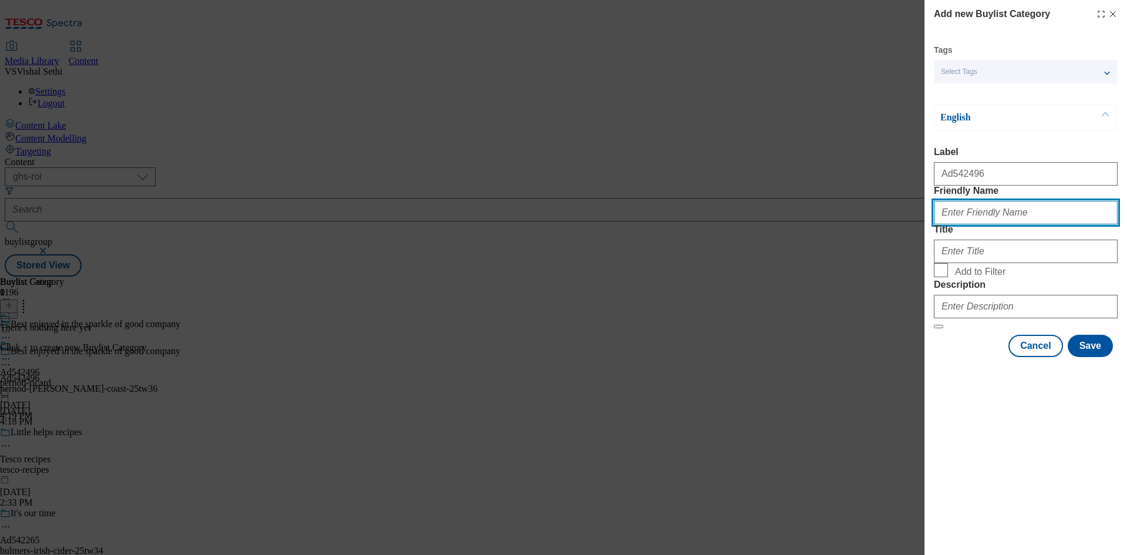
type input "D"
click at [1007, 224] on input "Friendly Name" at bounding box center [1026, 212] width 184 height 23
paste input "pernod-[PERSON_NAME]-coast"
type input "pernod-[PERSON_NAME]-coast"
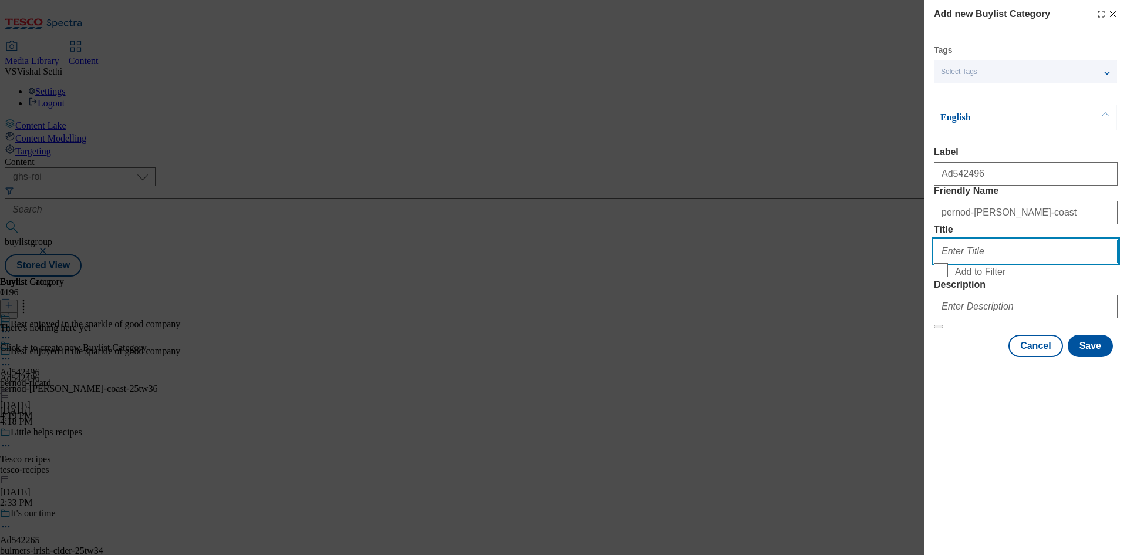
paste input "Pernod [PERSON_NAME]"
type input "Pernod [PERSON_NAME]"
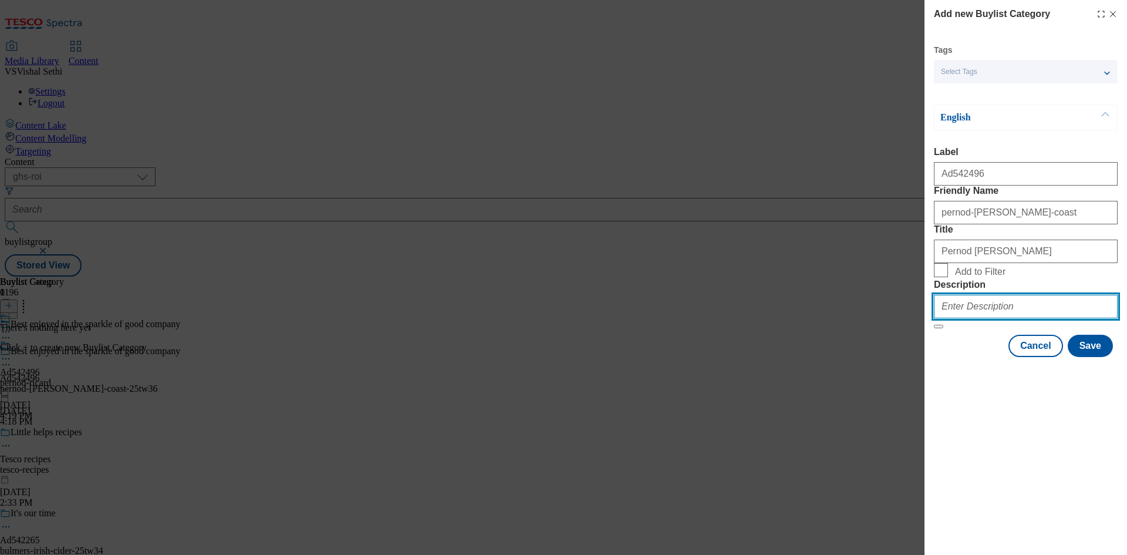
click at [1025, 318] on input "Description" at bounding box center [1026, 306] width 184 height 23
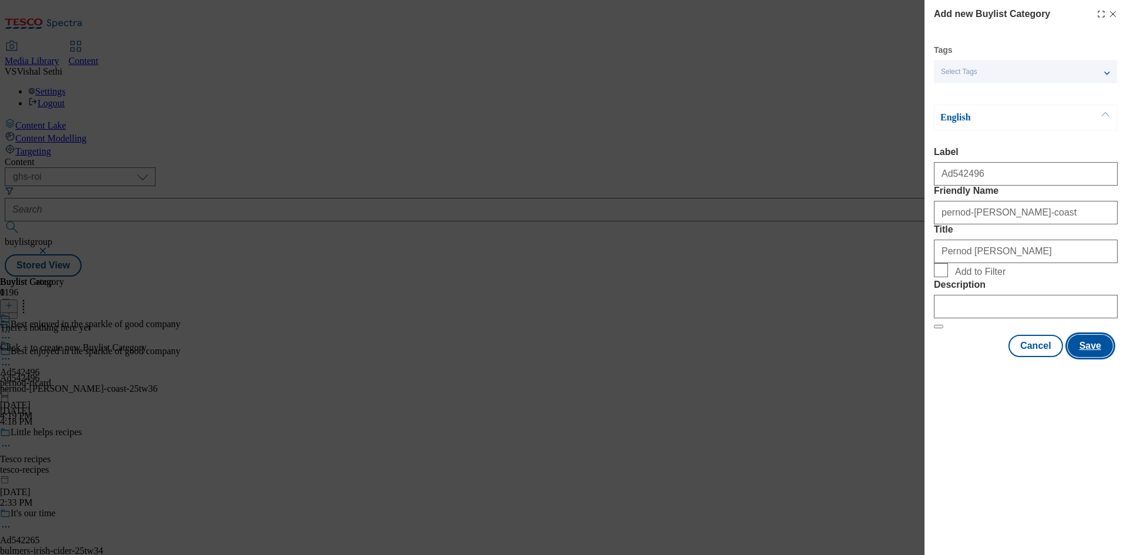
click at [1110, 357] on button "Save" at bounding box center [1090, 346] width 45 height 22
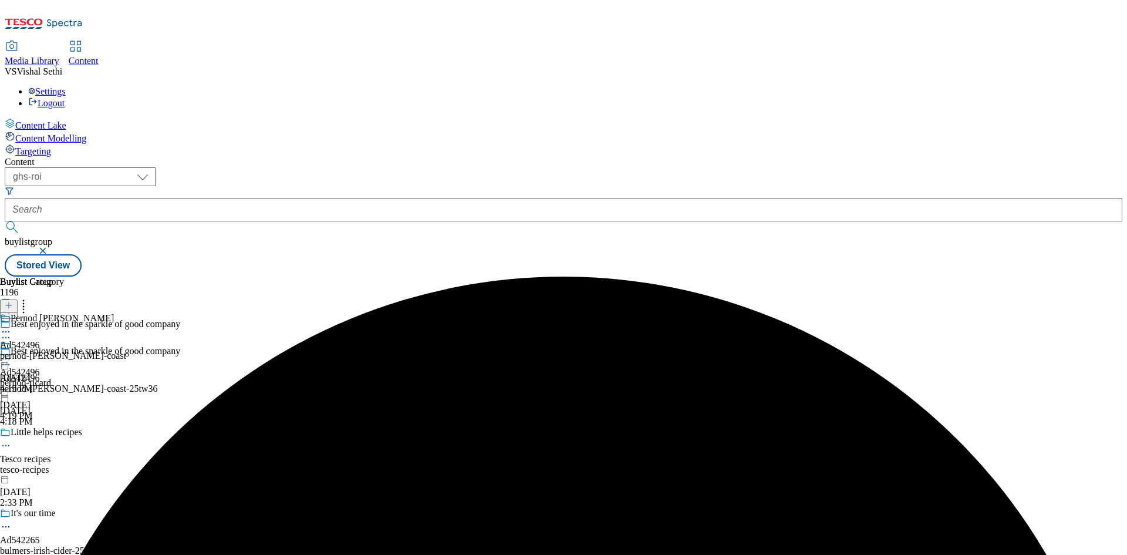
click at [879, 276] on div "Buylist Group 1196 Best enjoyed in the sparkle of good company Best enjoyed in …" at bounding box center [564, 276] width 1118 height 0
